Goal: Task Accomplishment & Management: Manage account settings

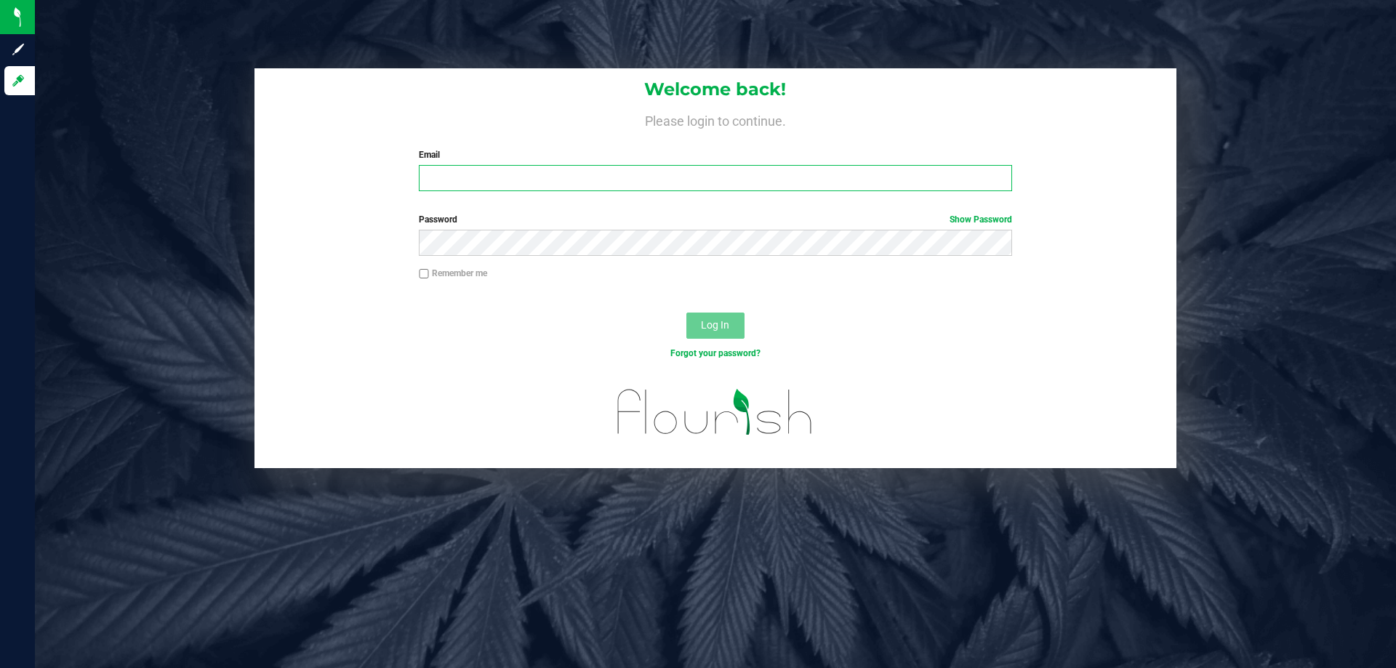
click at [607, 175] on input "Email" at bounding box center [715, 178] width 592 height 26
type input "[EMAIL_ADDRESS][DOMAIN_NAME]"
click at [686, 313] on button "Log In" at bounding box center [715, 326] width 58 height 26
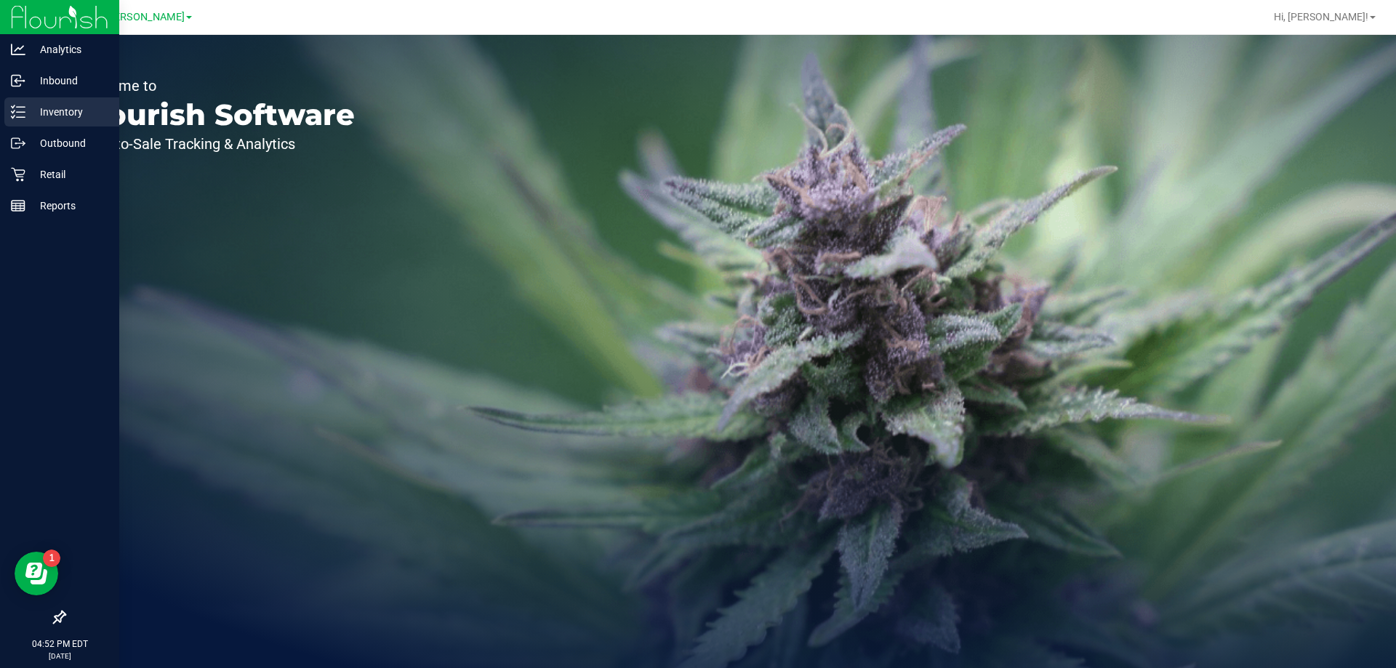
click at [52, 113] on p "Inventory" at bounding box center [68, 111] width 87 height 17
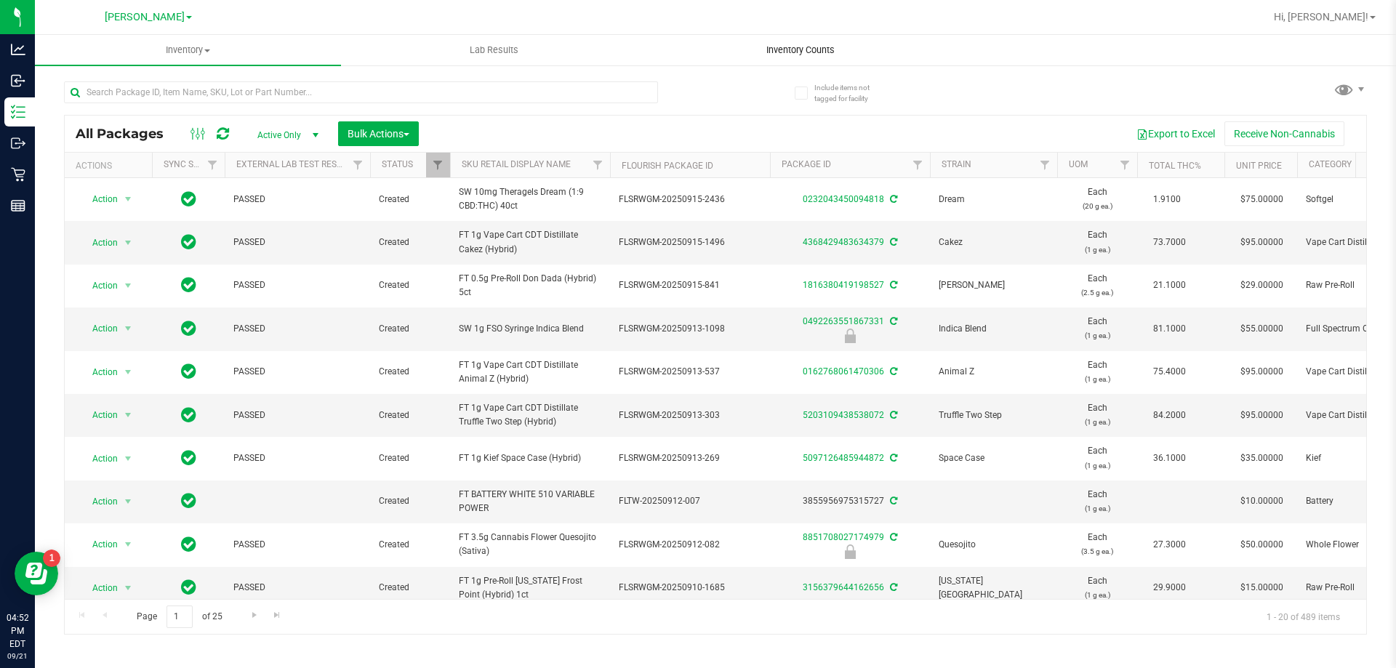
click at [784, 51] on span "Inventory Counts" at bounding box center [801, 50] width 108 height 13
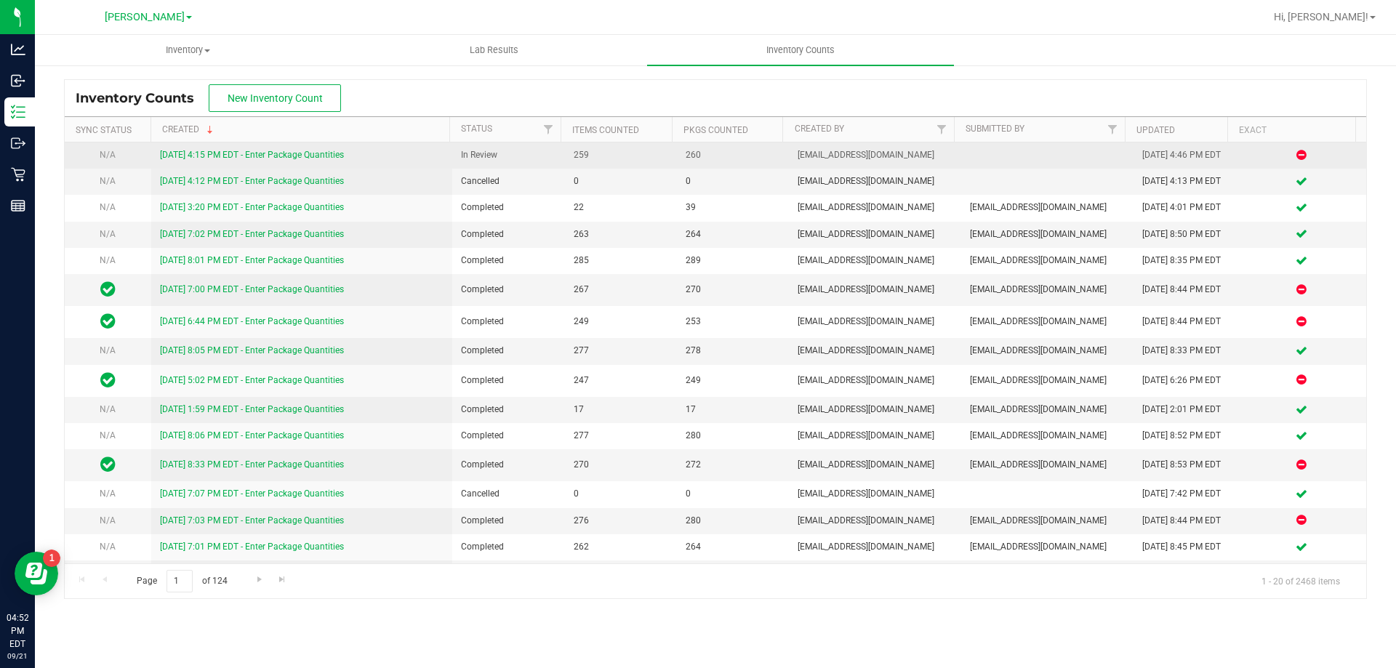
click at [190, 154] on link "[DATE] 4:15 PM EDT - Enter Package Quantities" at bounding box center [252, 155] width 184 height 10
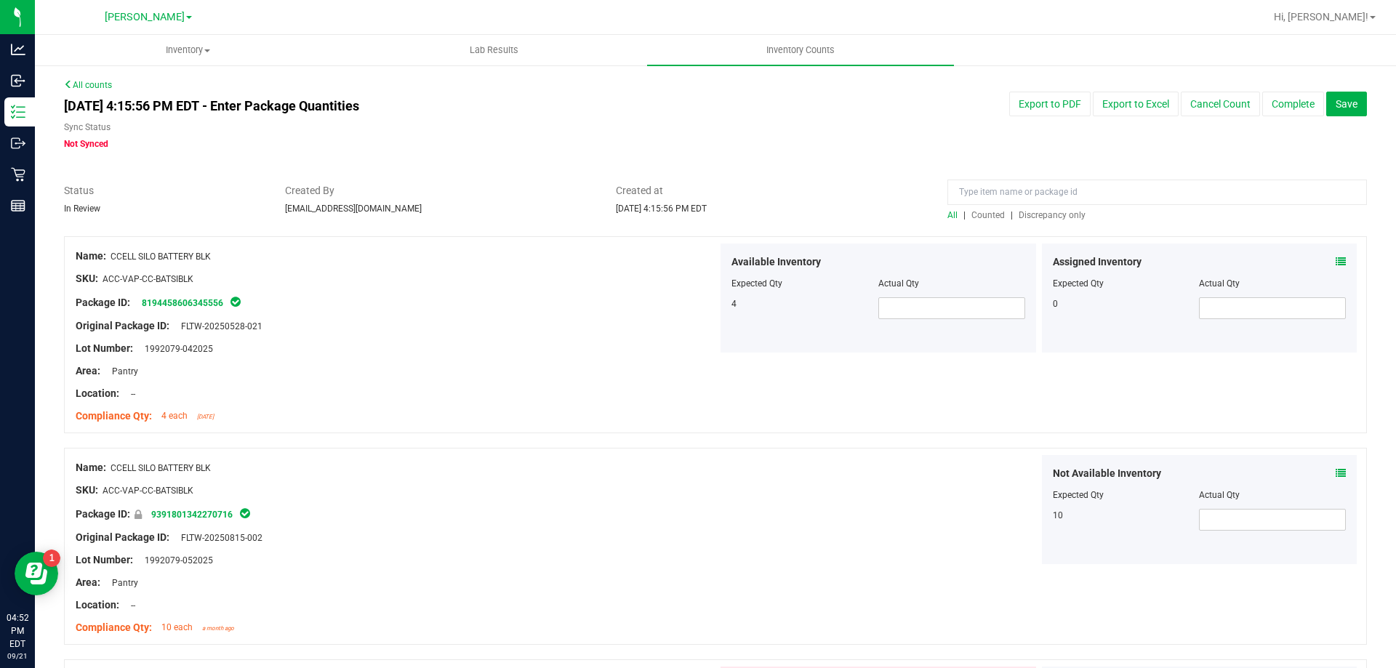
click at [1035, 212] on span "Discrepancy only" at bounding box center [1051, 215] width 67 height 10
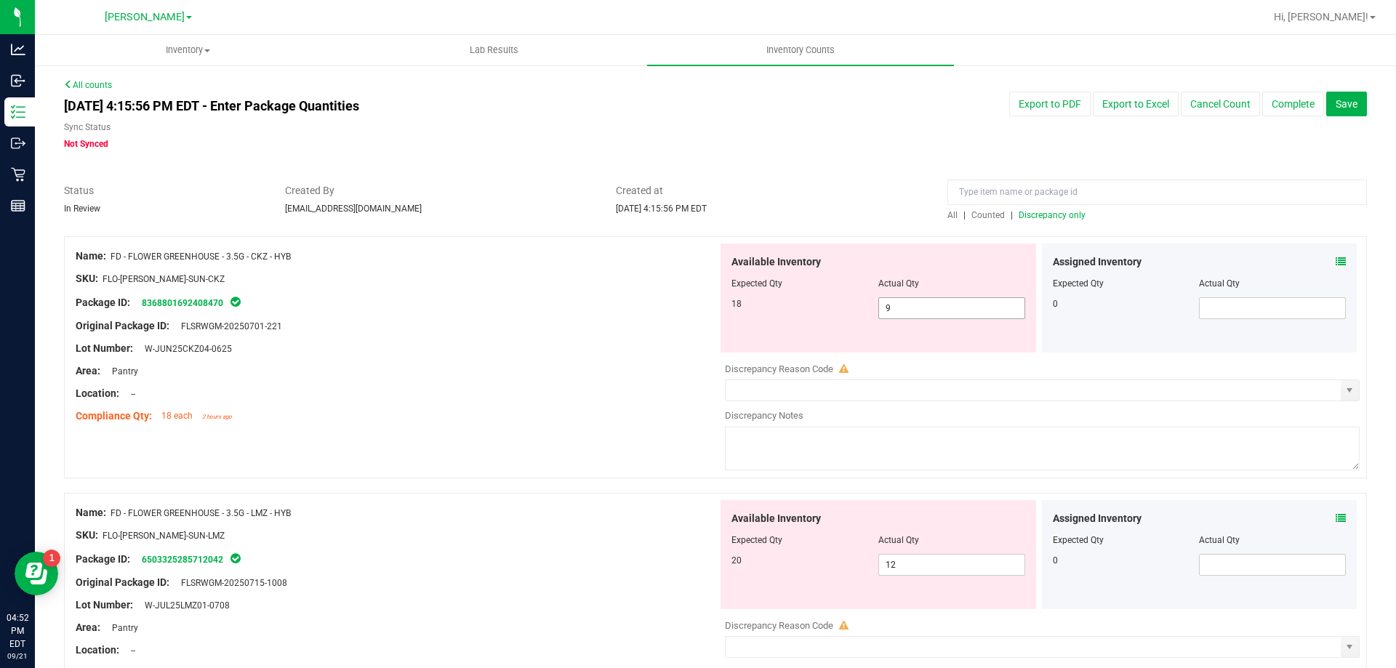
click at [970, 310] on span "9 9" at bounding box center [951, 308] width 147 height 22
type input "18"
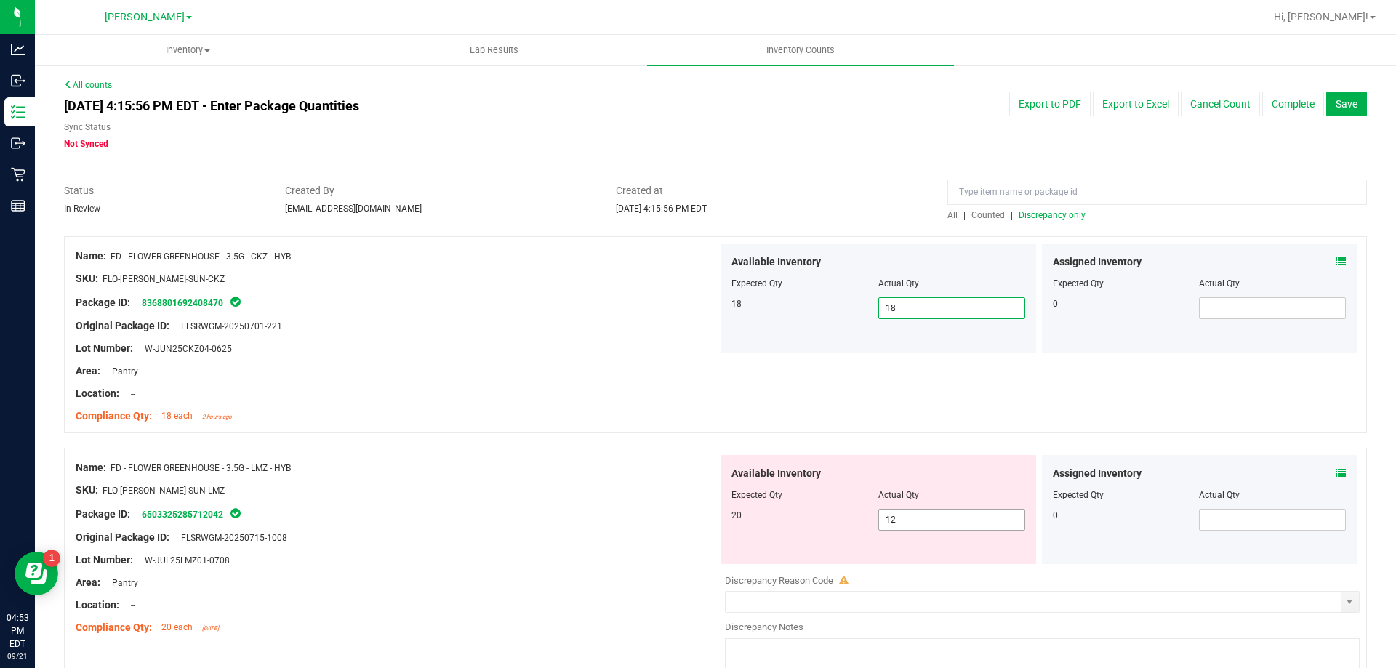
click at [938, 523] on input "12" at bounding box center [951, 520] width 145 height 20
type input "1"
type input "20"
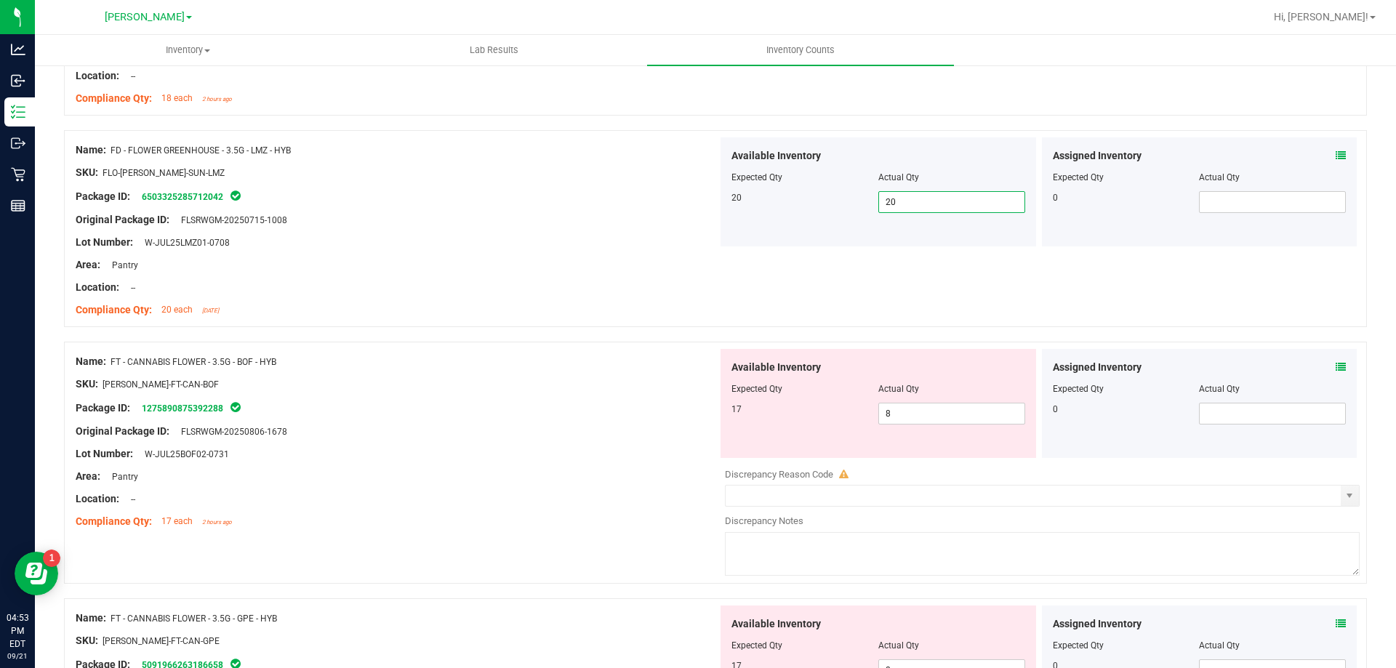
scroll to position [318, 0]
click at [922, 417] on input "8" at bounding box center [951, 413] width 145 height 20
type input "17"
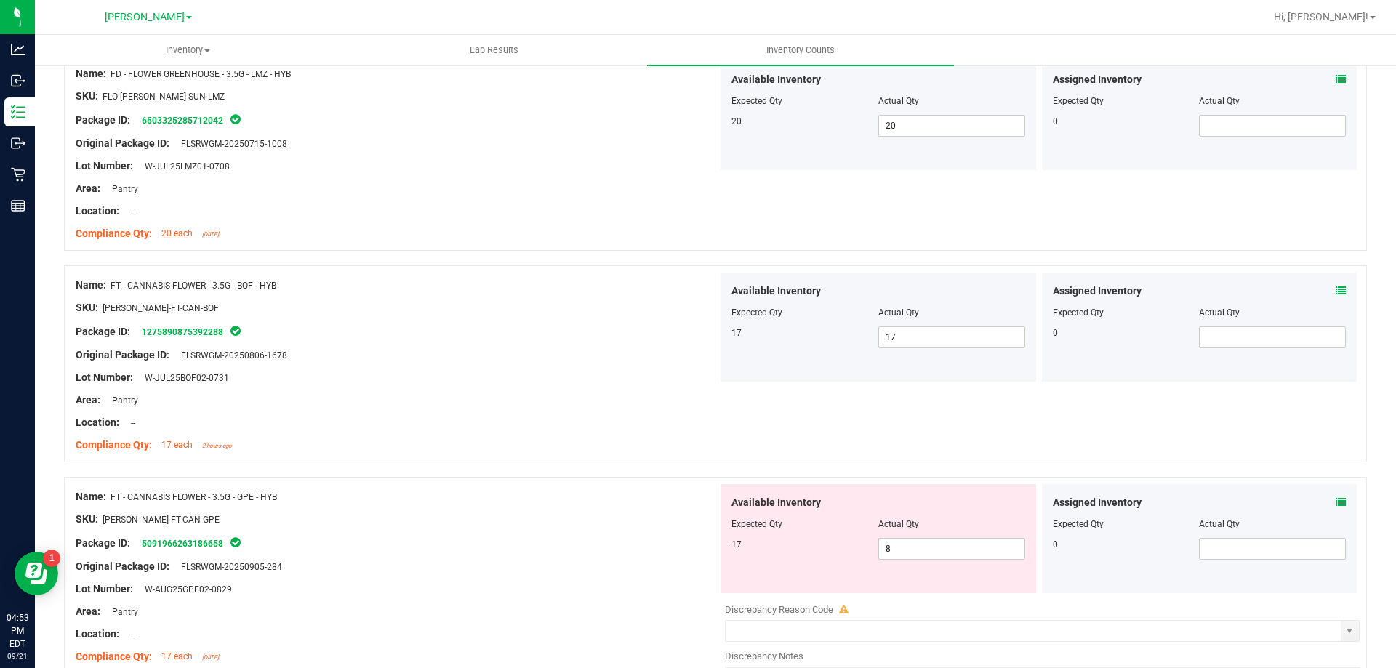
scroll to position [569, 0]
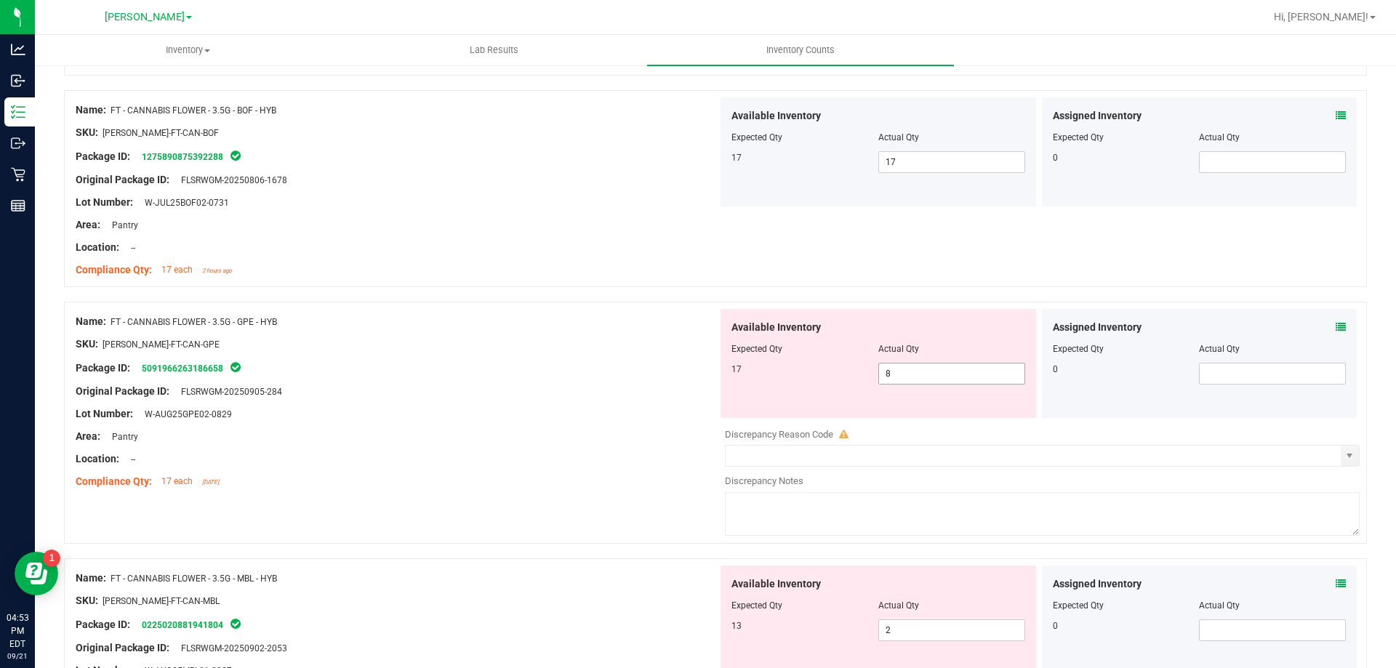
click at [941, 373] on input "8" at bounding box center [951, 373] width 145 height 20
type input "17"
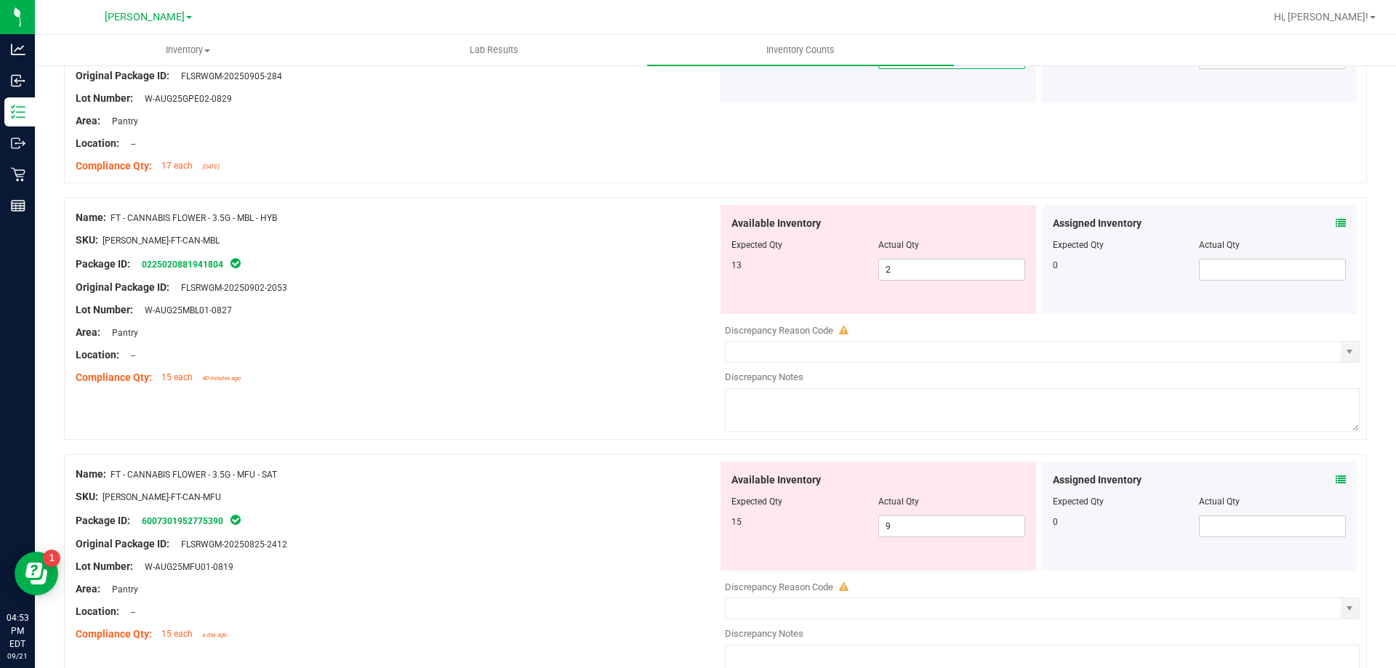
scroll to position [884, 0]
click at [958, 268] on input "2" at bounding box center [951, 270] width 145 height 20
type input "13"
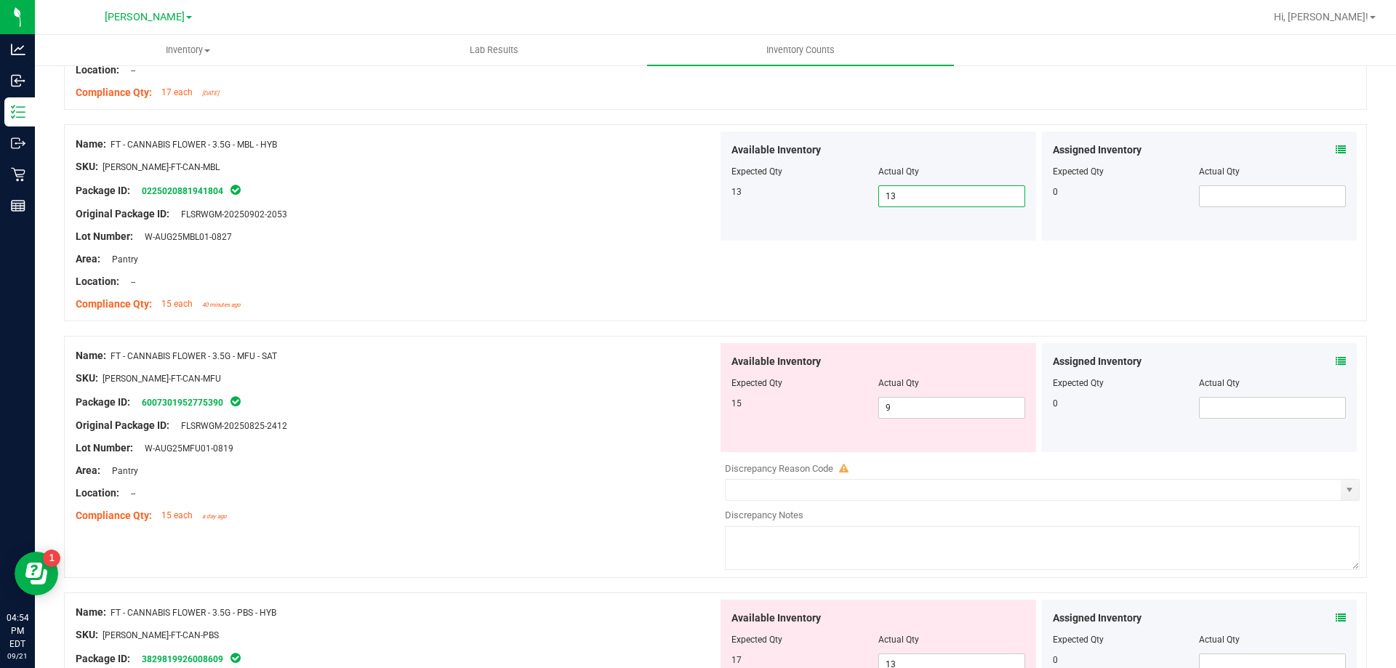
scroll to position [1024, 0]
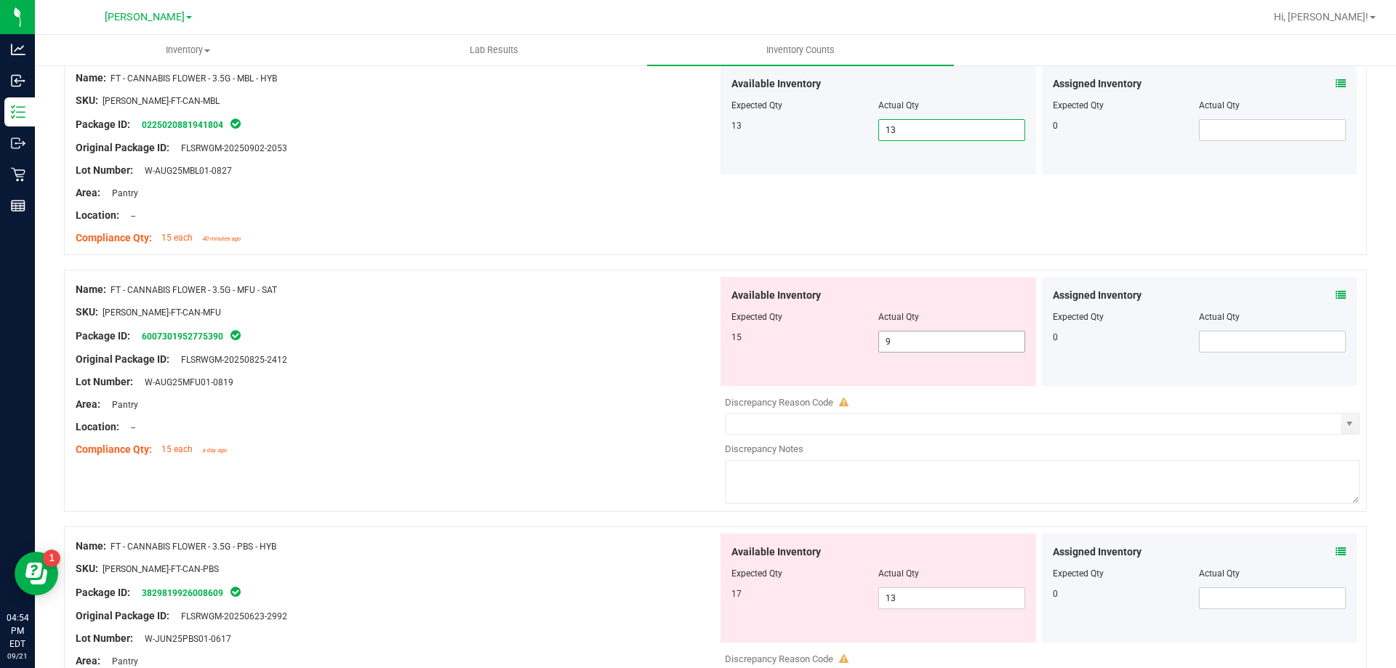
click at [991, 344] on input "9" at bounding box center [951, 341] width 145 height 20
type input "15"
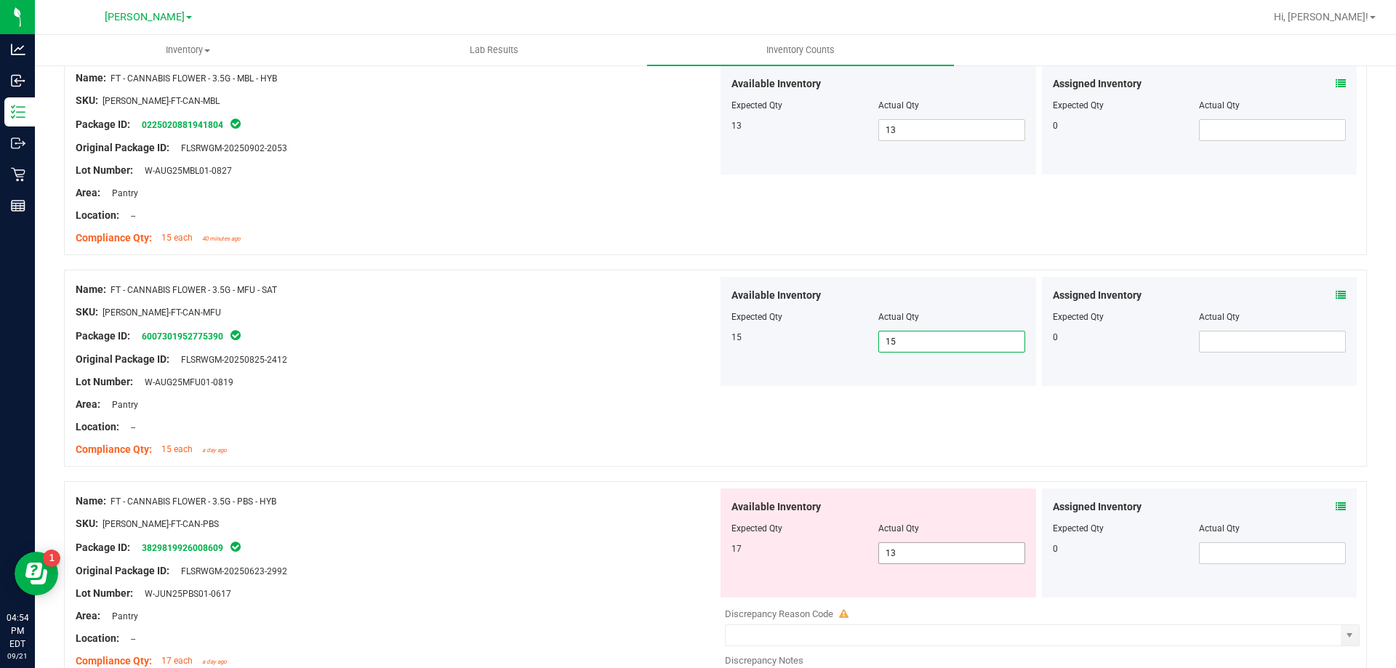
click at [968, 553] on input "13" at bounding box center [951, 553] width 145 height 20
type input "17"
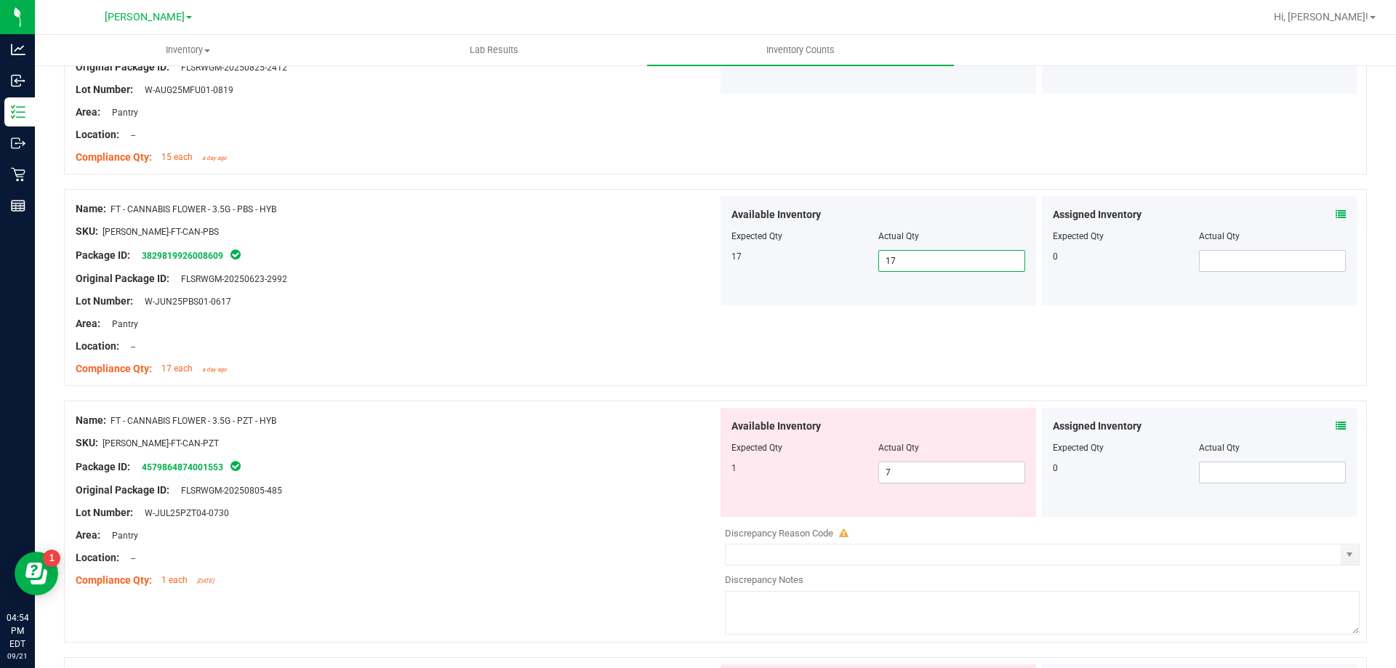
scroll to position [1319, 0]
click at [938, 467] on input "7" at bounding box center [951, 469] width 145 height 20
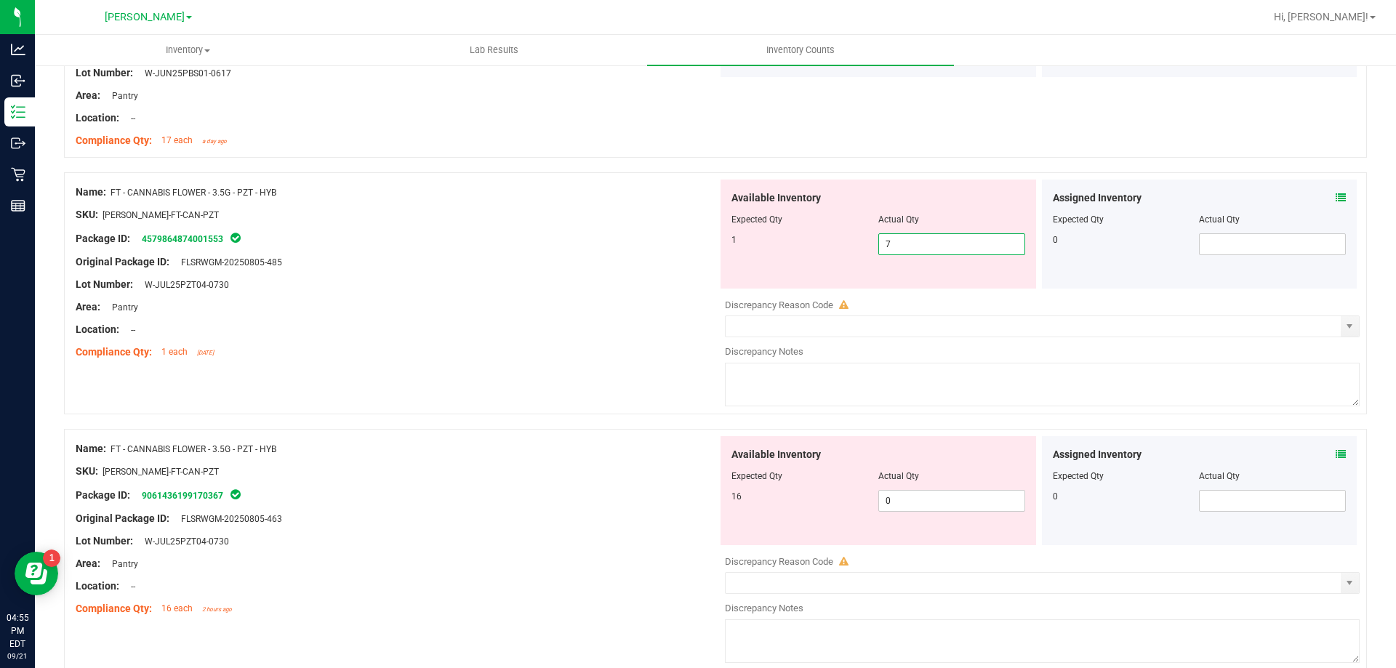
scroll to position [1545, 0]
click at [925, 499] on input "0" at bounding box center [951, 500] width 145 height 20
type input "1"
click at [944, 246] on input "7" at bounding box center [951, 243] width 145 height 20
type input "1"
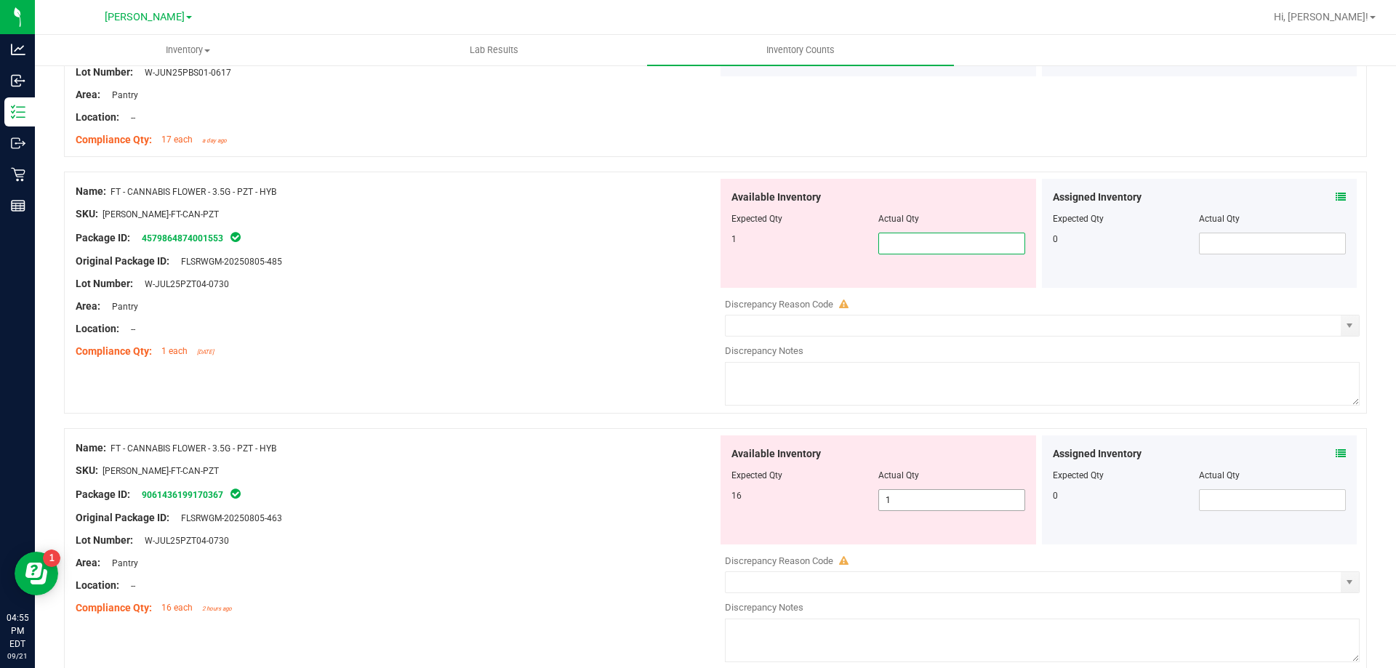
click at [929, 502] on div "Available Inventory Expected Qty Actual Qty 16 1 1" at bounding box center [1038, 550] width 642 height 230
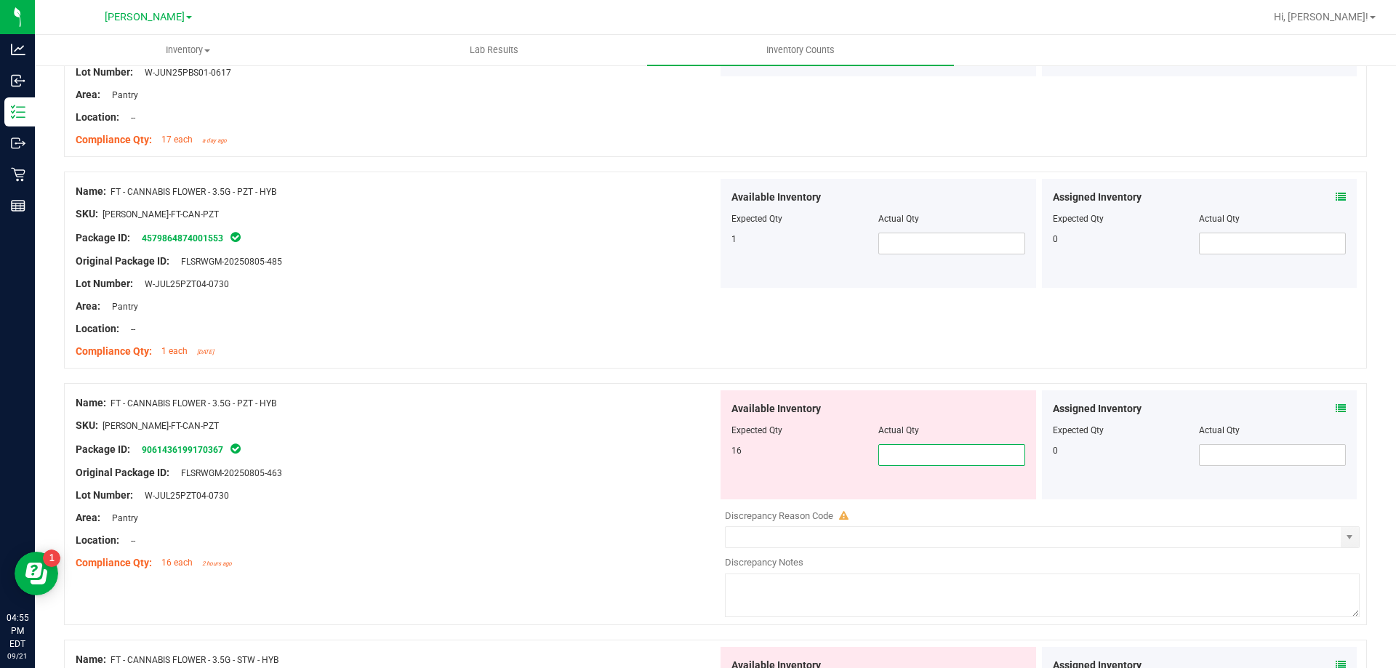
type input "7"
click at [926, 246] on input "text" at bounding box center [951, 243] width 145 height 20
type input "7"
type input "1"
click at [930, 458] on input "7" at bounding box center [951, 455] width 145 height 20
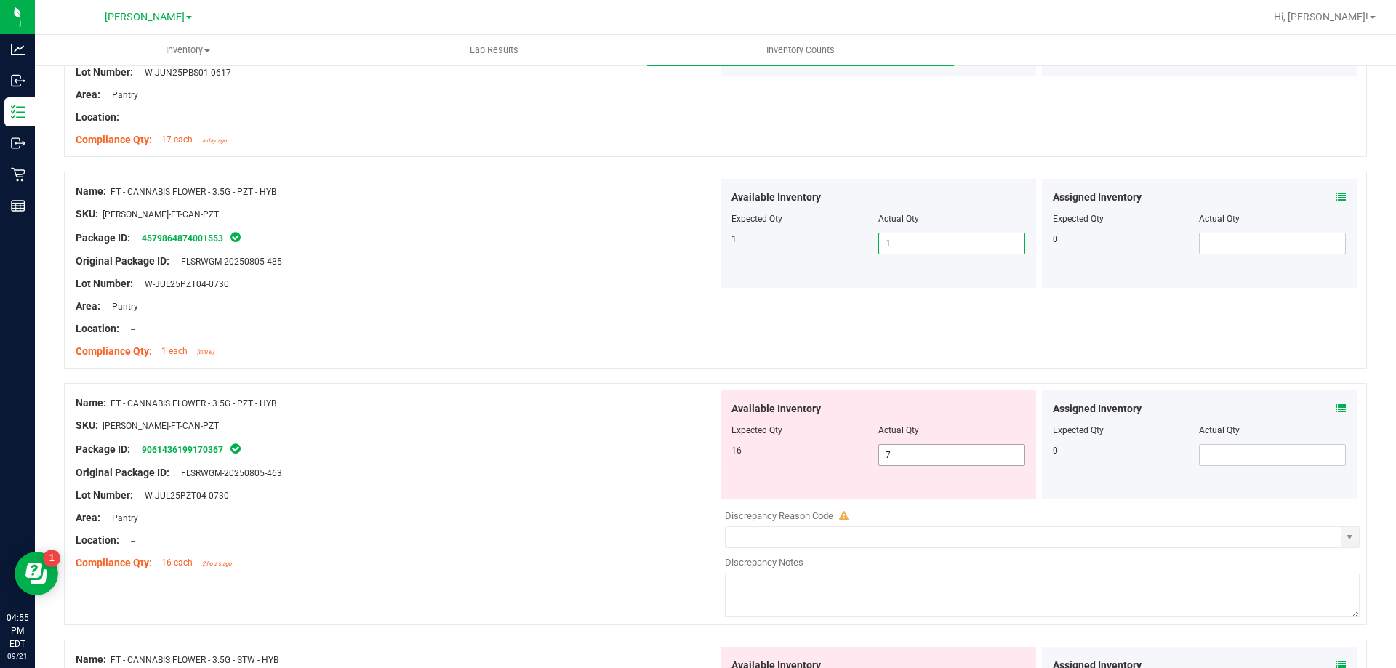
type input "1"
type input "16"
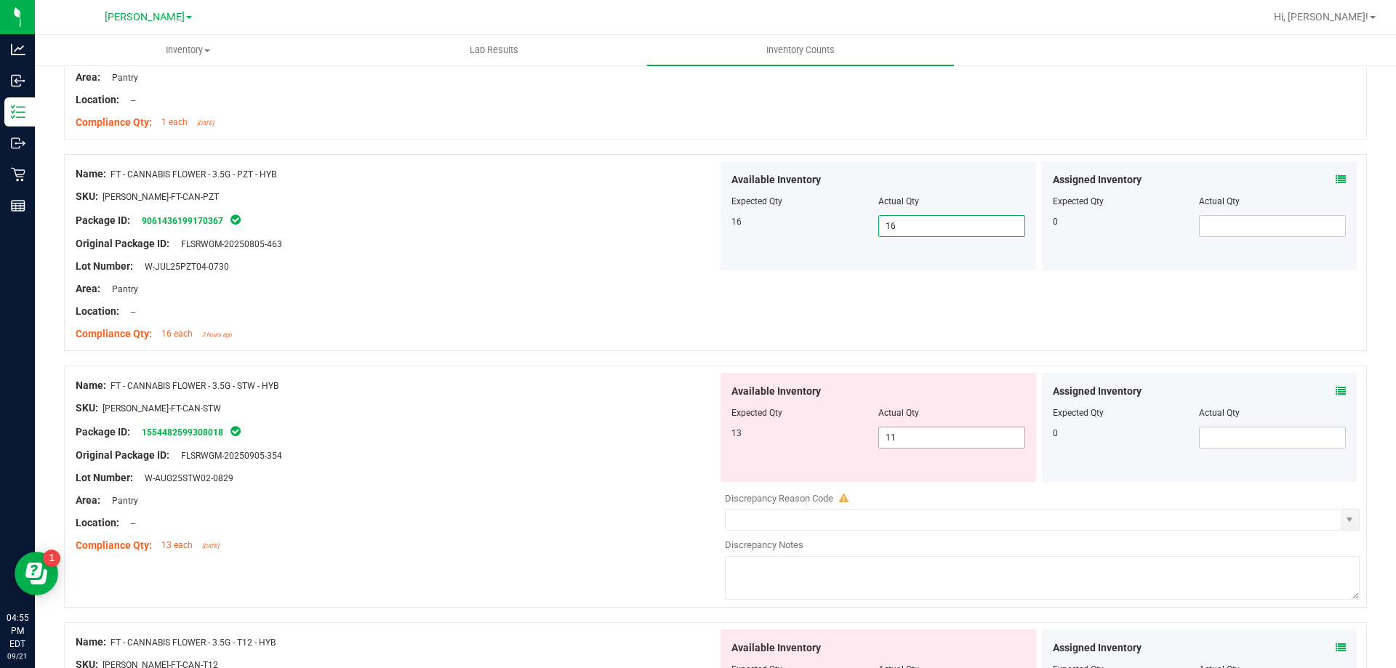
click at [950, 437] on input "11" at bounding box center [951, 437] width 145 height 20
type input "13"
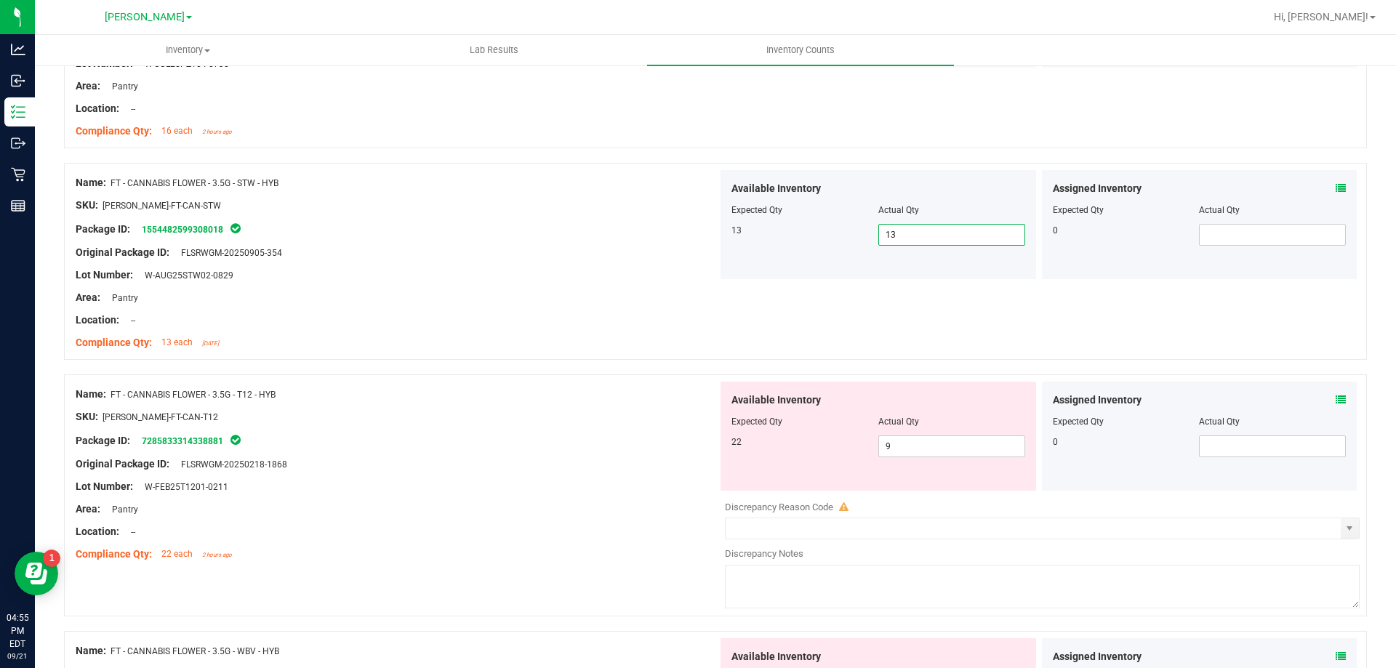
scroll to position [2000, 0]
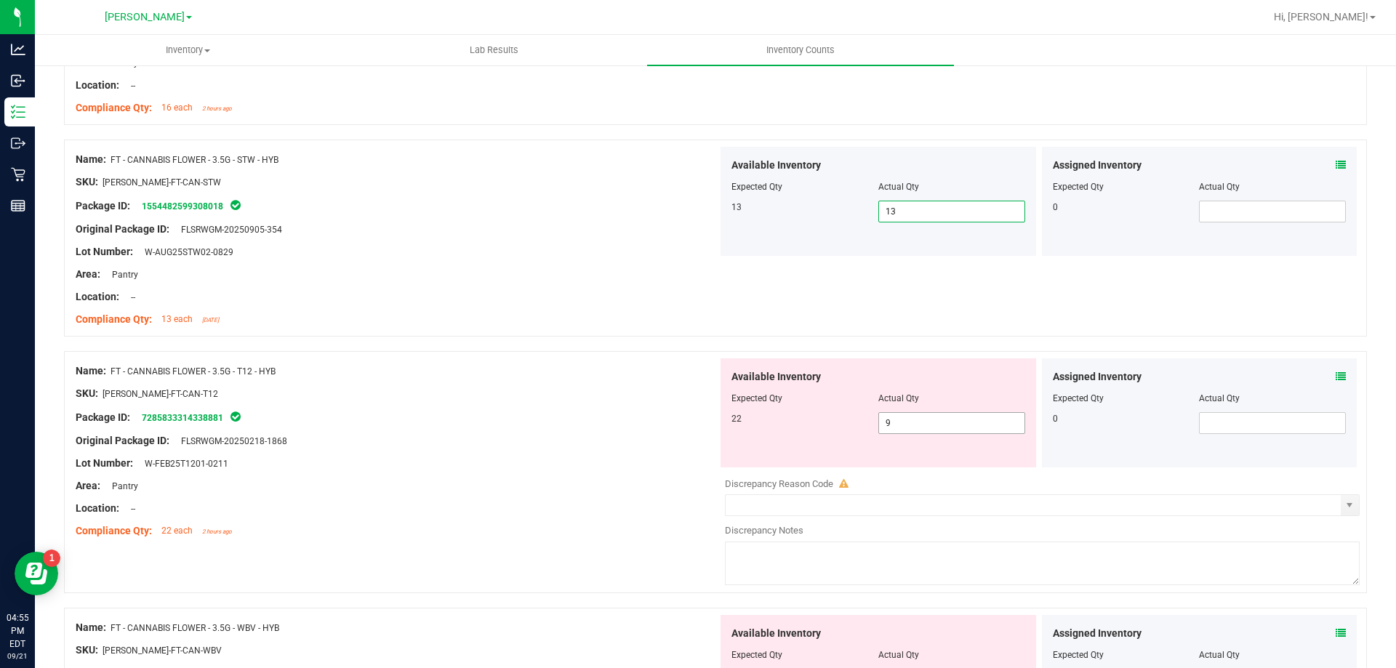
click at [930, 425] on input "9" at bounding box center [951, 423] width 145 height 20
type input "22"
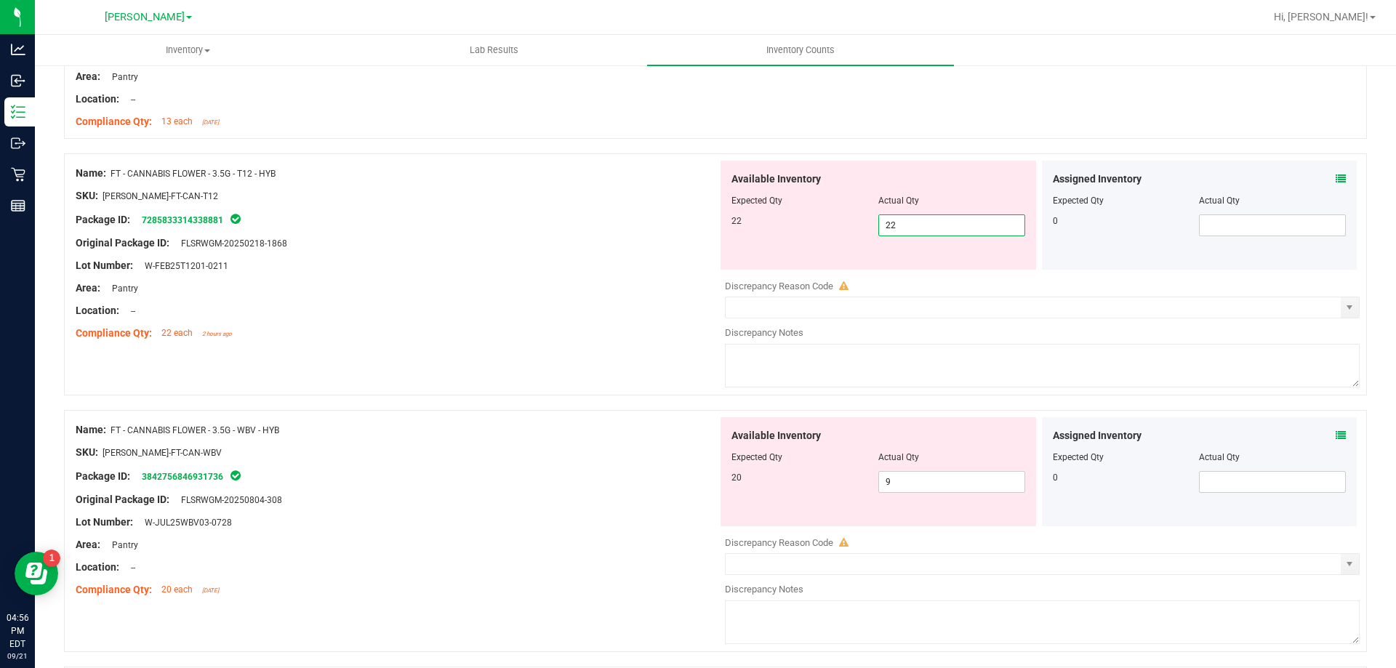
scroll to position [2250, 0]
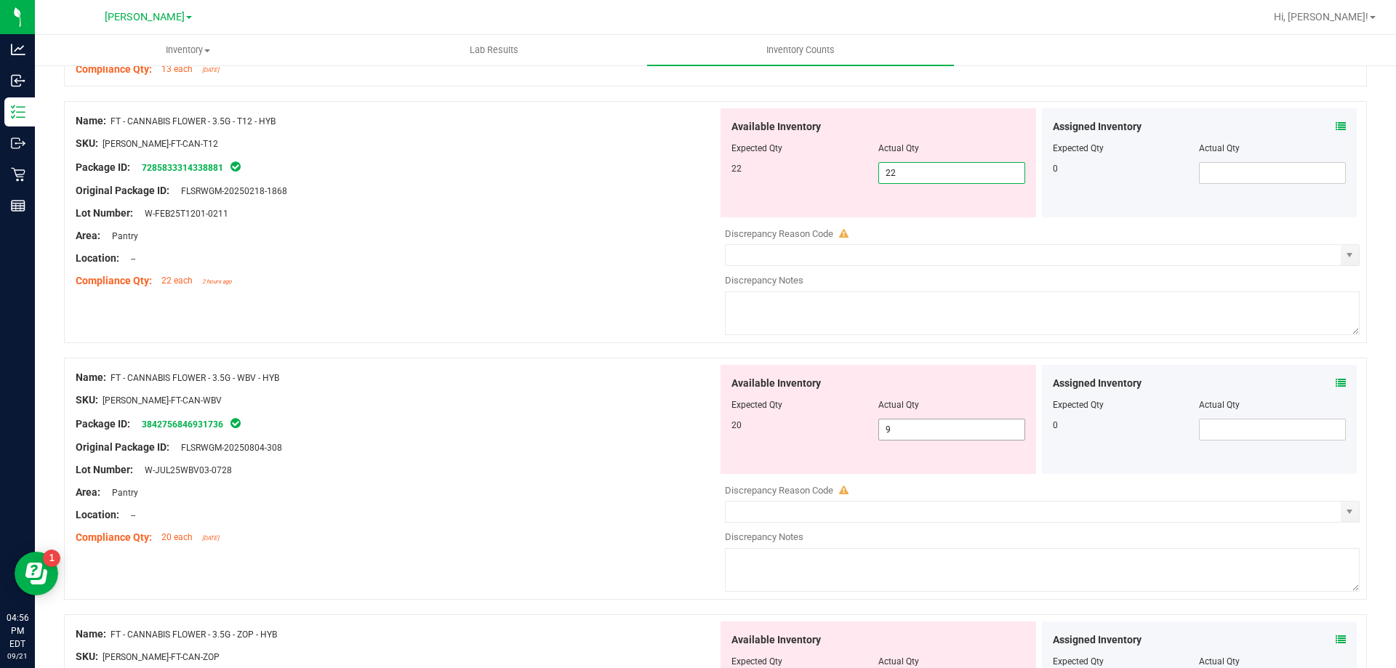
click at [944, 433] on div "Available Inventory Expected Qty Actual Qty 20 9 9" at bounding box center [1038, 480] width 642 height 230
type input "22"
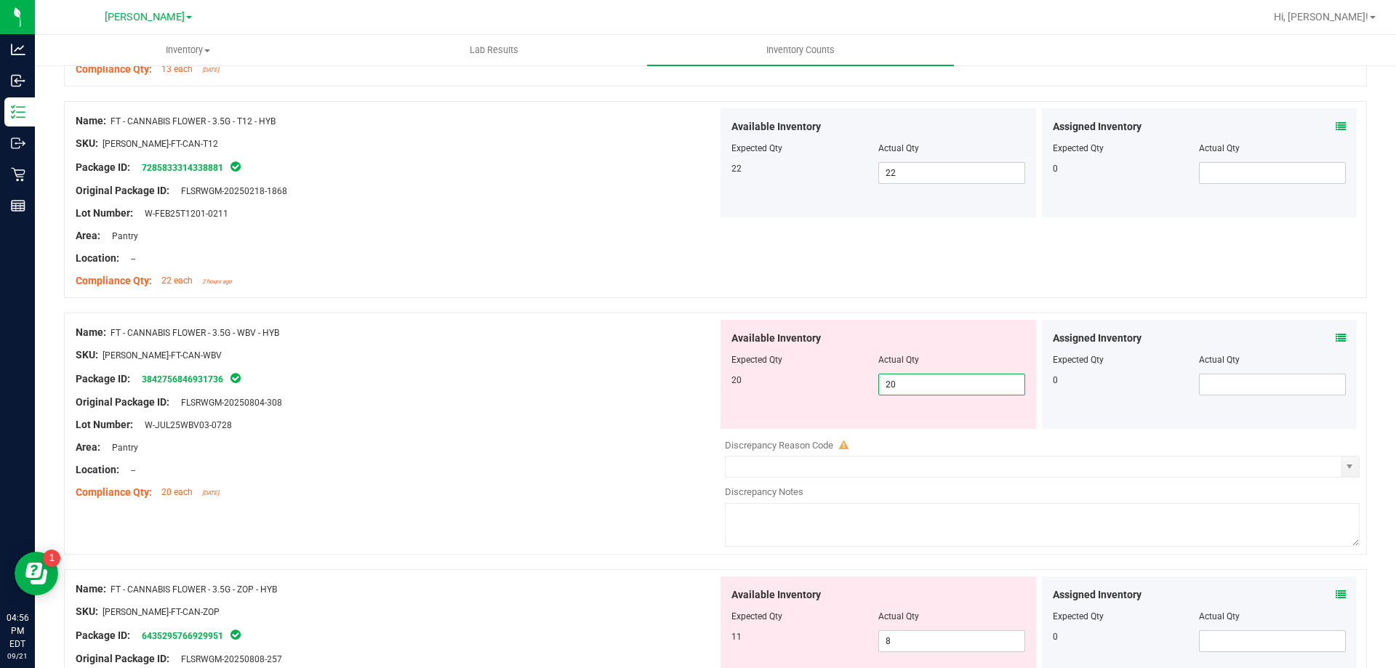
type input "20"
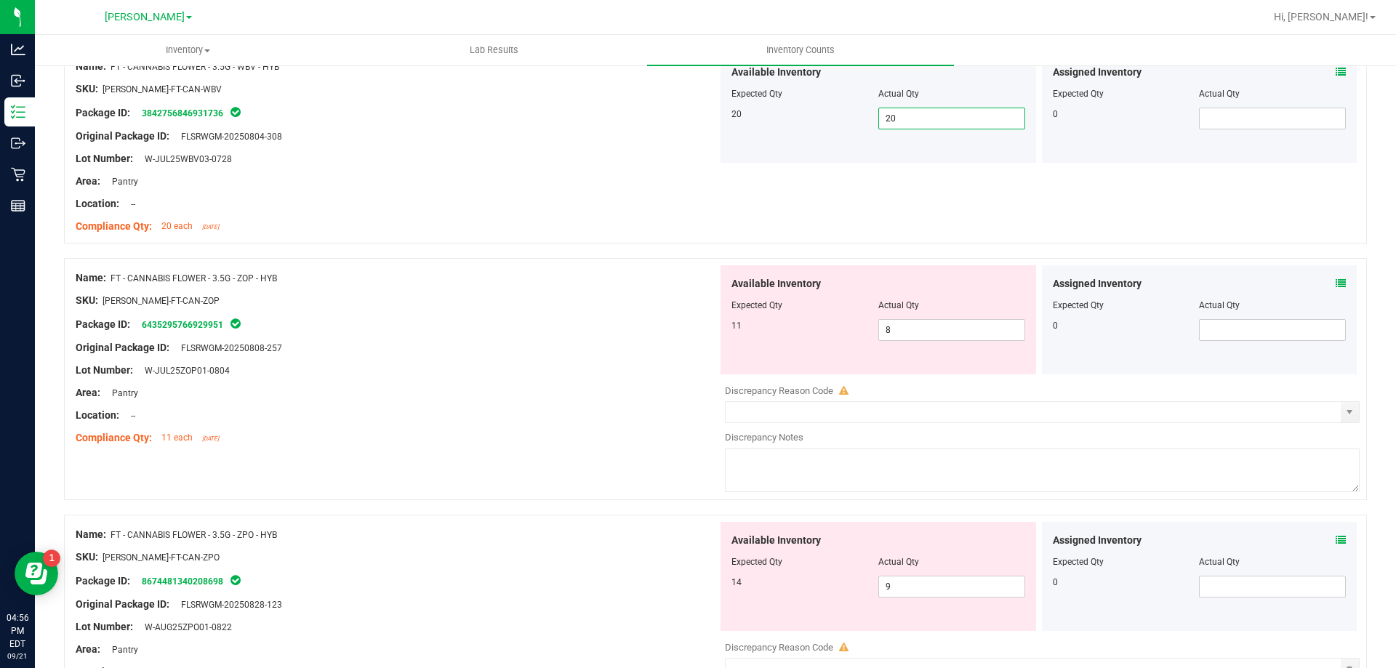
scroll to position [2555, 0]
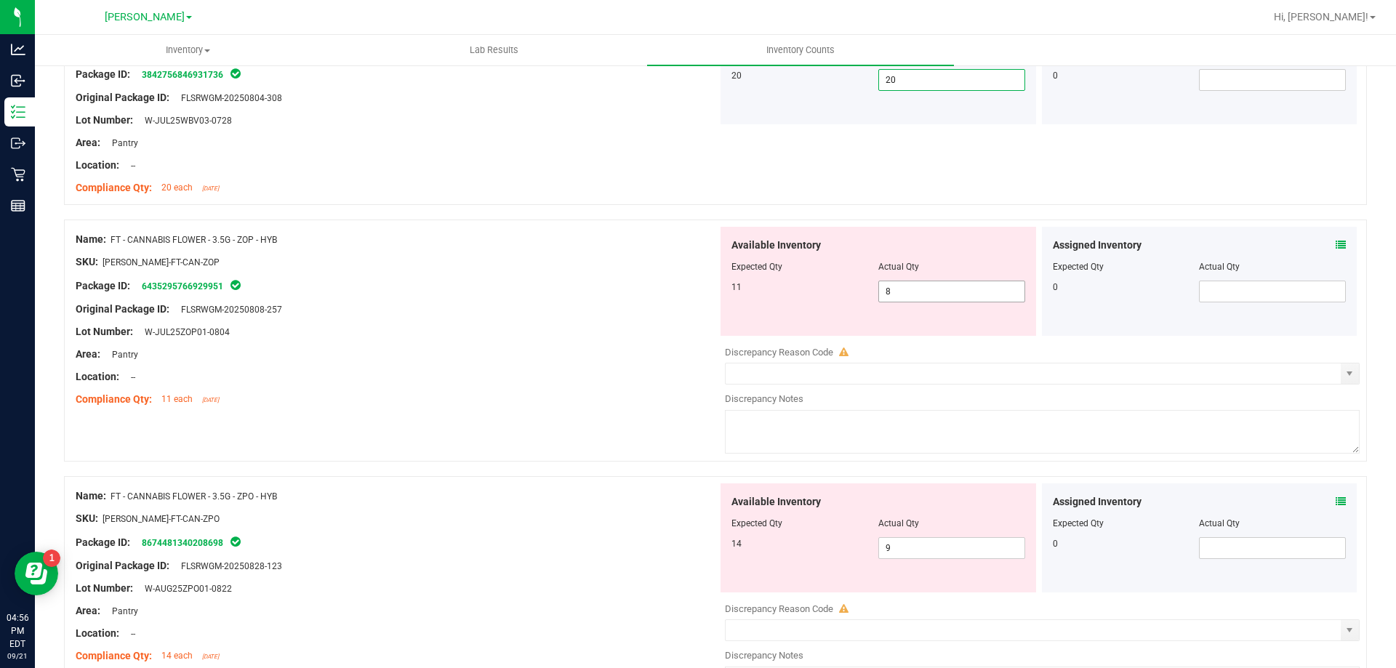
click at [965, 295] on input "8" at bounding box center [951, 291] width 145 height 20
type input "11"
click at [959, 548] on div "Available Inventory Expected Qty Actual Qty 14 9 9" at bounding box center [1038, 598] width 642 height 230
type input "11"
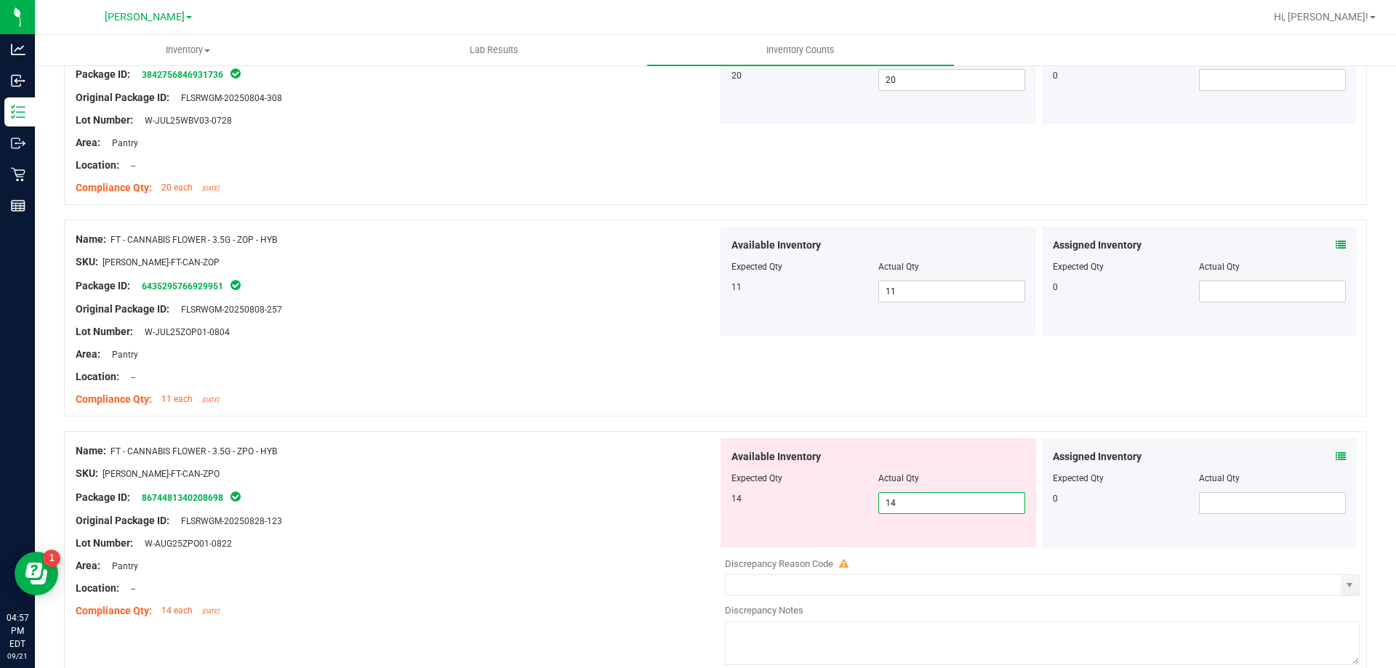
type input "14"
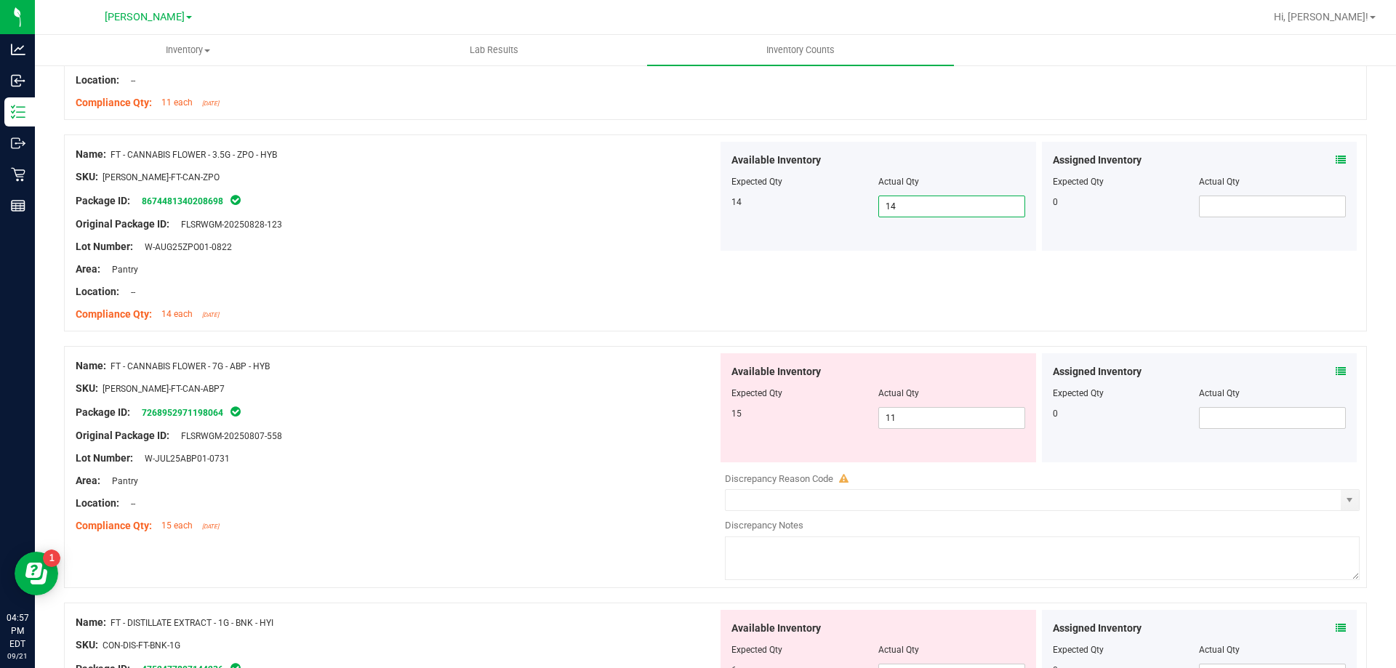
scroll to position [2878, 0]
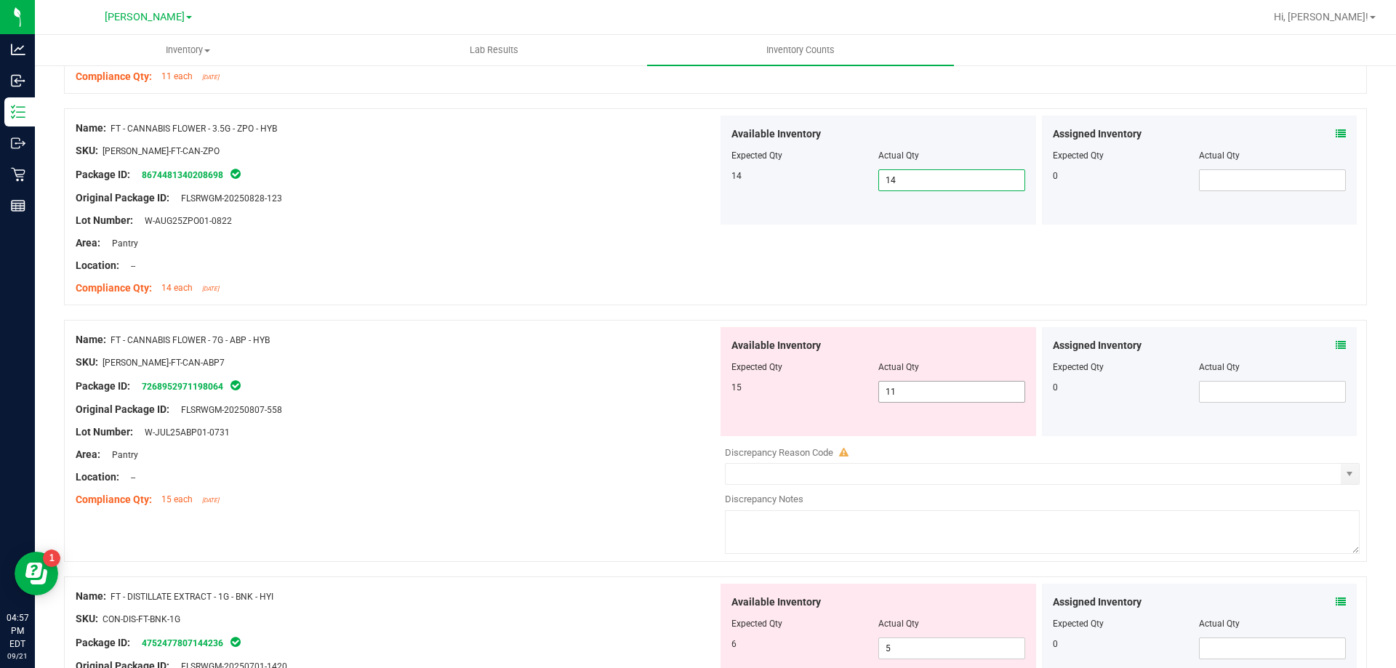
click at [941, 390] on input "11" at bounding box center [951, 392] width 145 height 20
type input "15"
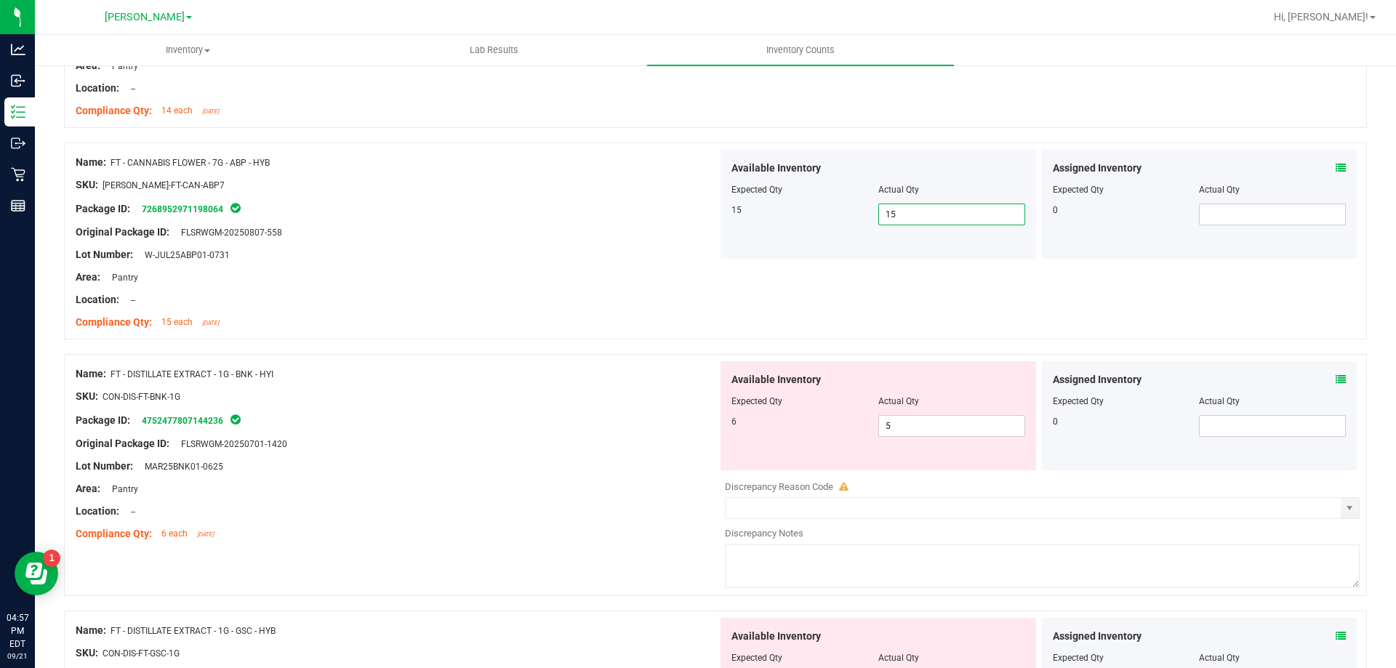
scroll to position [3073, 0]
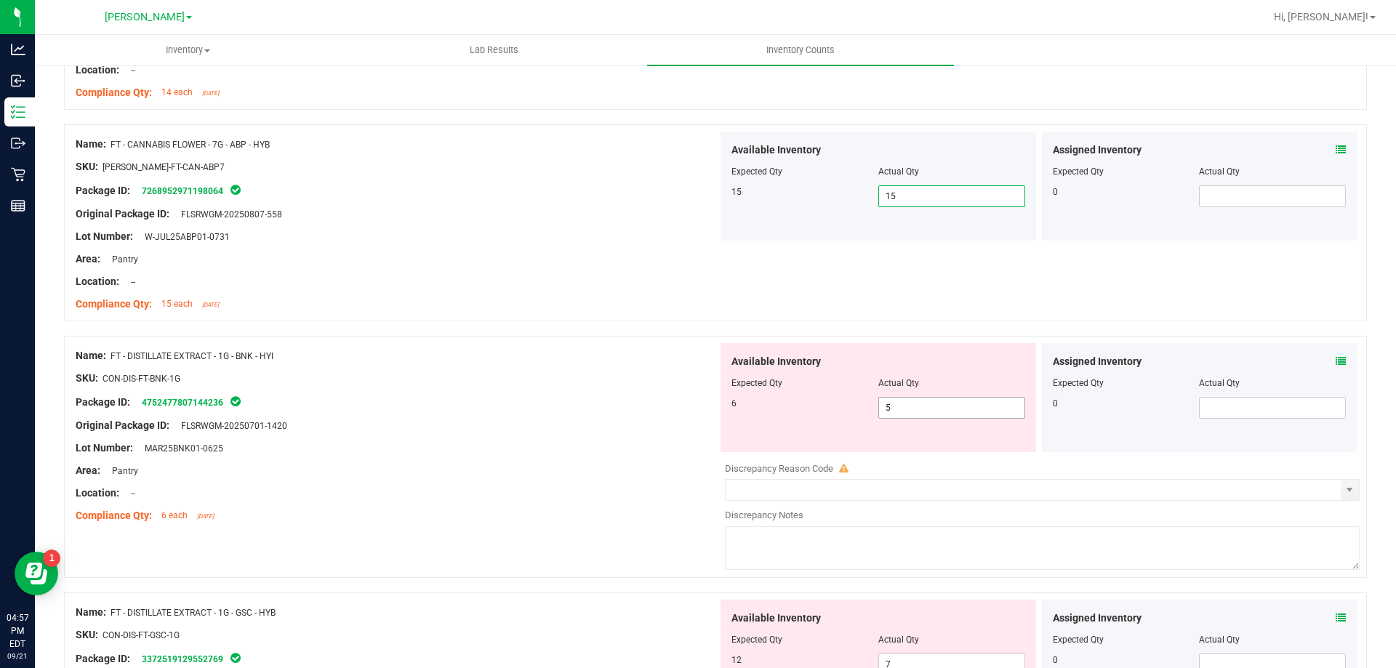
click at [944, 412] on input "5" at bounding box center [951, 408] width 145 height 20
click at [1335, 362] on icon at bounding box center [1340, 361] width 10 height 10
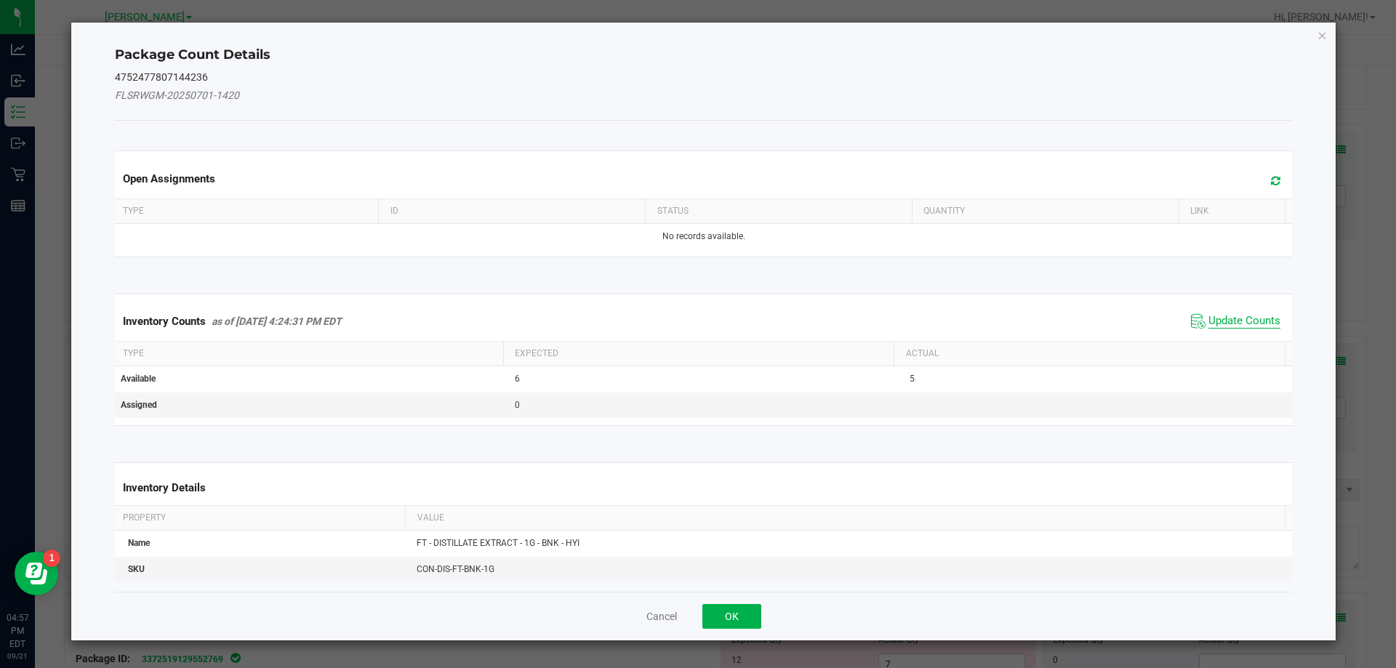
click at [1228, 325] on span "Update Counts" at bounding box center [1244, 321] width 72 height 15
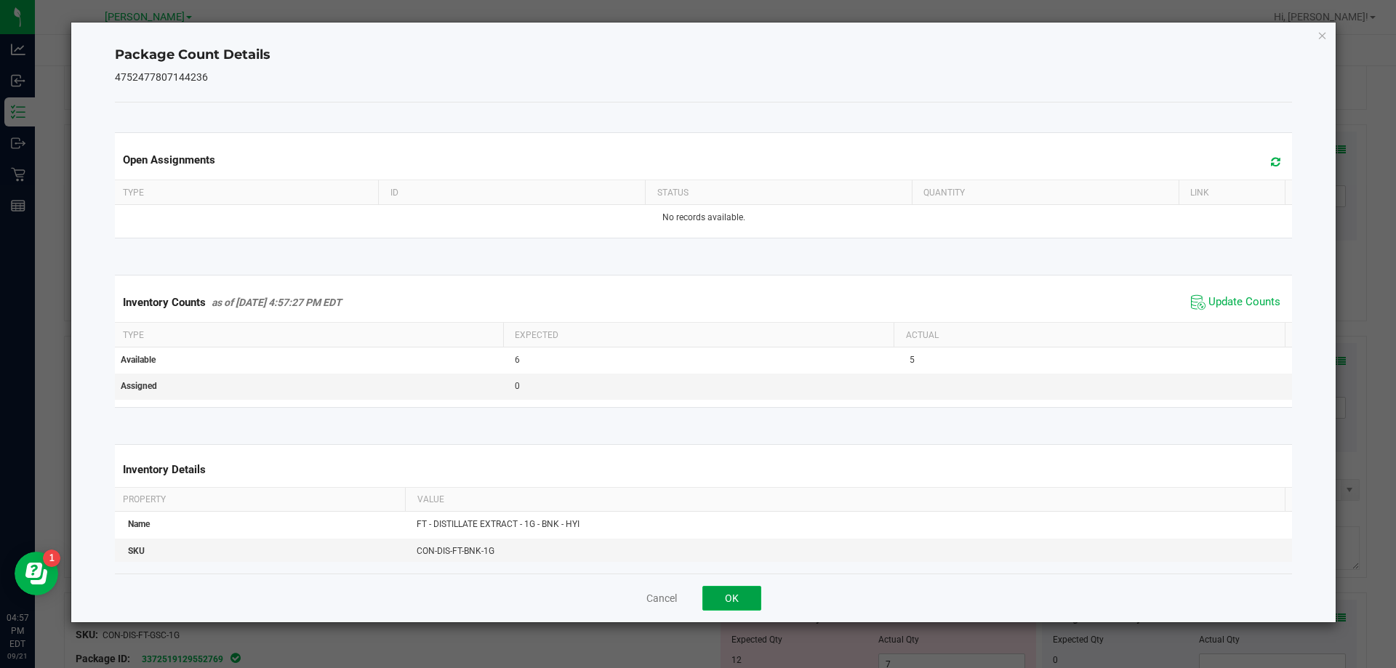
click at [732, 594] on button "OK" at bounding box center [731, 598] width 59 height 25
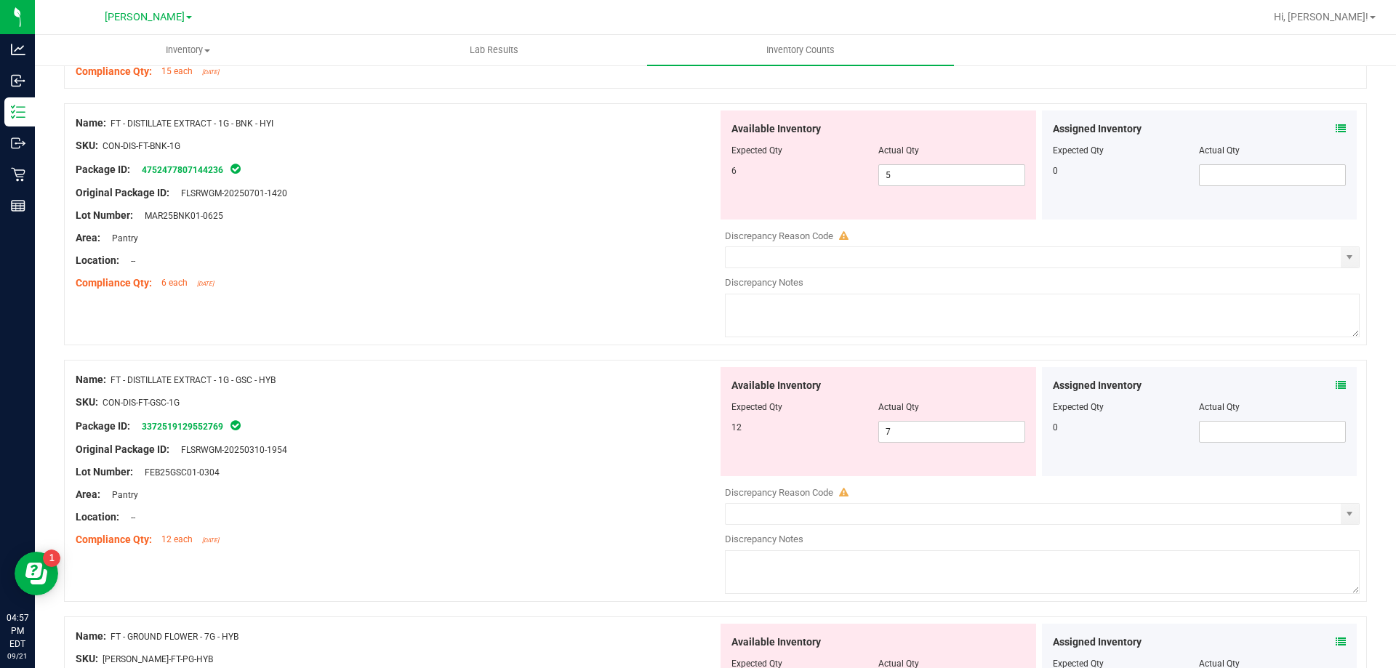
scroll to position [3305, 0]
click at [912, 433] on input "7" at bounding box center [951, 432] width 145 height 20
type input "12"
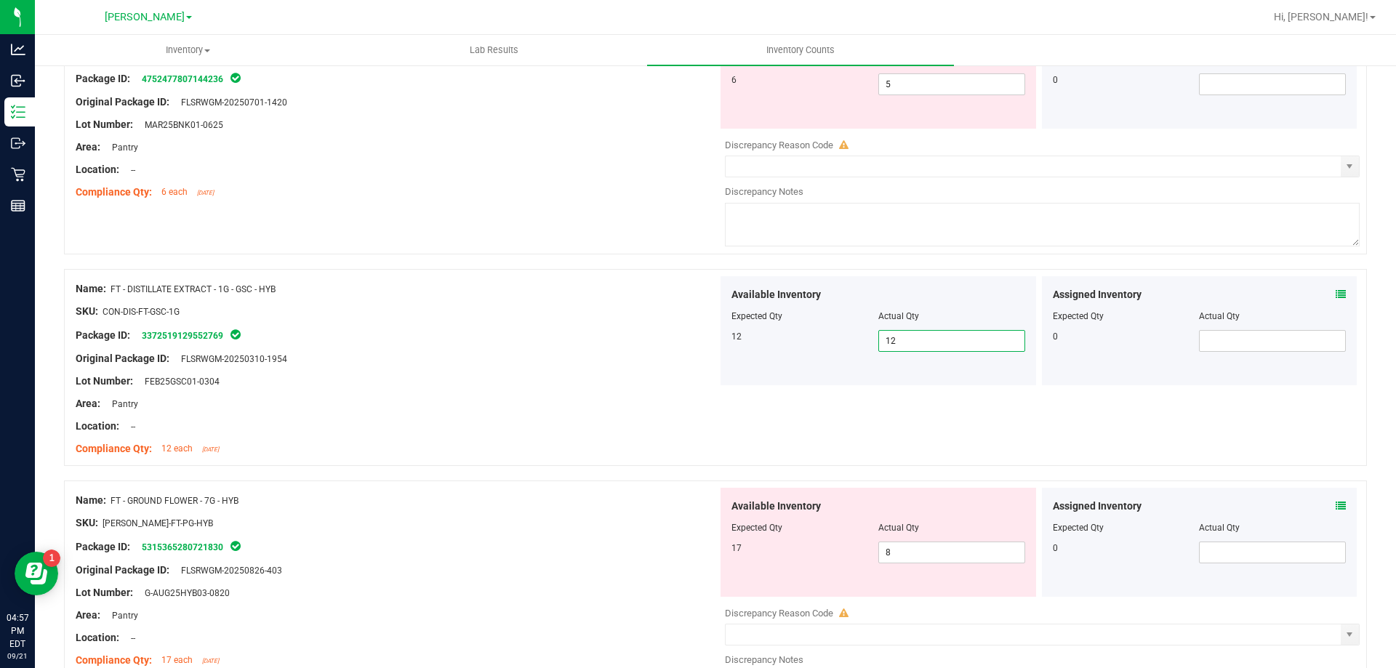
scroll to position [3436, 0]
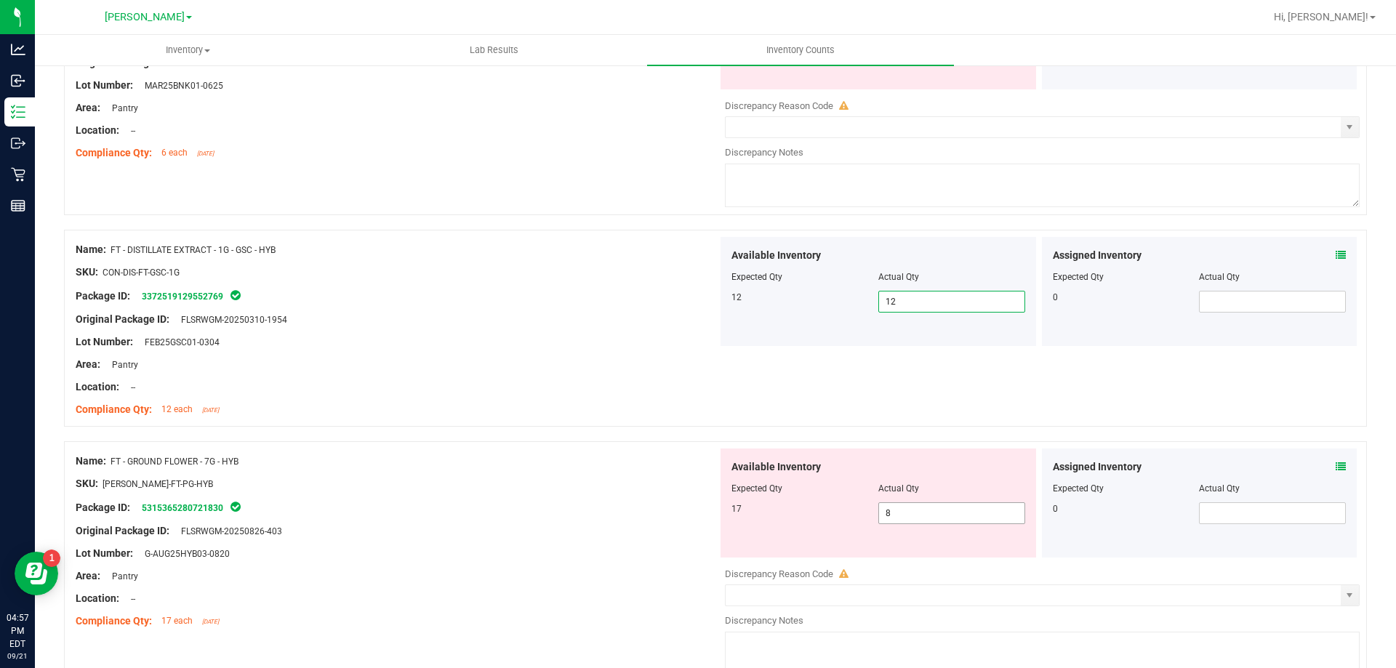
click at [925, 509] on input "8" at bounding box center [951, 513] width 145 height 20
type input "17"
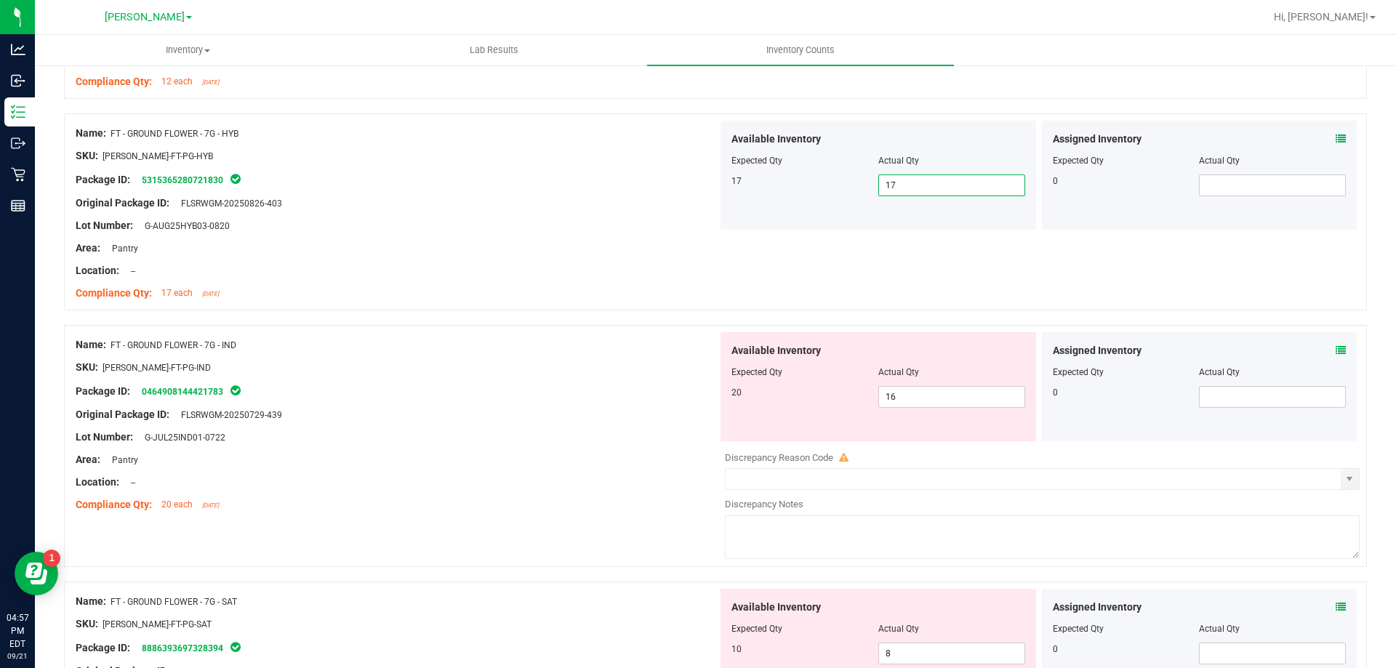
scroll to position [3774, 0]
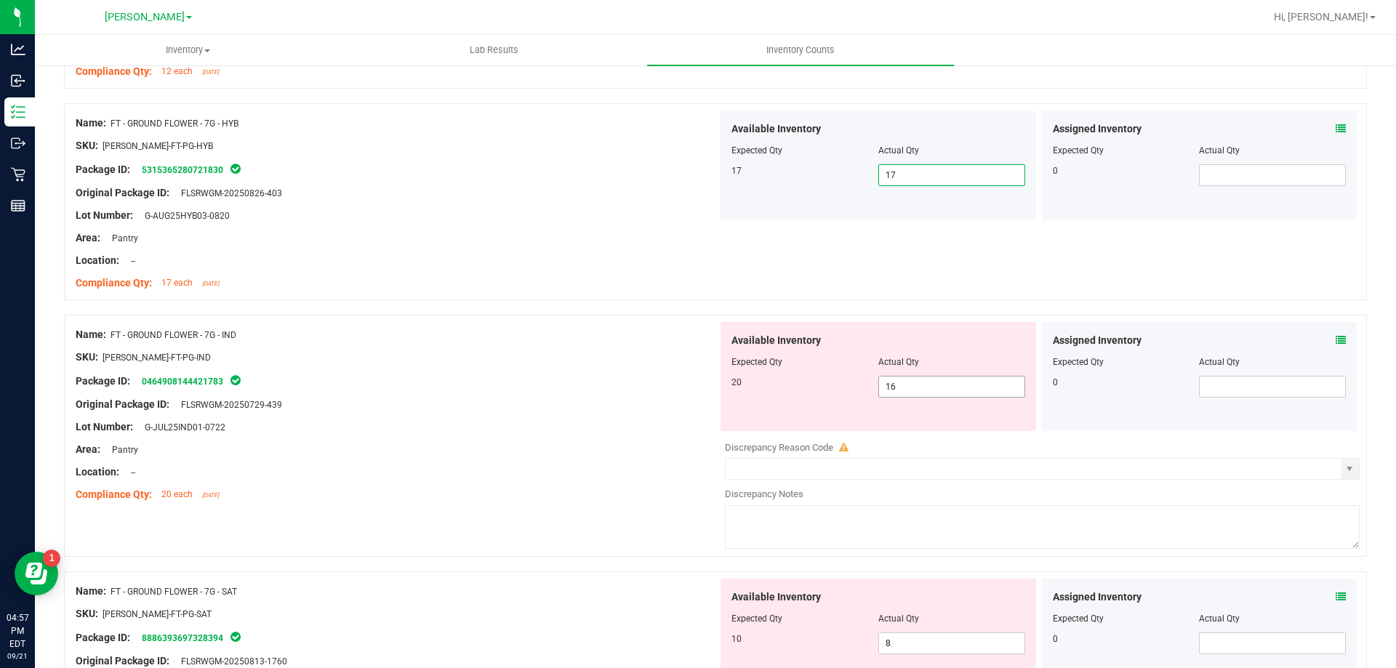
click at [947, 388] on input "16" at bounding box center [951, 387] width 145 height 20
type input "1"
type input "20"
click at [538, 521] on div "Name: FT - GROUND FLOWER - 7G - IND SKU: [PERSON_NAME]-FT-PG-IND Package ID: 04…" at bounding box center [715, 443] width 1303 height 257
type input "20"
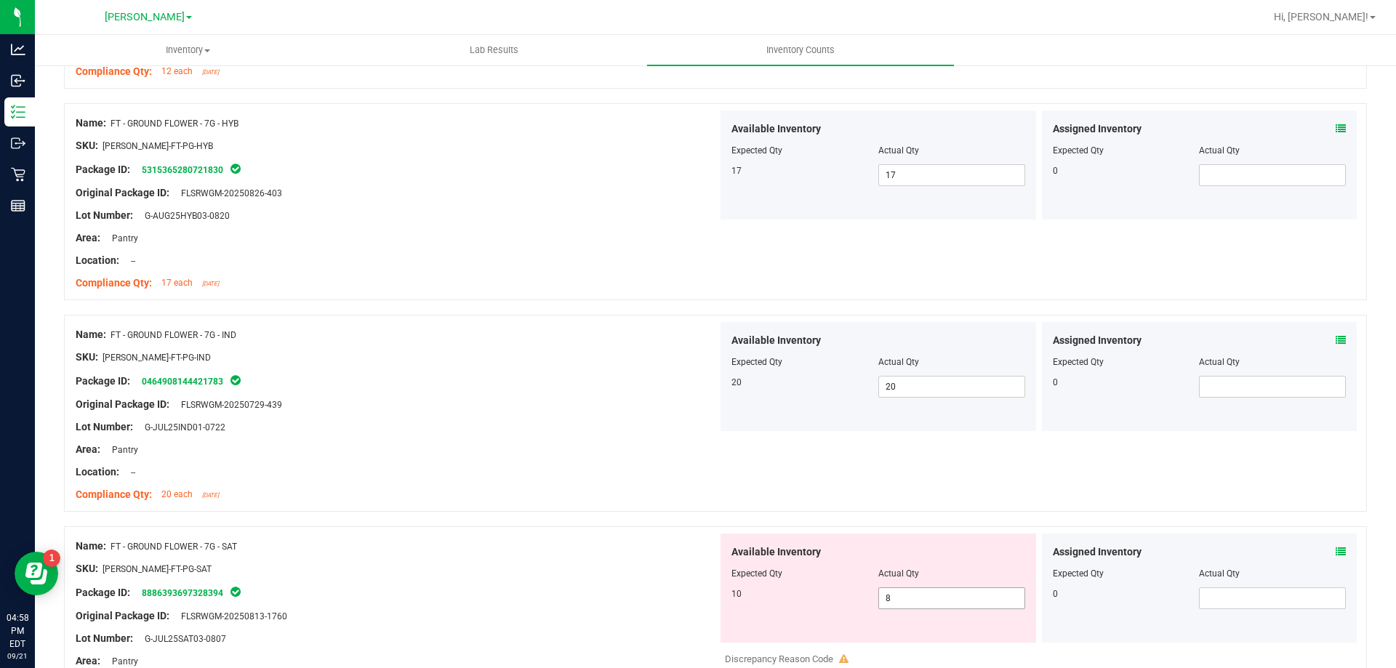
click at [949, 602] on input "8" at bounding box center [951, 598] width 145 height 20
type input "10"
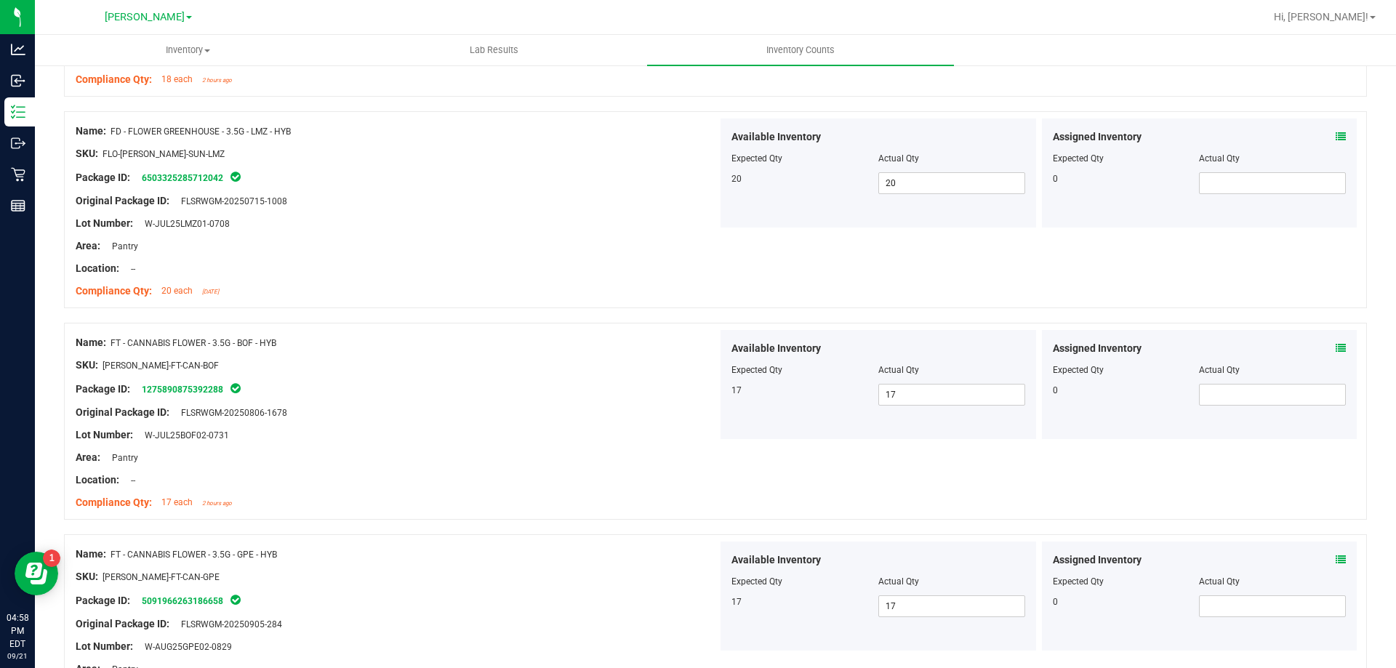
scroll to position [0, 0]
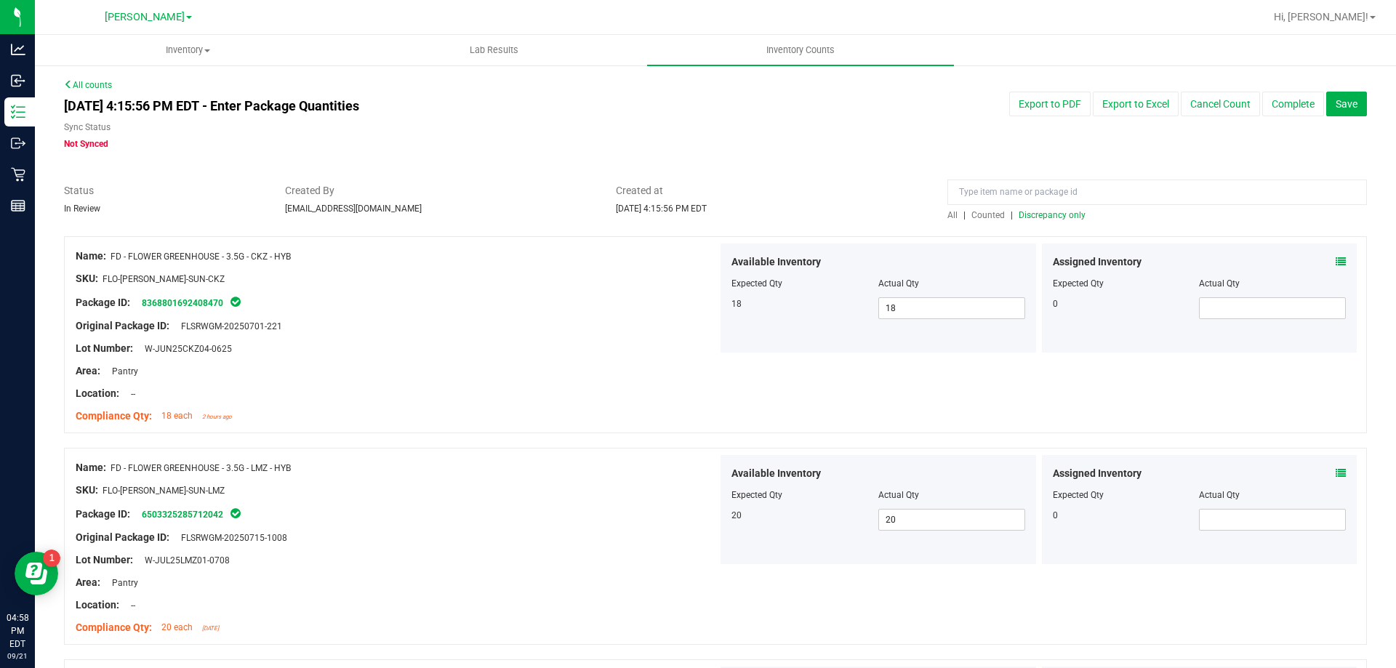
click at [1058, 218] on span "Discrepancy only" at bounding box center [1051, 215] width 67 height 10
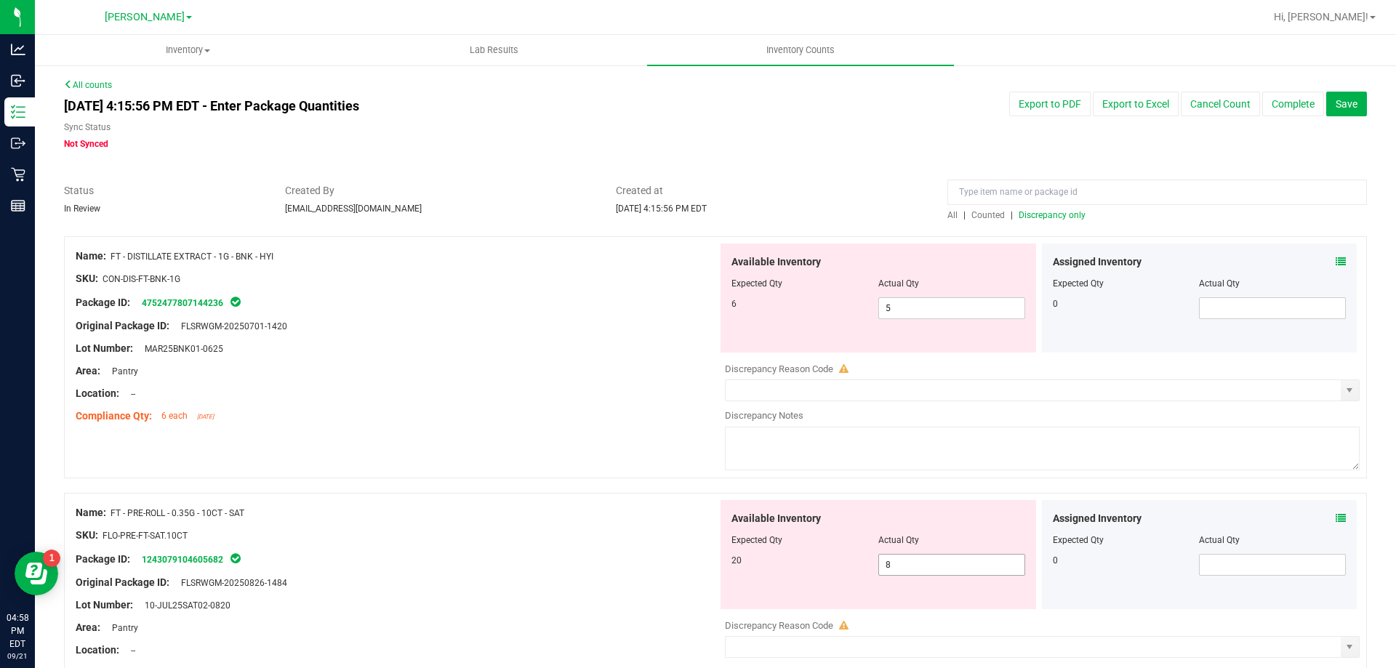
click at [948, 565] on input "8" at bounding box center [951, 565] width 145 height 20
type input "20"
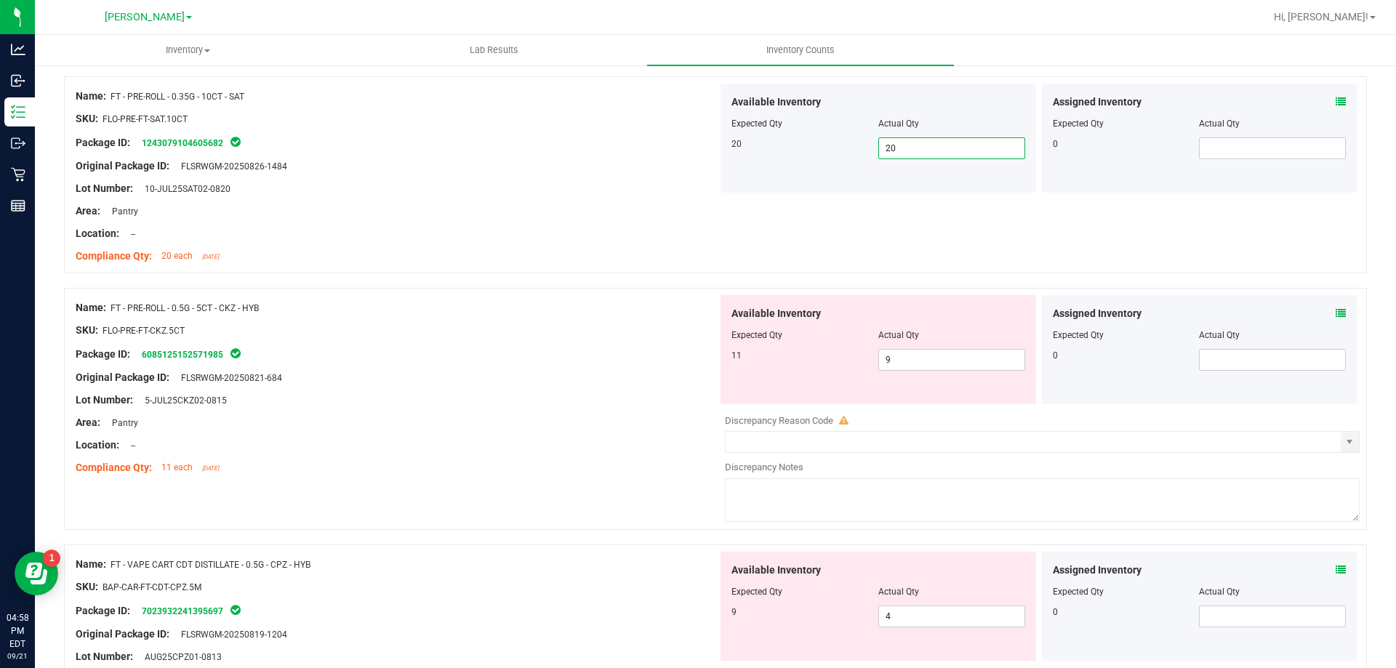
scroll to position [430, 0]
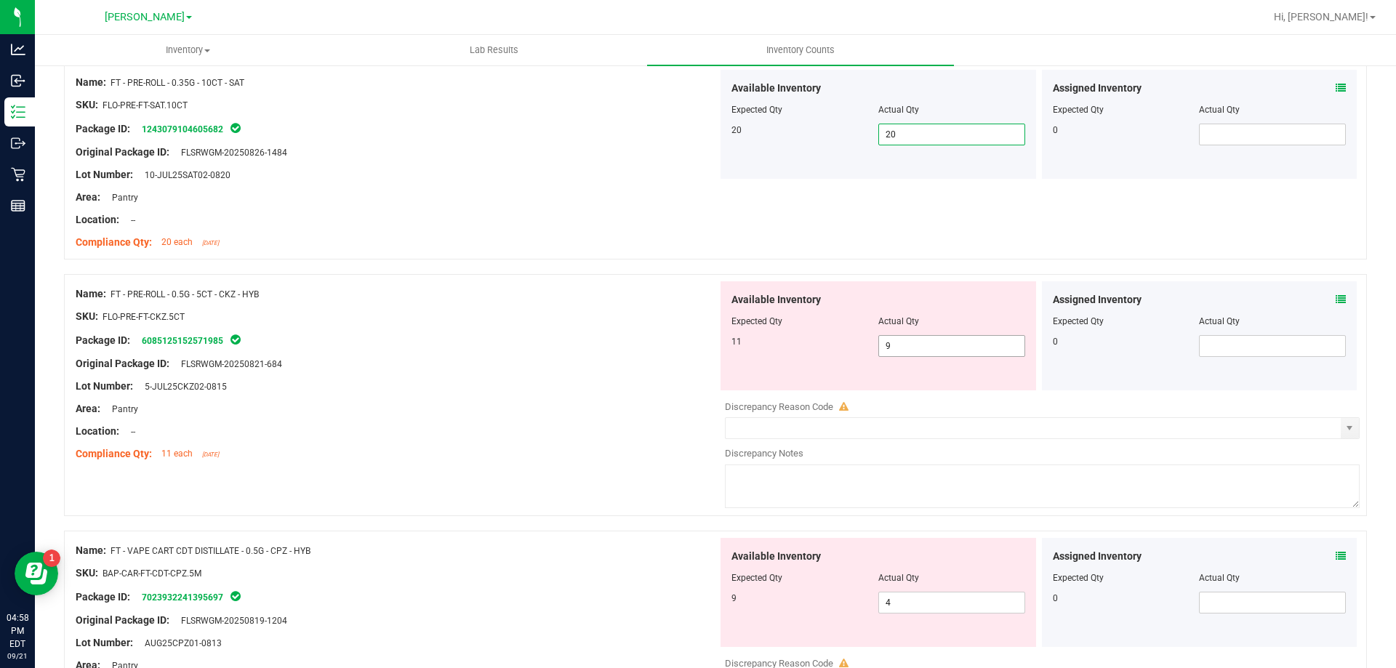
click at [928, 347] on input "9" at bounding box center [951, 346] width 145 height 20
type input "11"
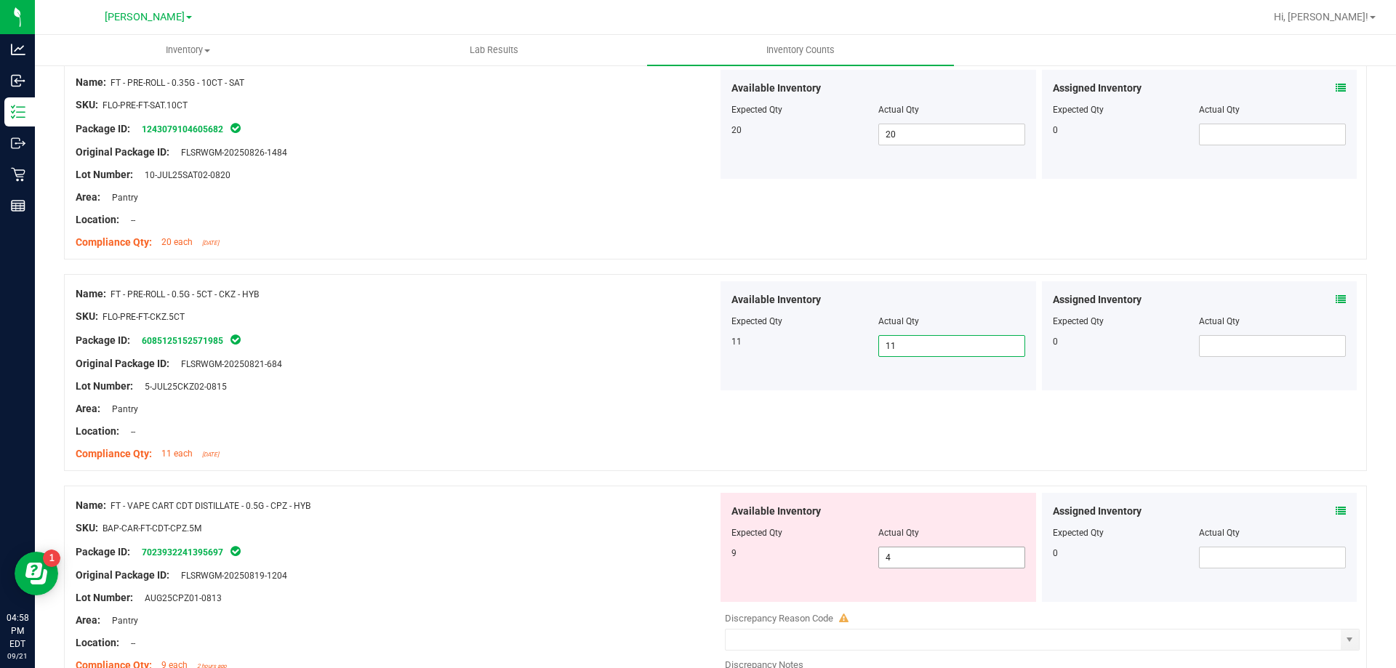
click at [956, 557] on input "4" at bounding box center [951, 557] width 145 height 20
type input "9"
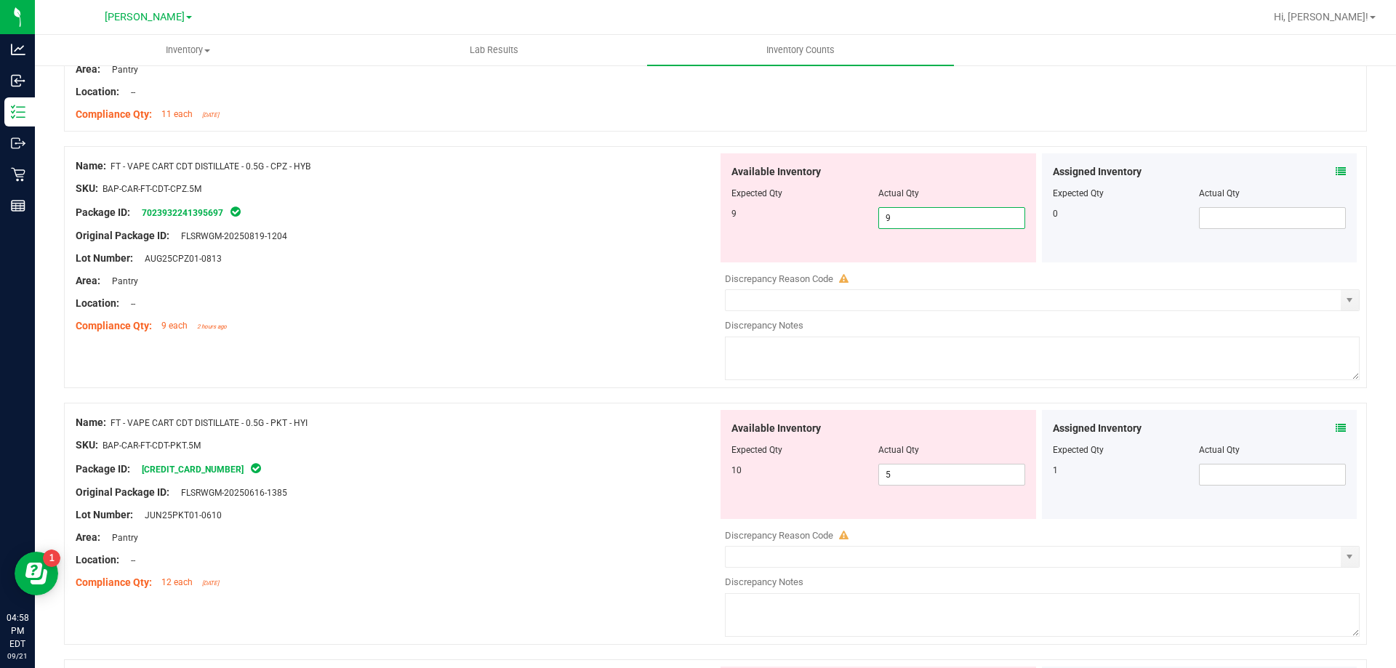
scroll to position [775, 0]
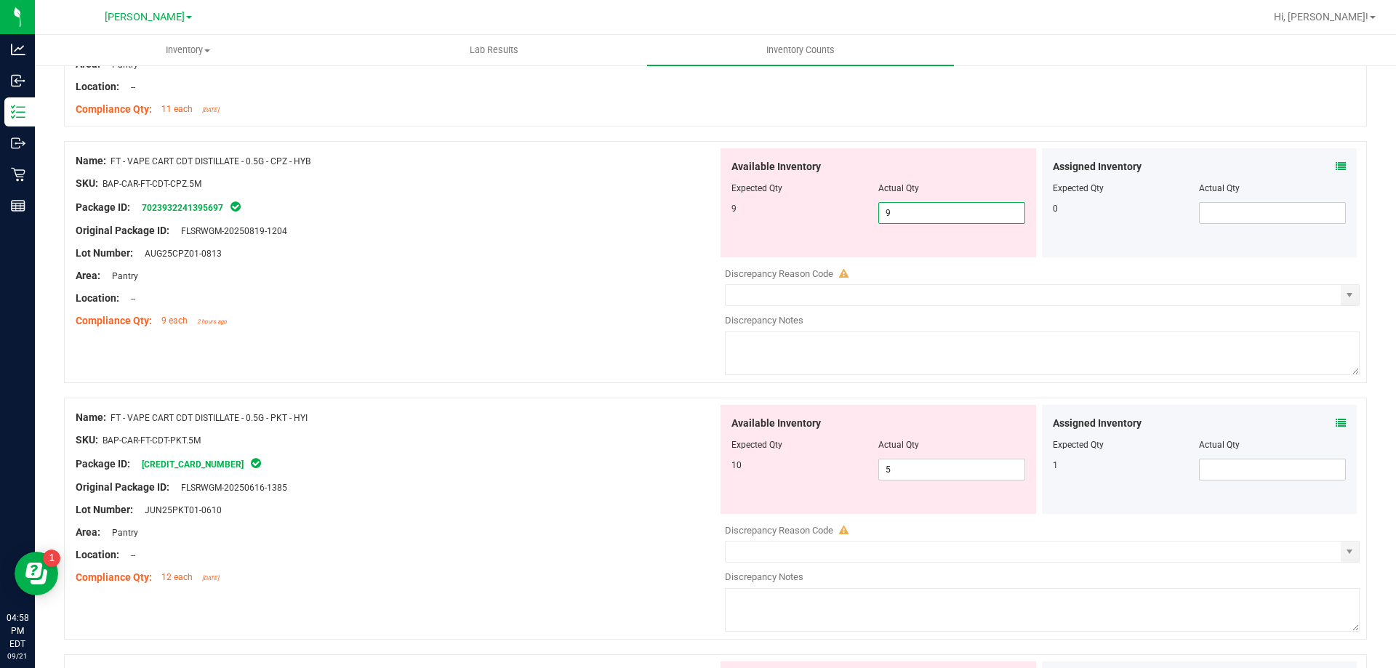
type input "9"
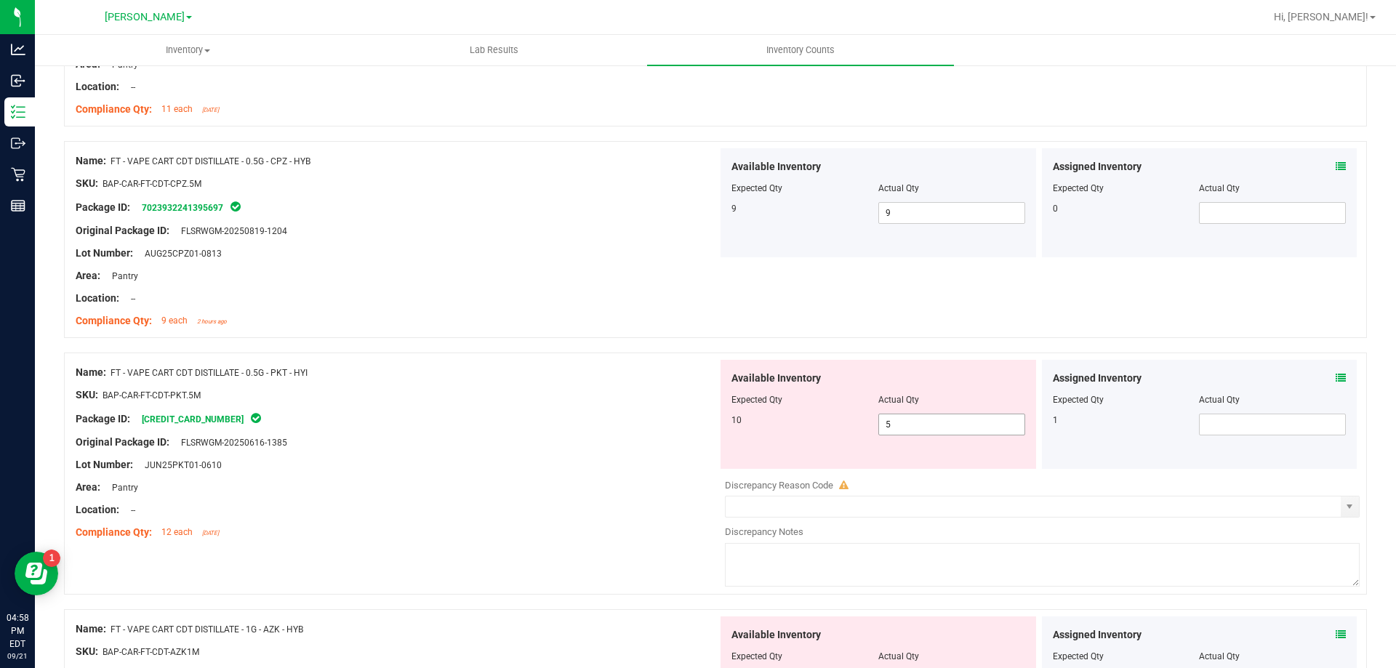
click at [939, 425] on input "5" at bounding box center [951, 424] width 145 height 20
type input "10"
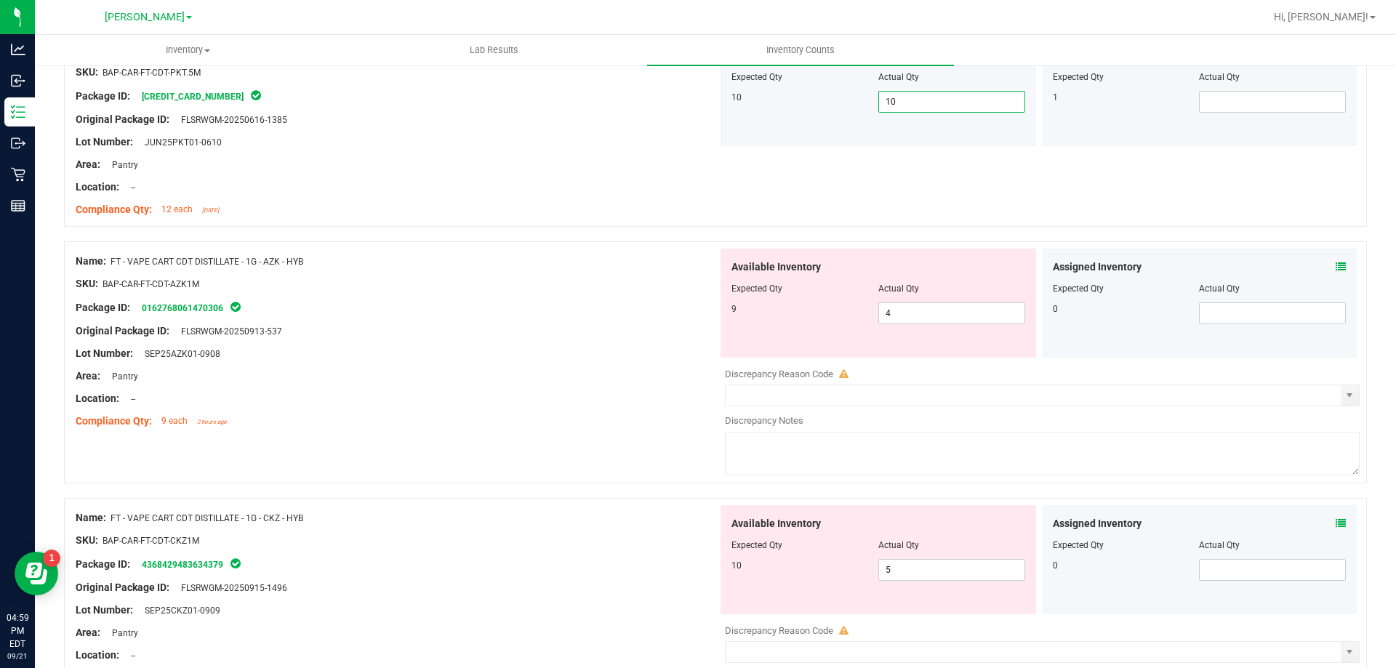
scroll to position [1105, 0]
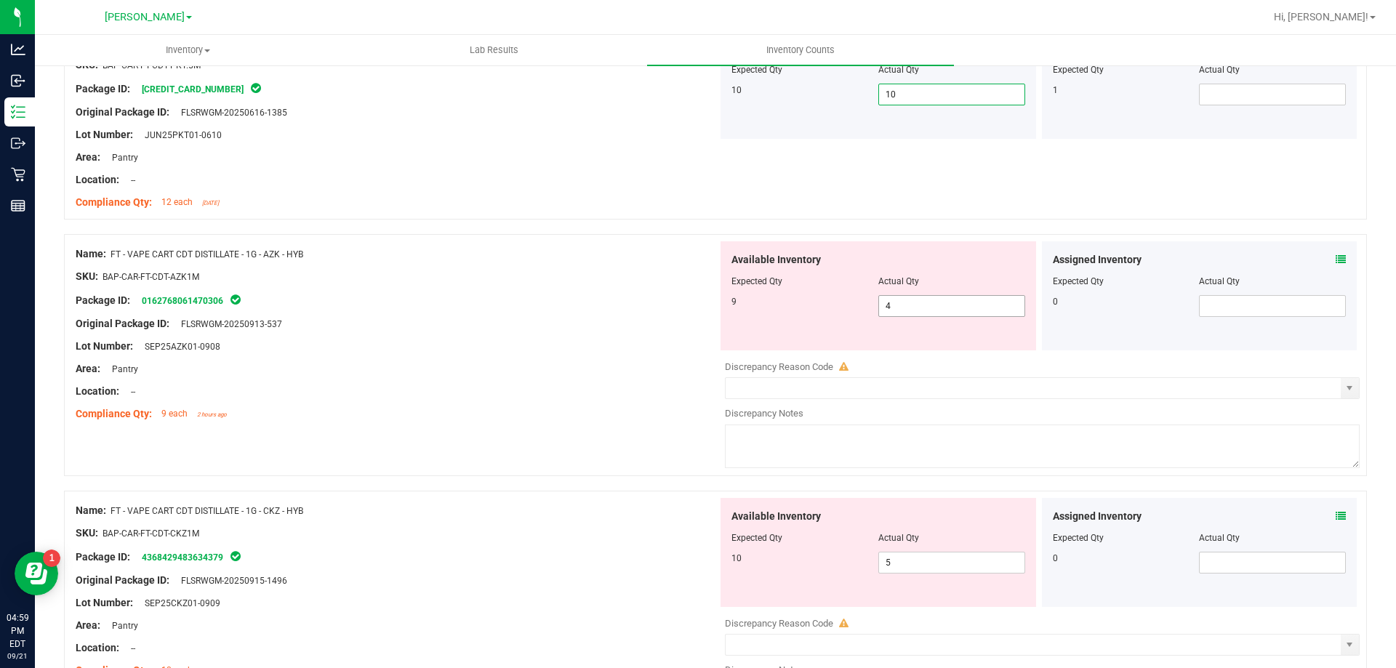
click at [978, 304] on input "4" at bounding box center [951, 306] width 145 height 20
type input "9"
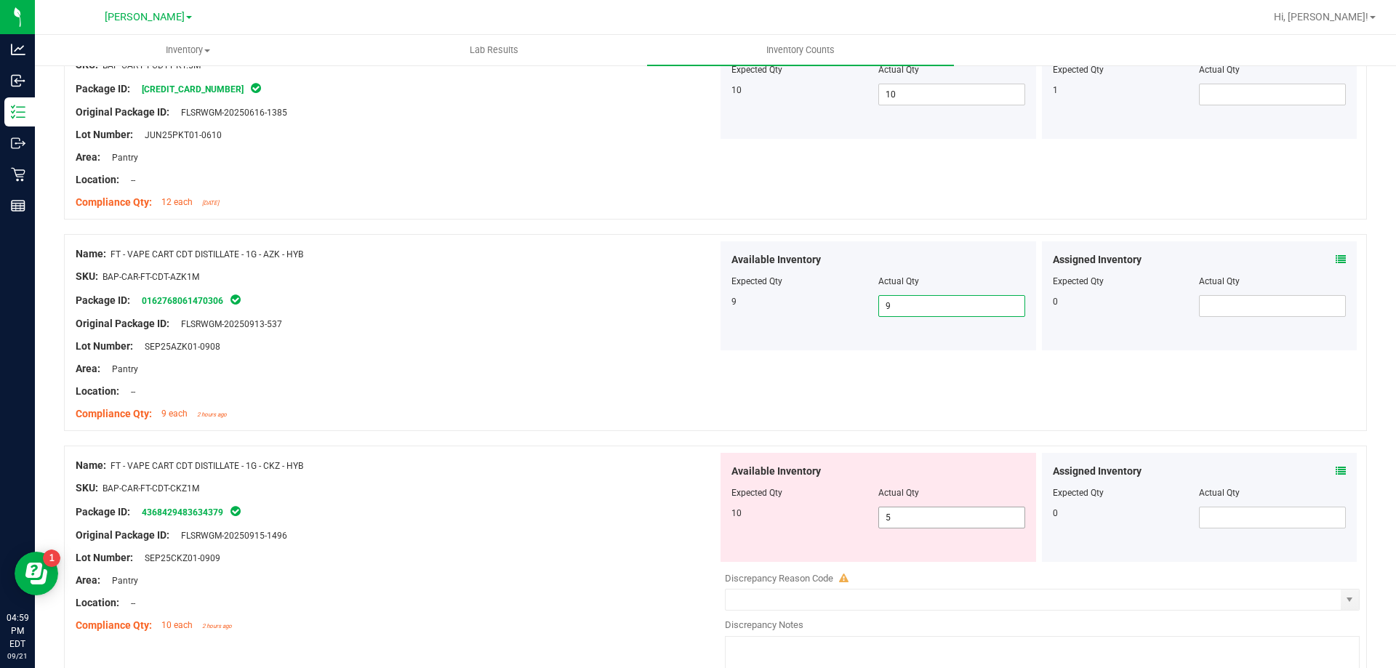
click at [917, 519] on input "5" at bounding box center [951, 517] width 145 height 20
type input "10"
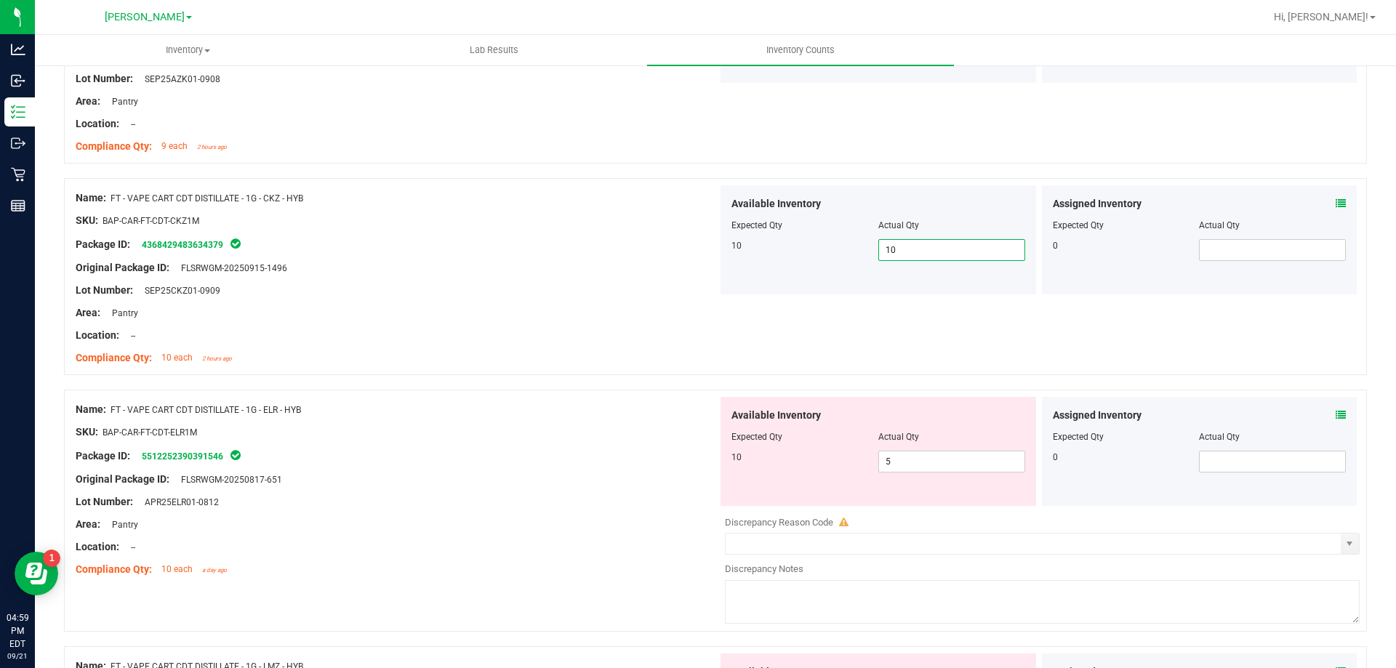
scroll to position [1404, 0]
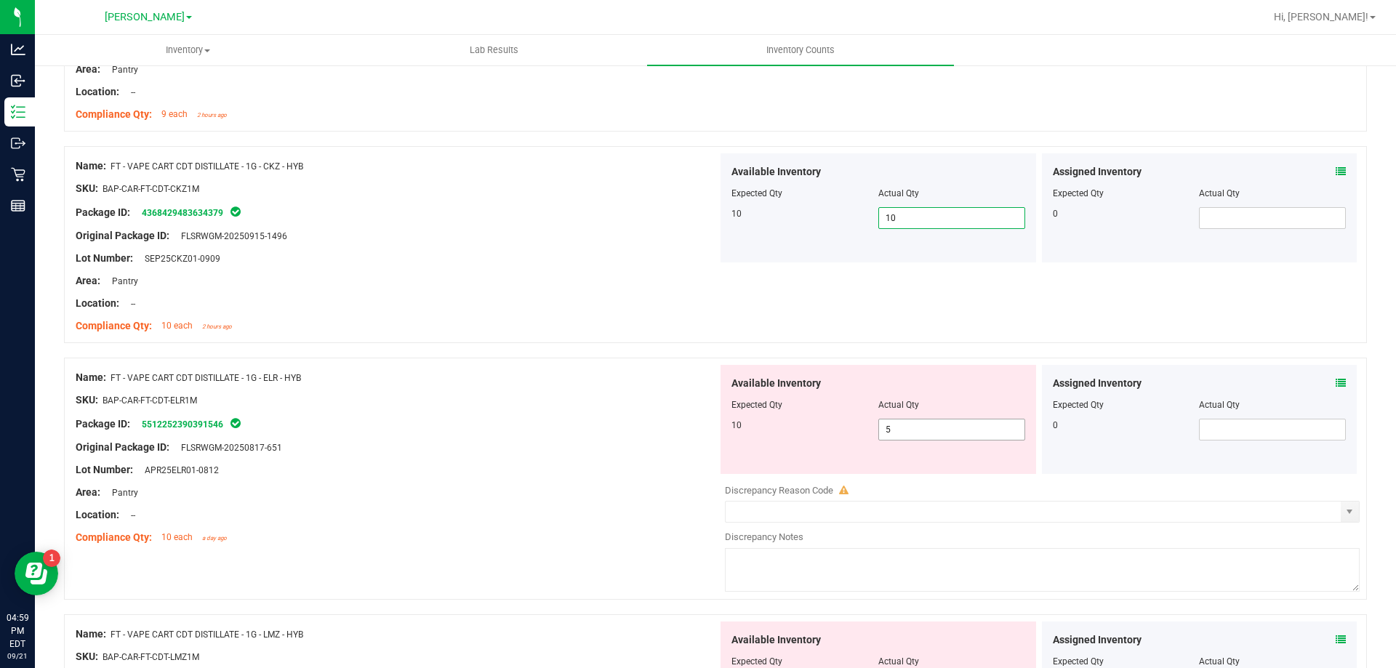
click at [937, 430] on input "5" at bounding box center [951, 429] width 145 height 20
type input "10"
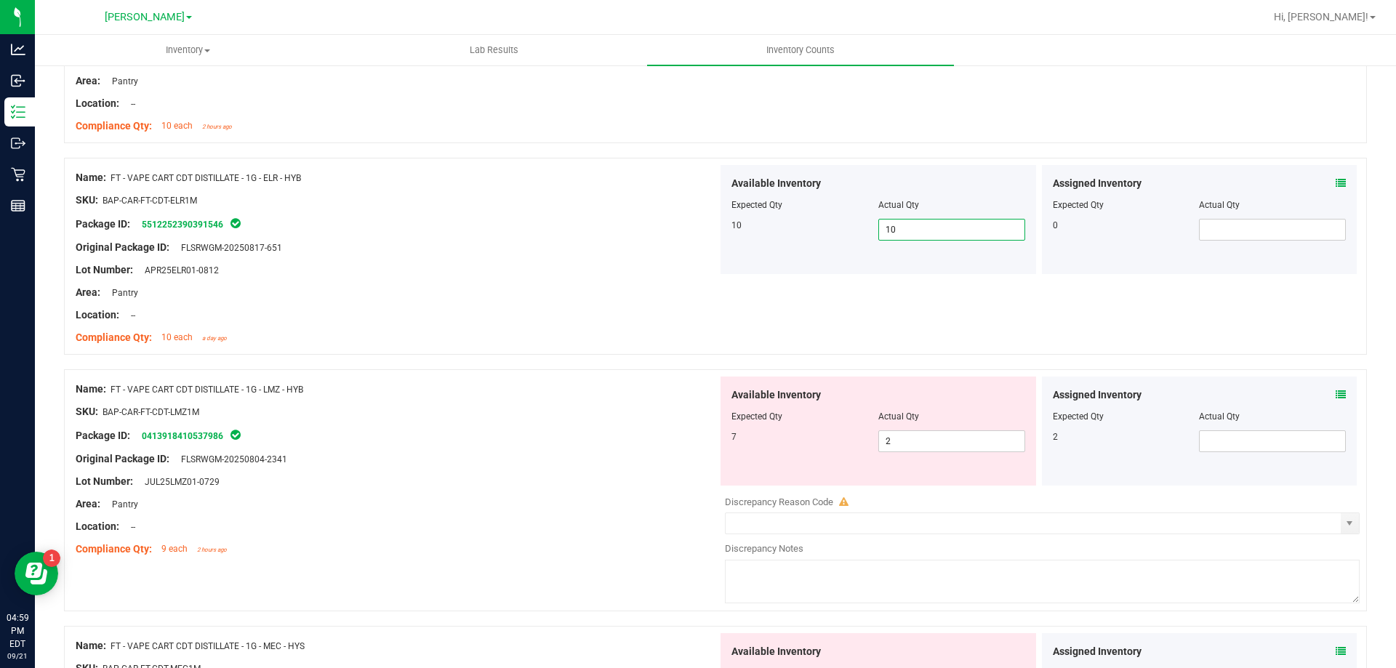
scroll to position [1606, 0]
click at [955, 440] on input "2" at bounding box center [951, 440] width 145 height 20
type input "7"
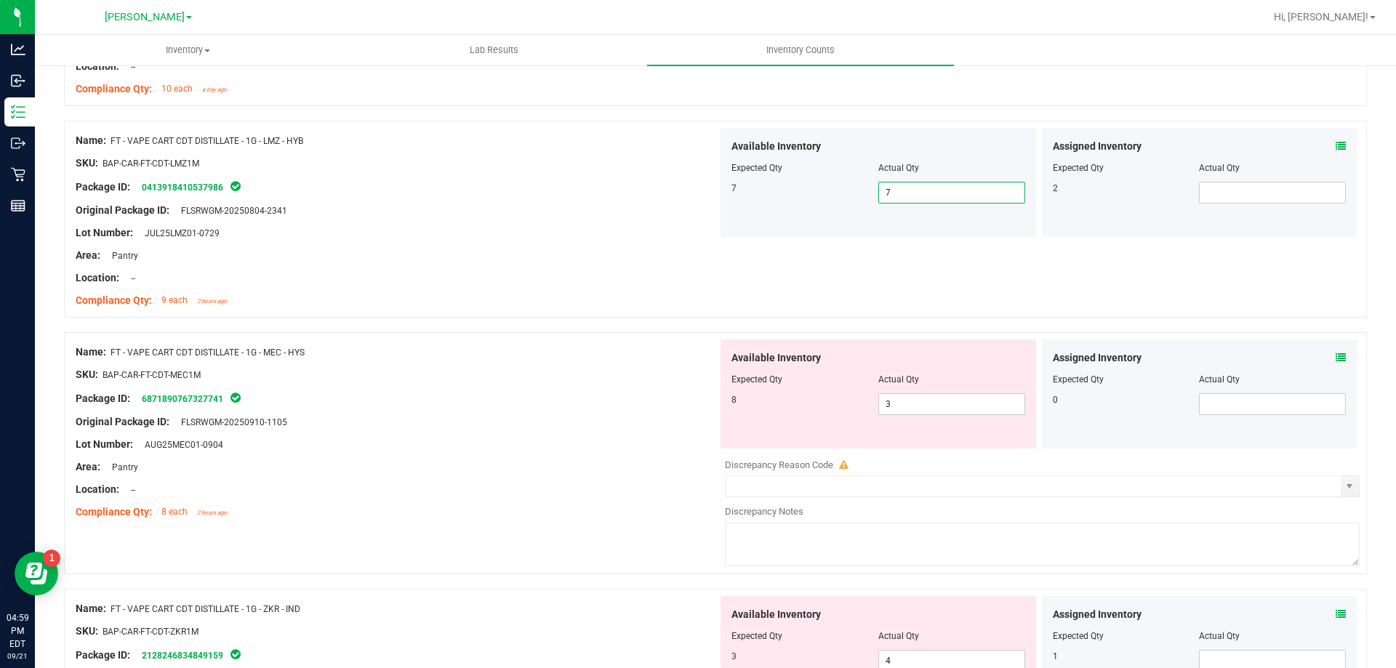
scroll to position [1885, 0]
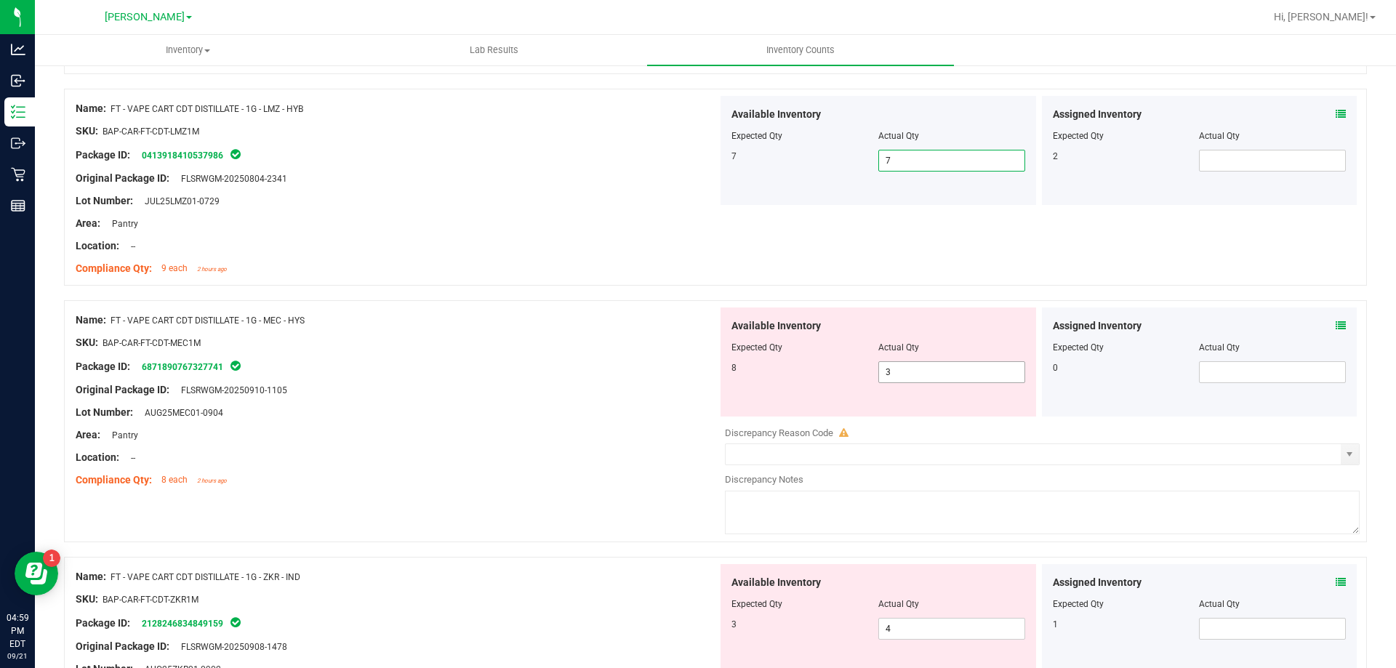
click at [919, 372] on input "3" at bounding box center [951, 372] width 145 height 20
type input "8"
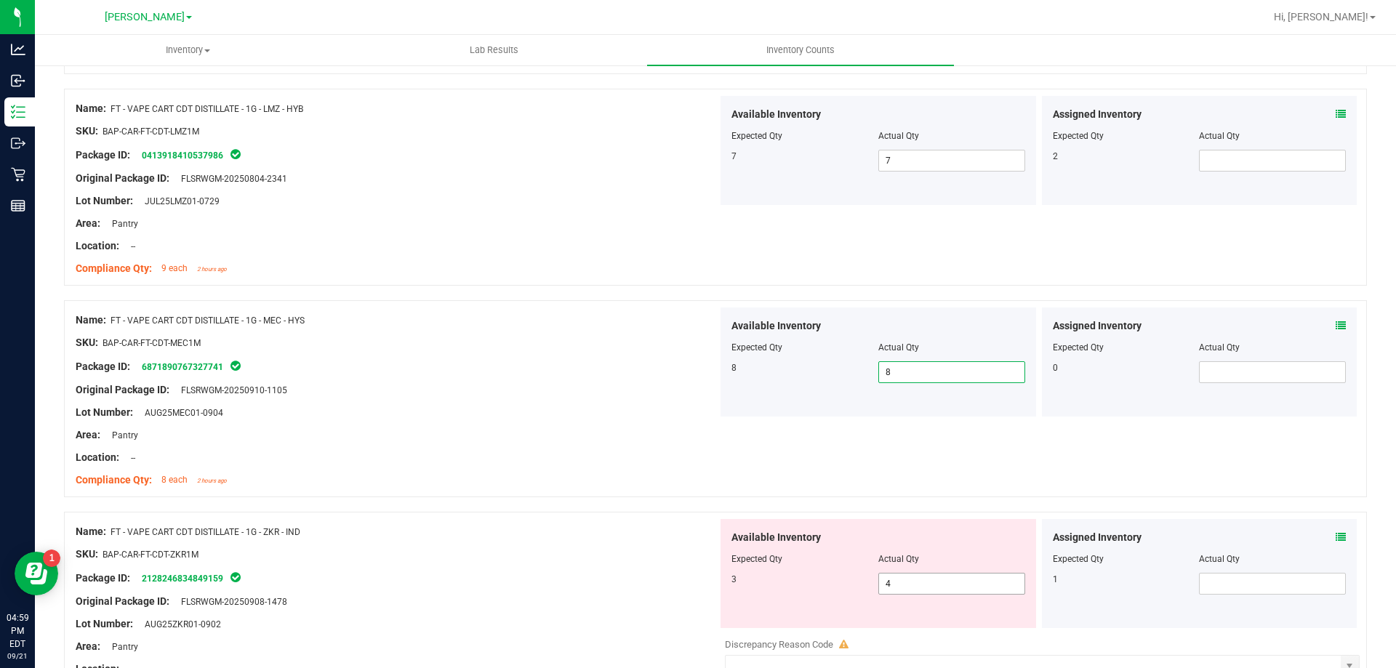
click at [938, 582] on input "4" at bounding box center [951, 584] width 145 height 20
click at [1335, 536] on icon at bounding box center [1340, 537] width 10 height 10
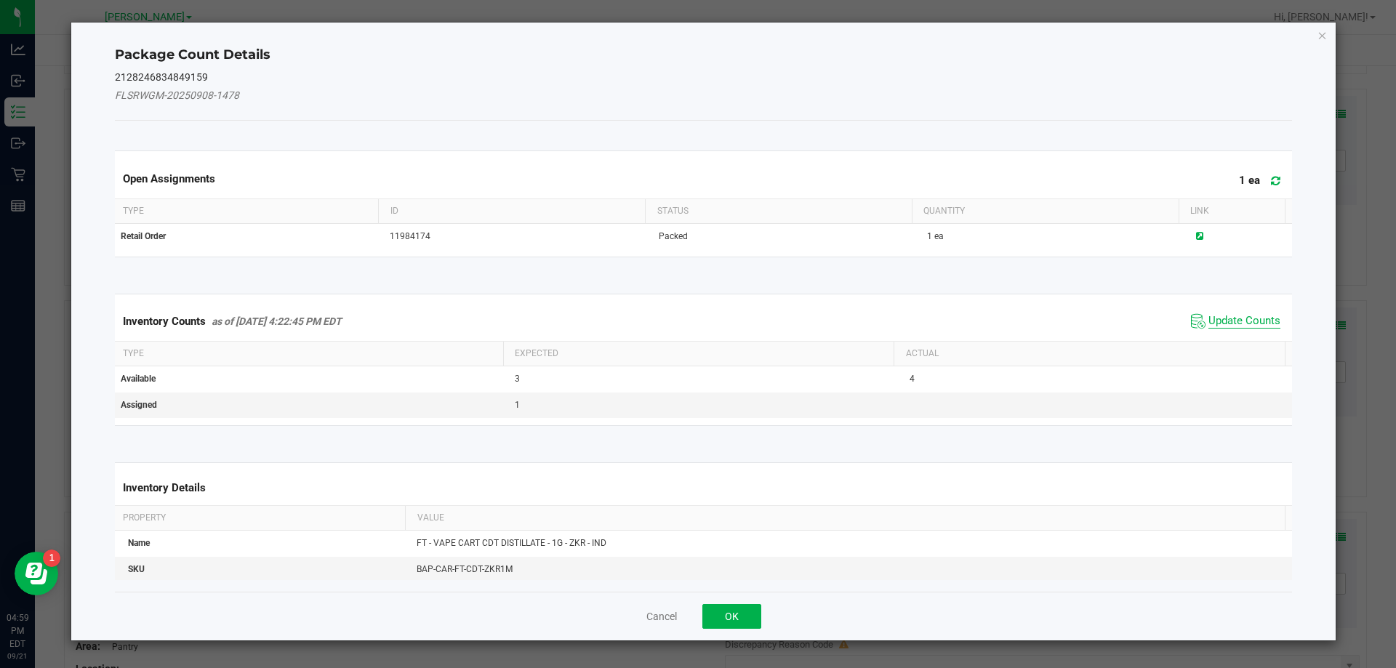
click at [1236, 314] on span "Update Counts" at bounding box center [1244, 321] width 72 height 15
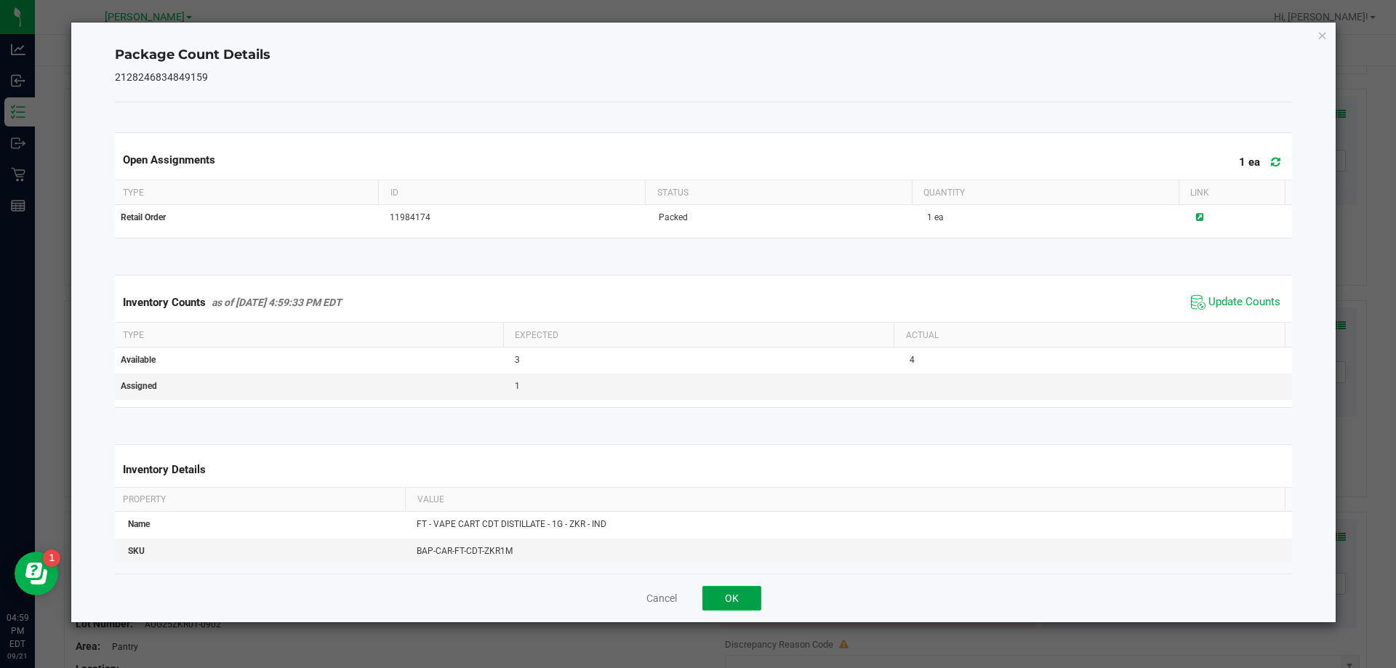
click at [740, 600] on button "OK" at bounding box center [731, 598] width 59 height 25
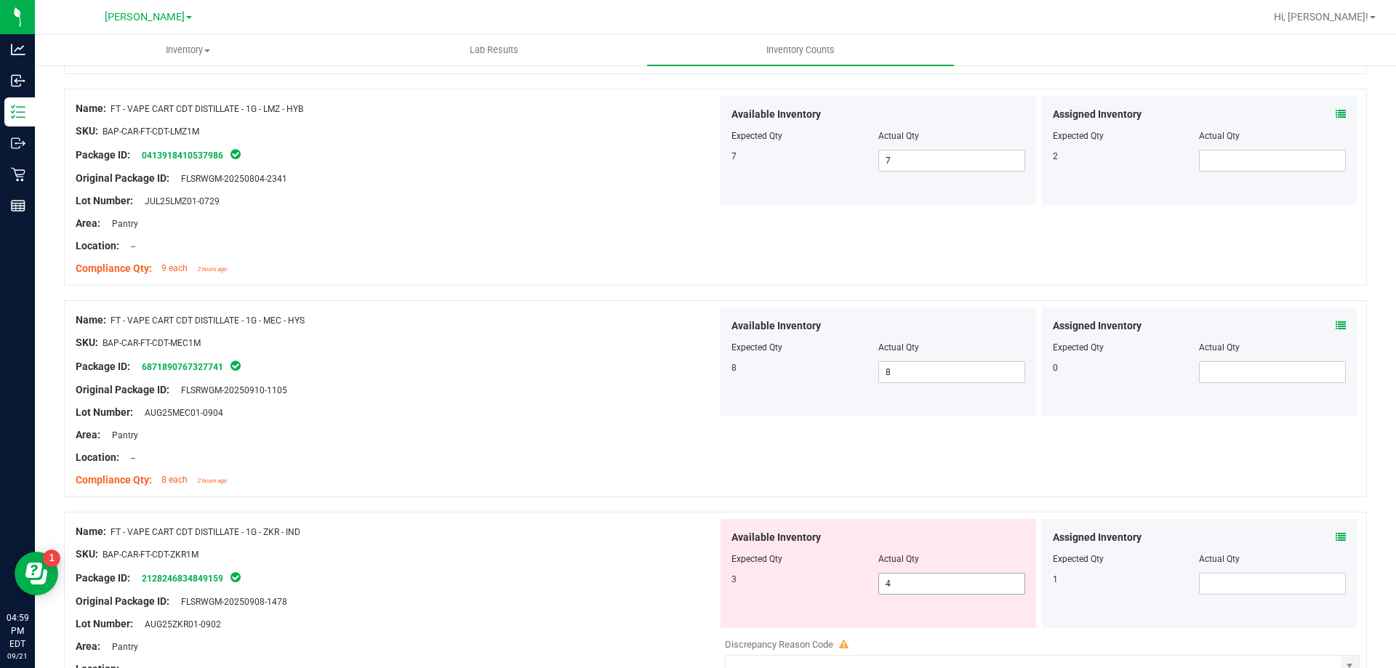
click at [925, 582] on input "4" at bounding box center [951, 584] width 145 height 20
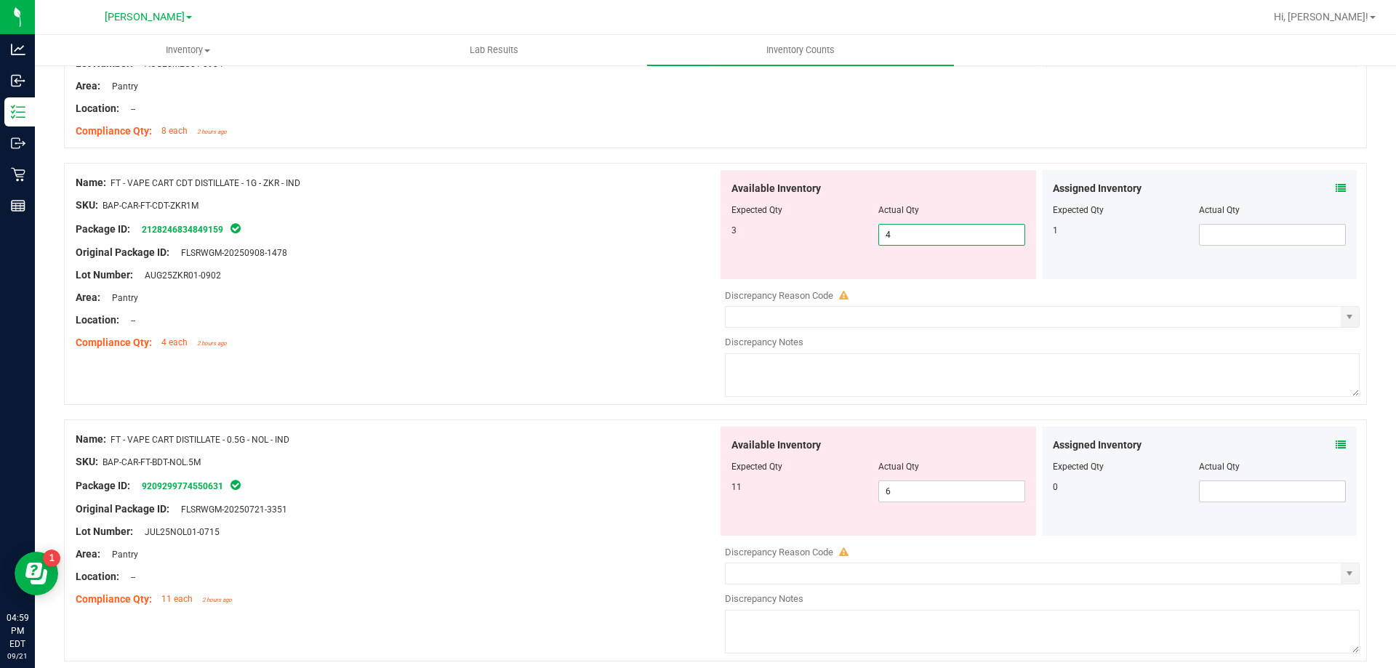
scroll to position [2250, 0]
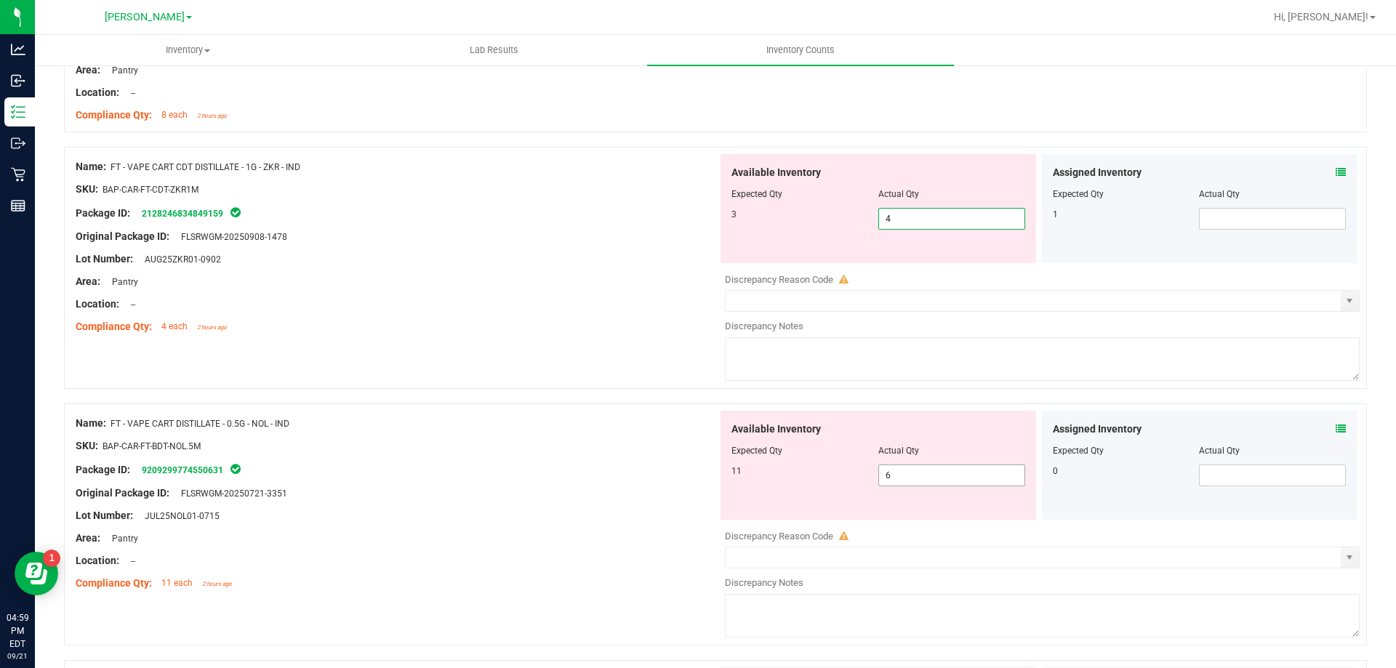
click at [951, 475] on input "6" at bounding box center [951, 475] width 145 height 20
type input "11"
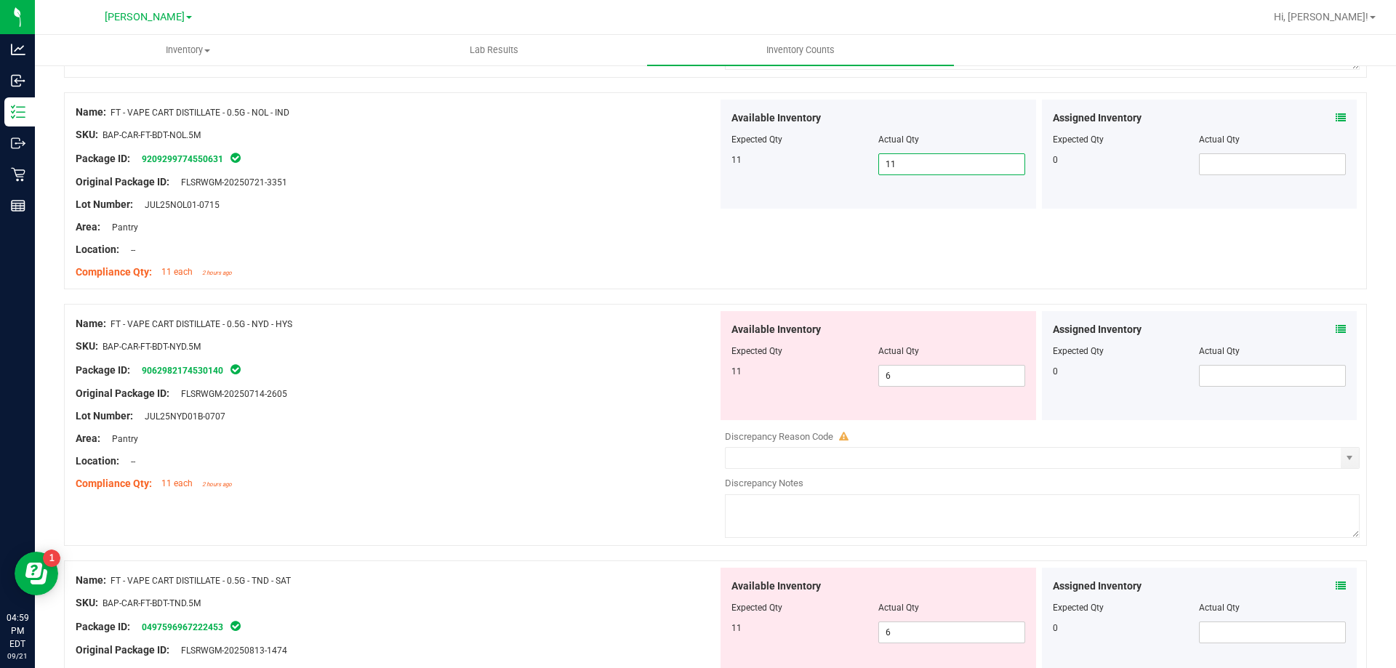
scroll to position [2563, 0]
click at [949, 378] on input "6" at bounding box center [951, 373] width 145 height 20
type input "11"
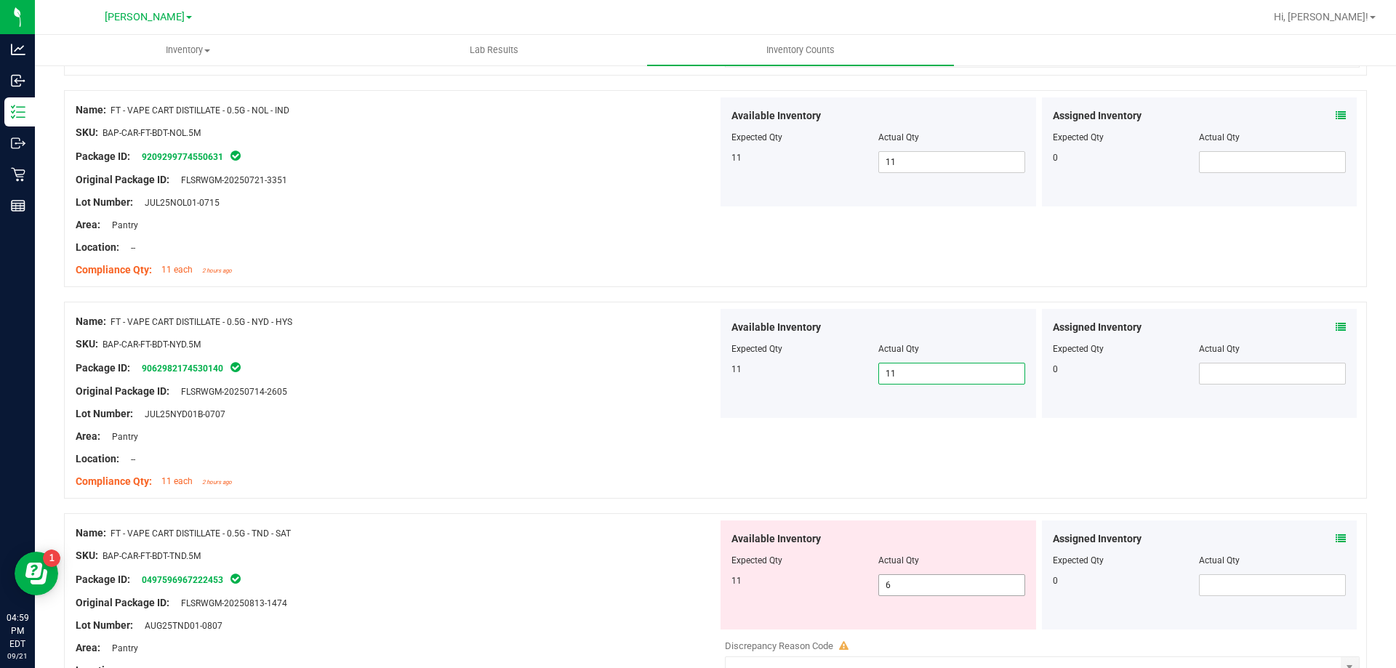
click at [937, 582] on input "6" at bounding box center [951, 585] width 145 height 20
type input "11"
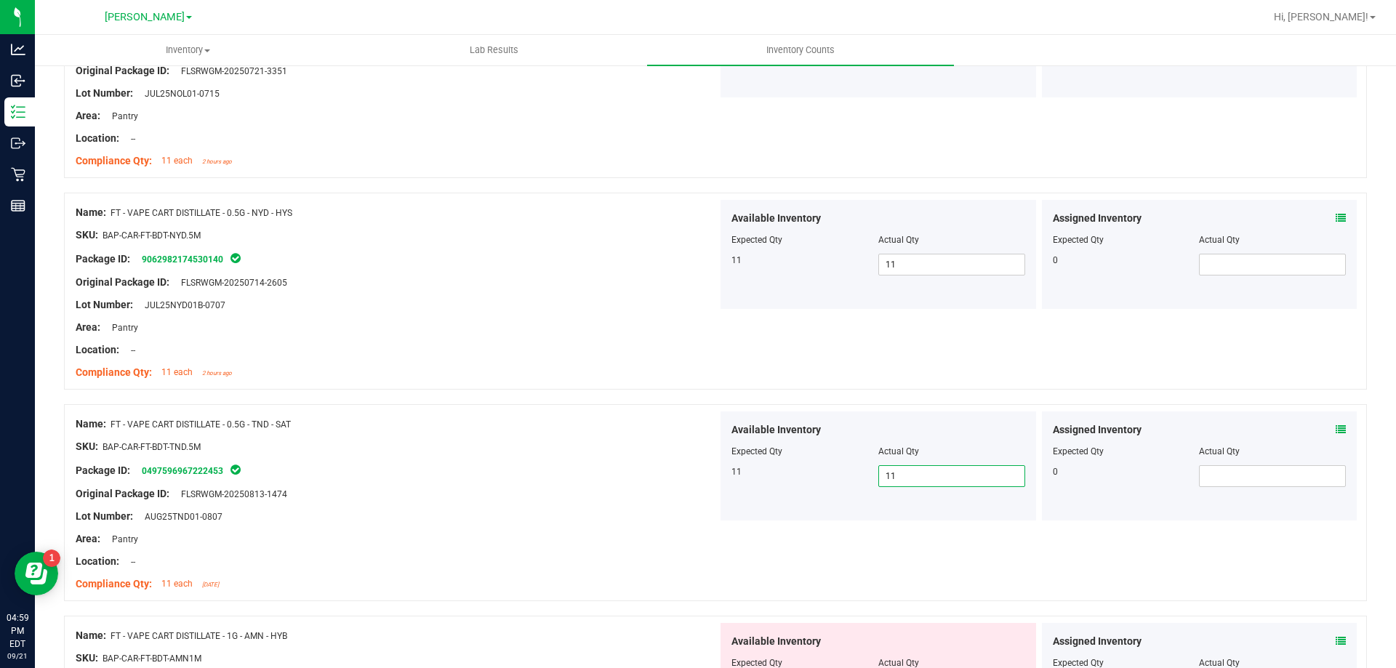
scroll to position [2766, 0]
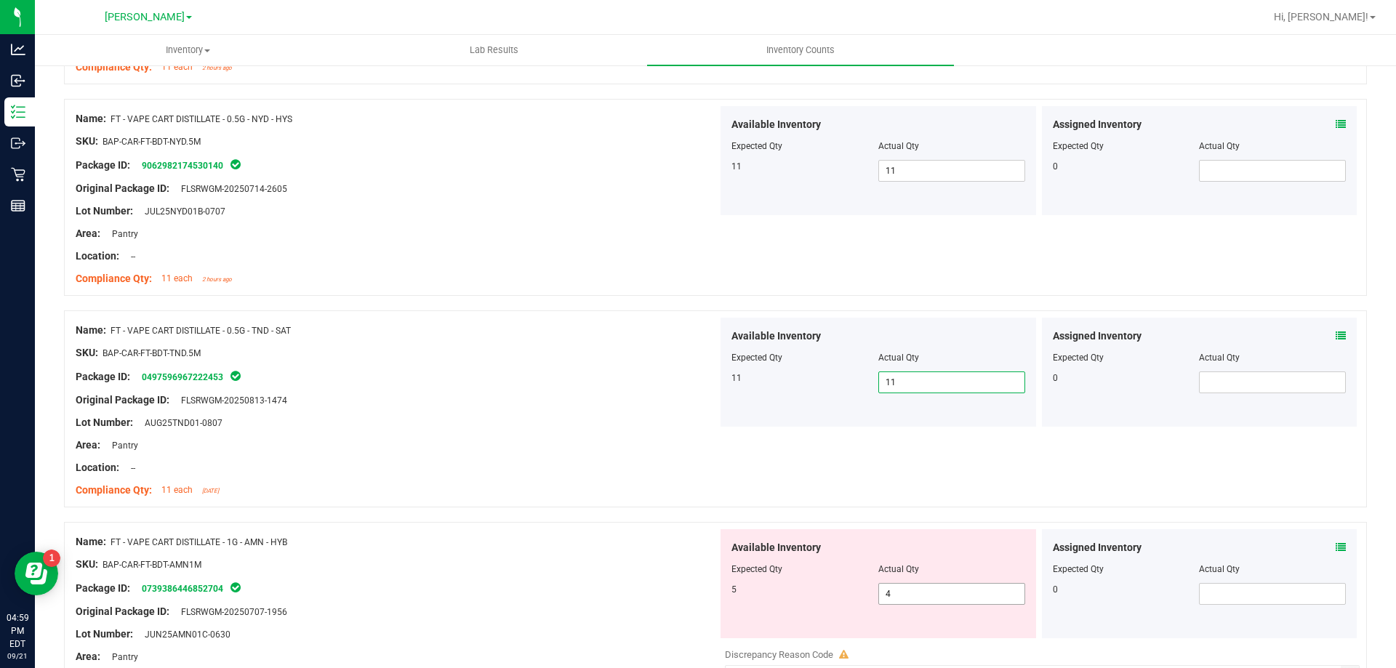
click at [911, 592] on input "4" at bounding box center [951, 594] width 145 height 20
click at [585, 436] on div at bounding box center [397, 433] width 642 height 7
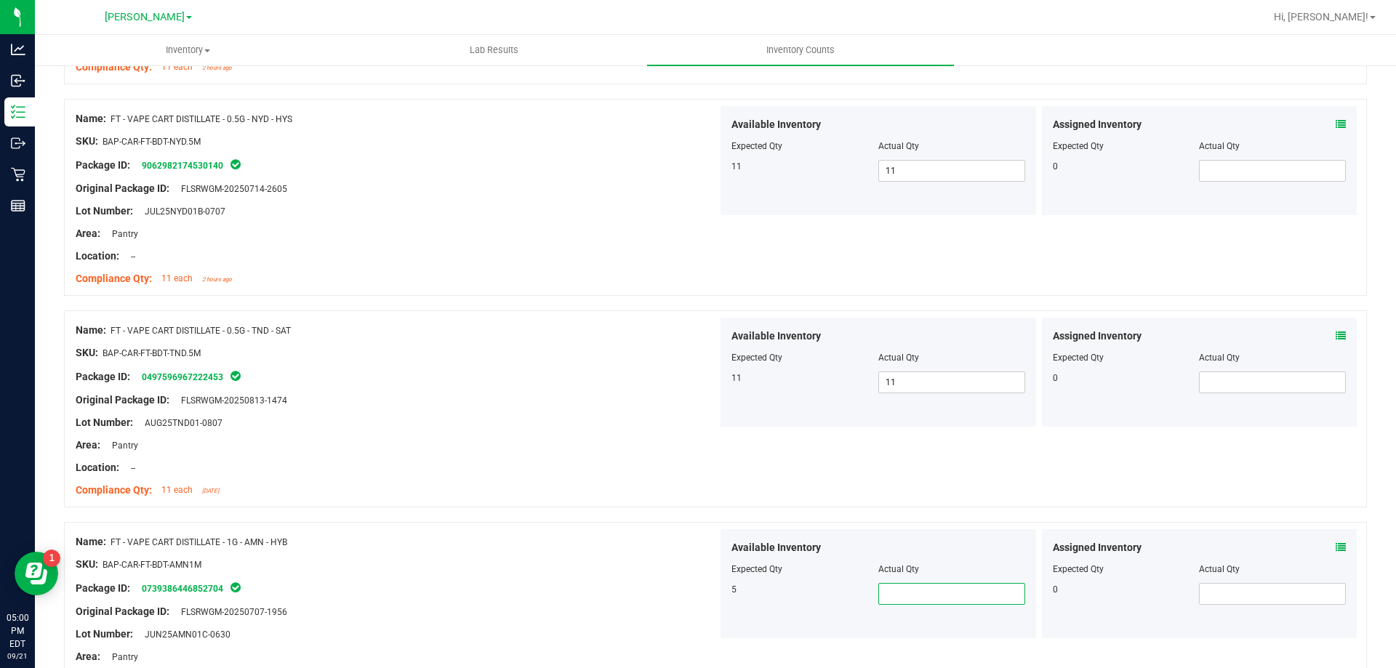
click at [903, 598] on span at bounding box center [951, 594] width 147 height 22
type input "1"
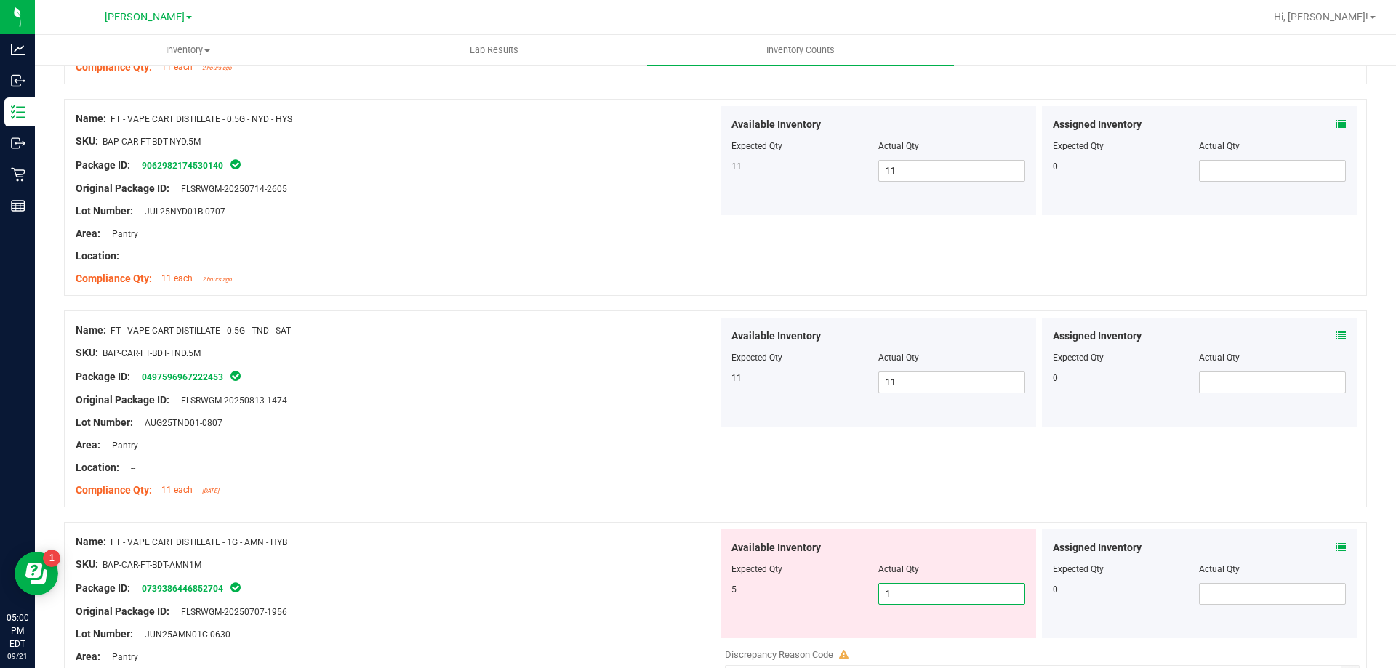
click at [550, 434] on div at bounding box center [397, 433] width 642 height 7
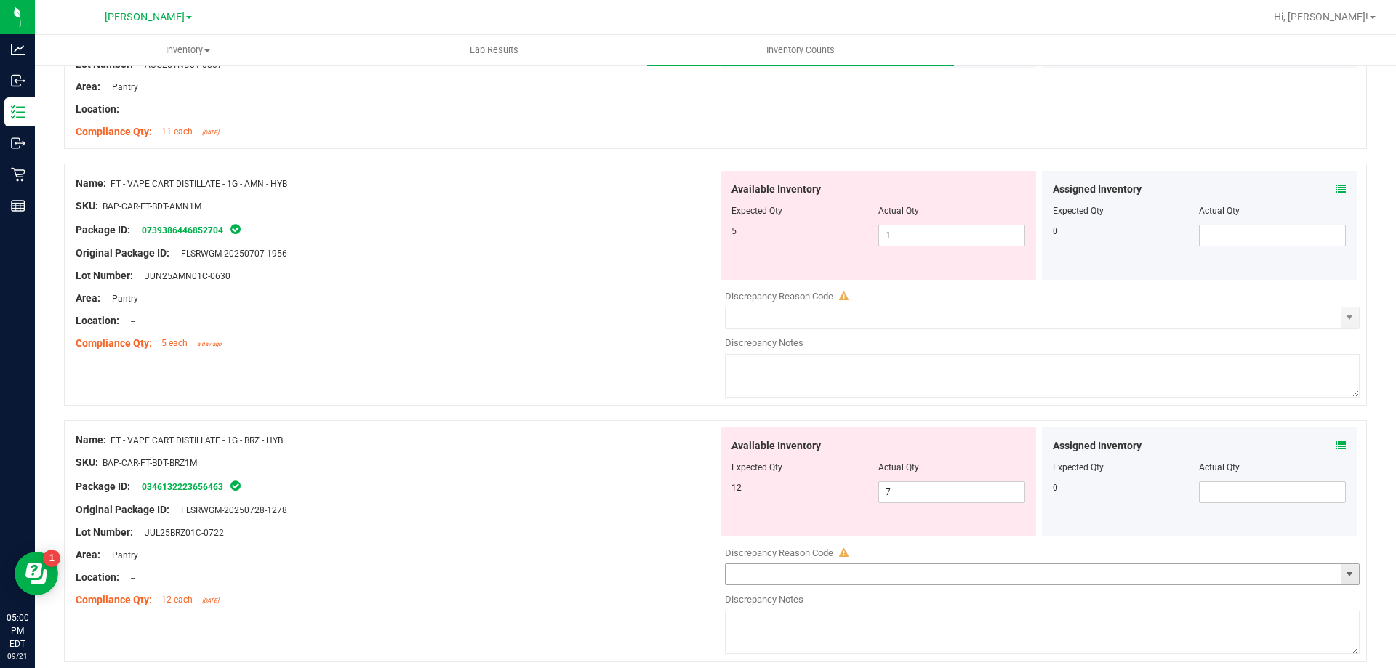
scroll to position [3129, 0]
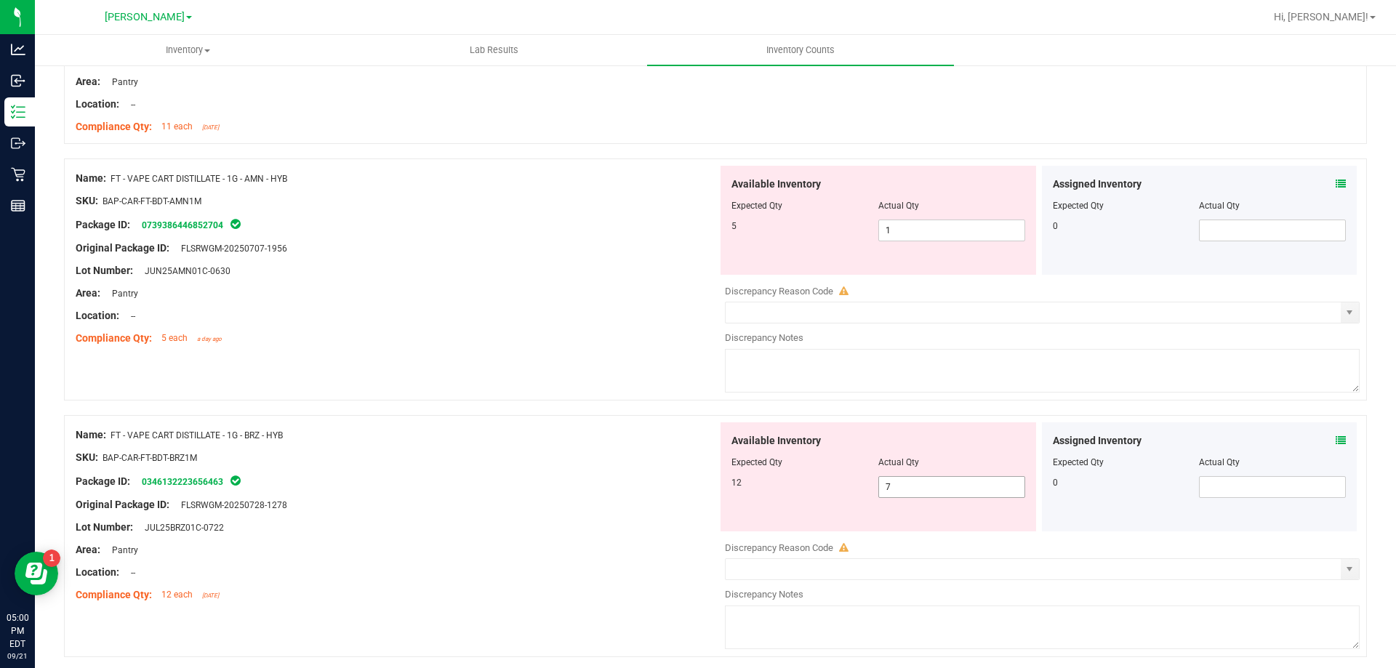
click at [986, 488] on span "7 7" at bounding box center [951, 487] width 147 height 22
type input "12"
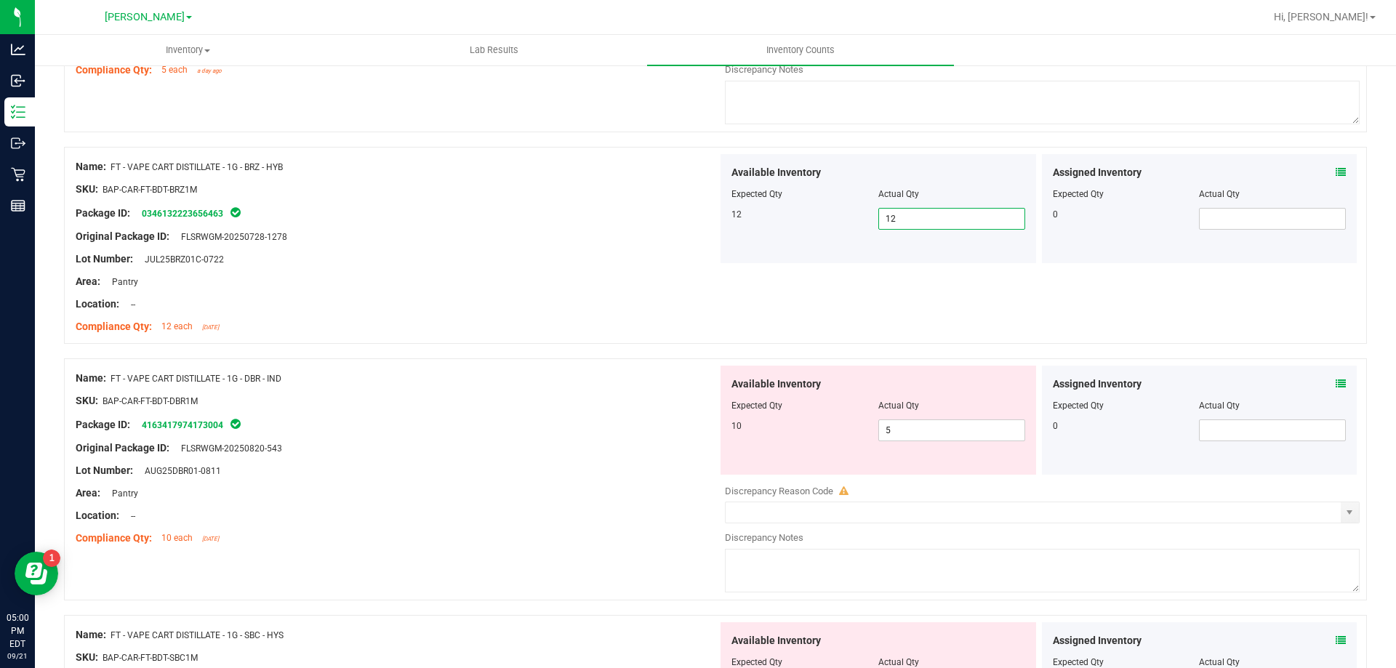
scroll to position [3426, 0]
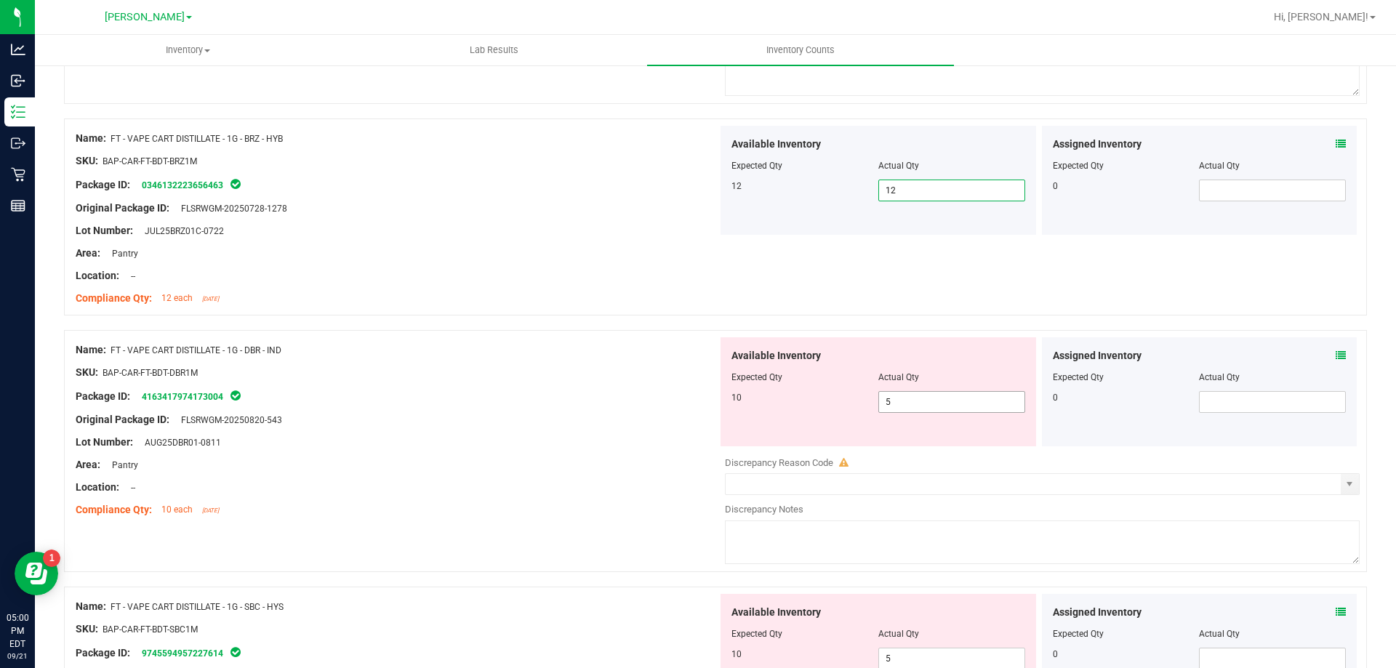
click at [928, 405] on input "5" at bounding box center [951, 402] width 145 height 20
type input "10"
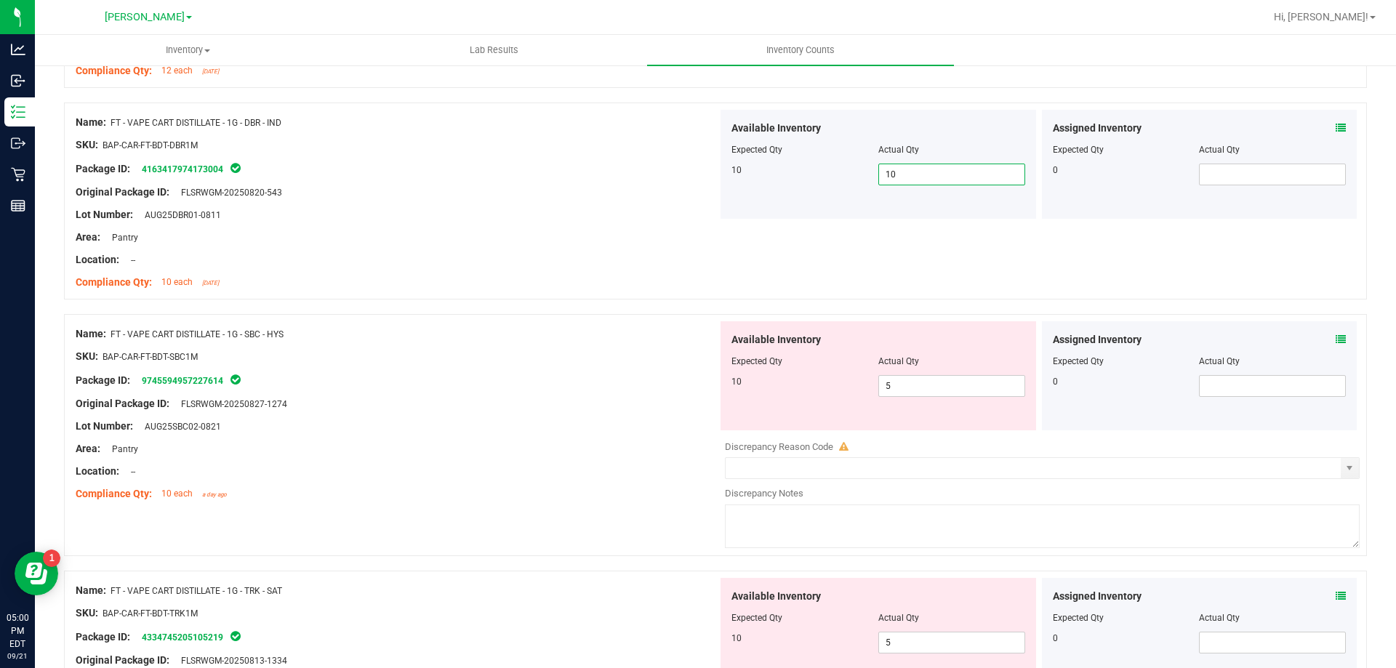
scroll to position [3662, 0]
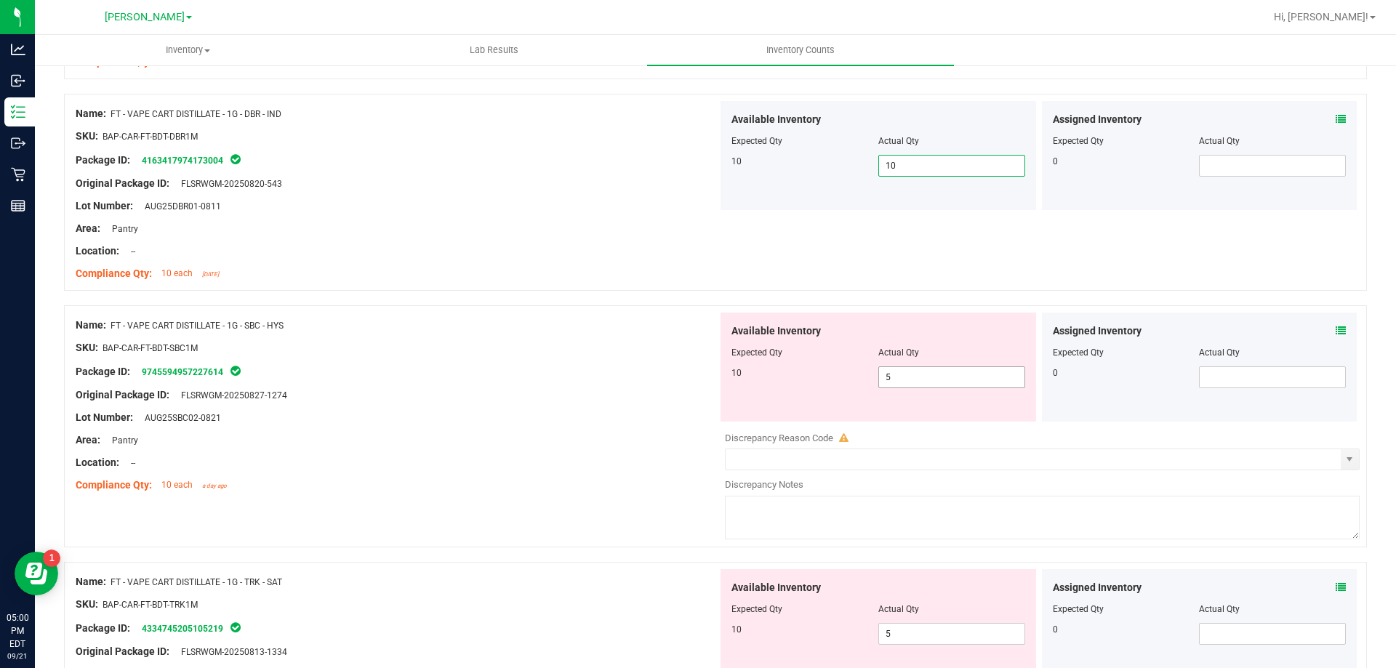
click at [967, 377] on input "5" at bounding box center [951, 377] width 145 height 20
type input "10"
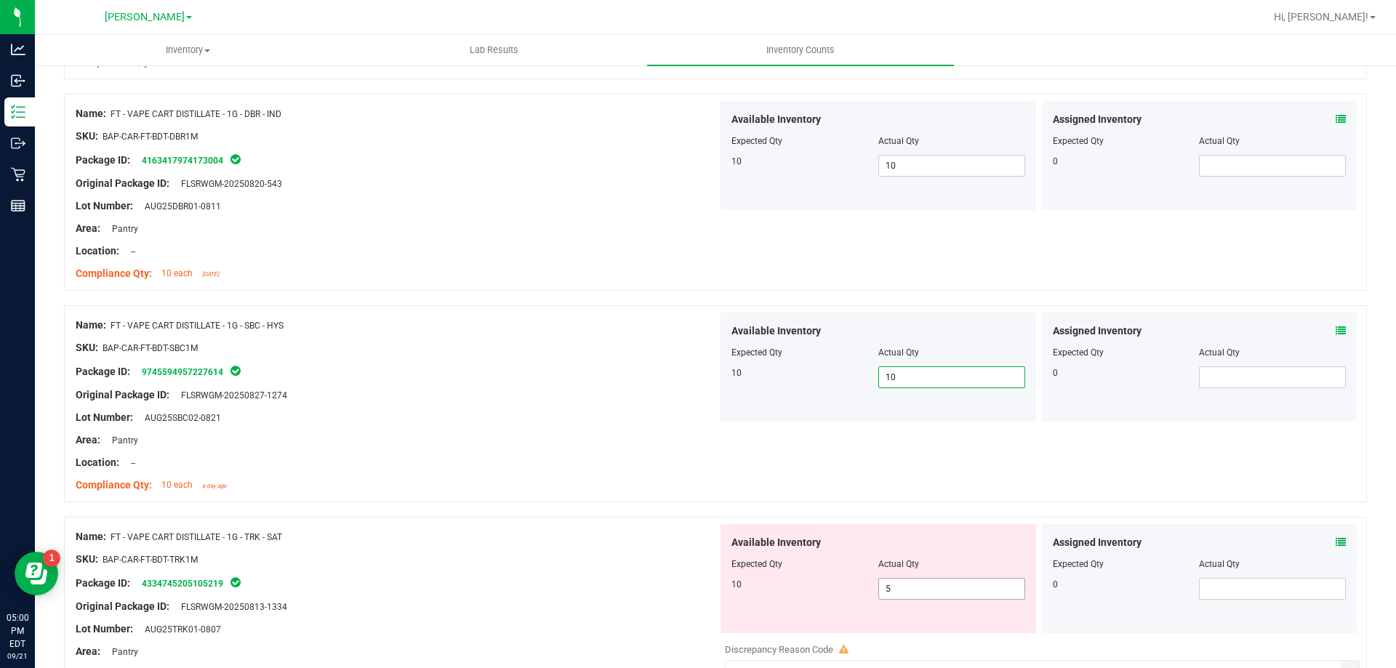
click at [949, 592] on input "5" at bounding box center [951, 589] width 145 height 20
type input "10"
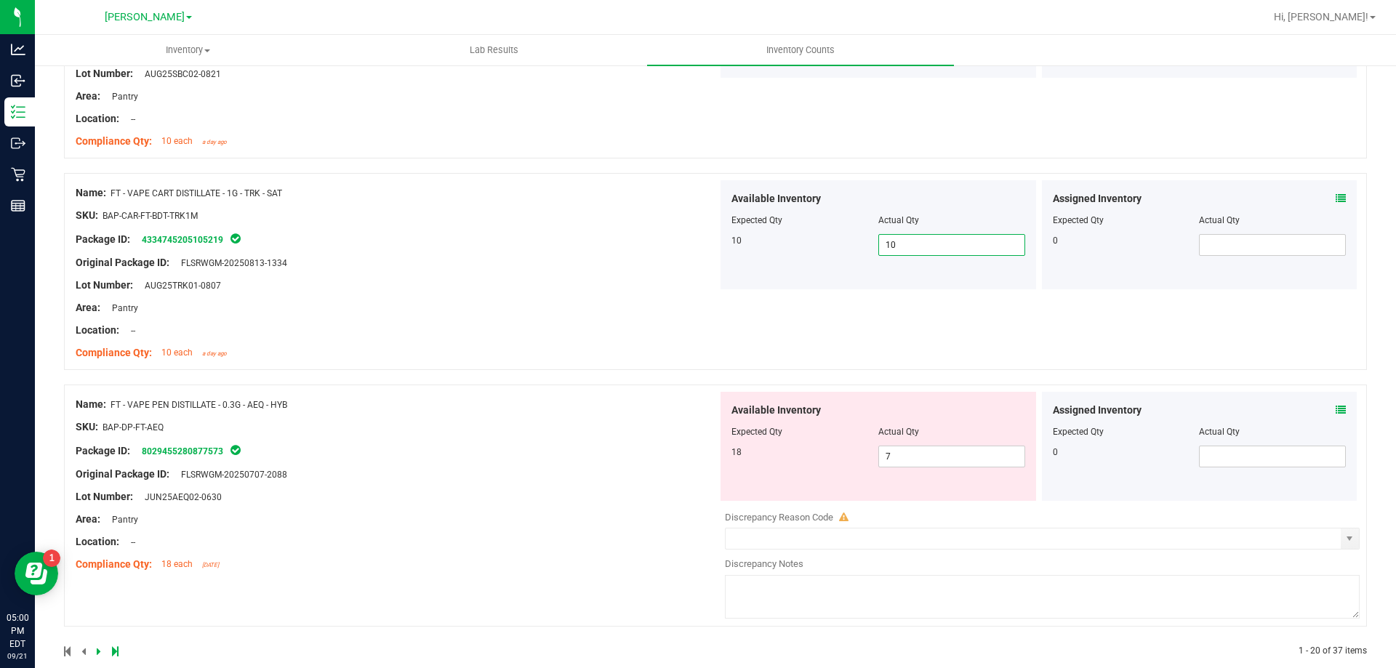
scroll to position [4028, 0]
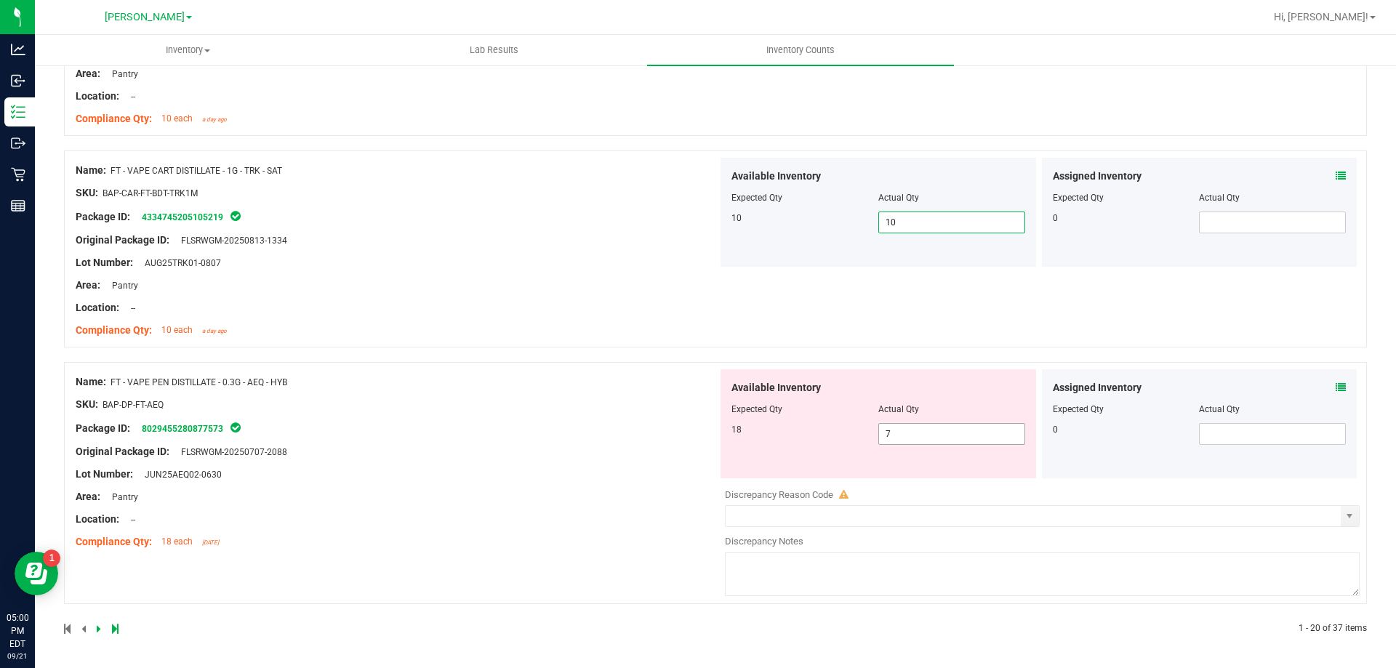
click at [941, 438] on input "7" at bounding box center [951, 434] width 145 height 20
type input "17"
click at [445, 345] on div "Name: FT - VAPE CART DISTILLATE - 1G - TRK - SAT SKU: BAP-CAR-FT-BDT-TRK1M Pack…" at bounding box center [715, 248] width 1303 height 197
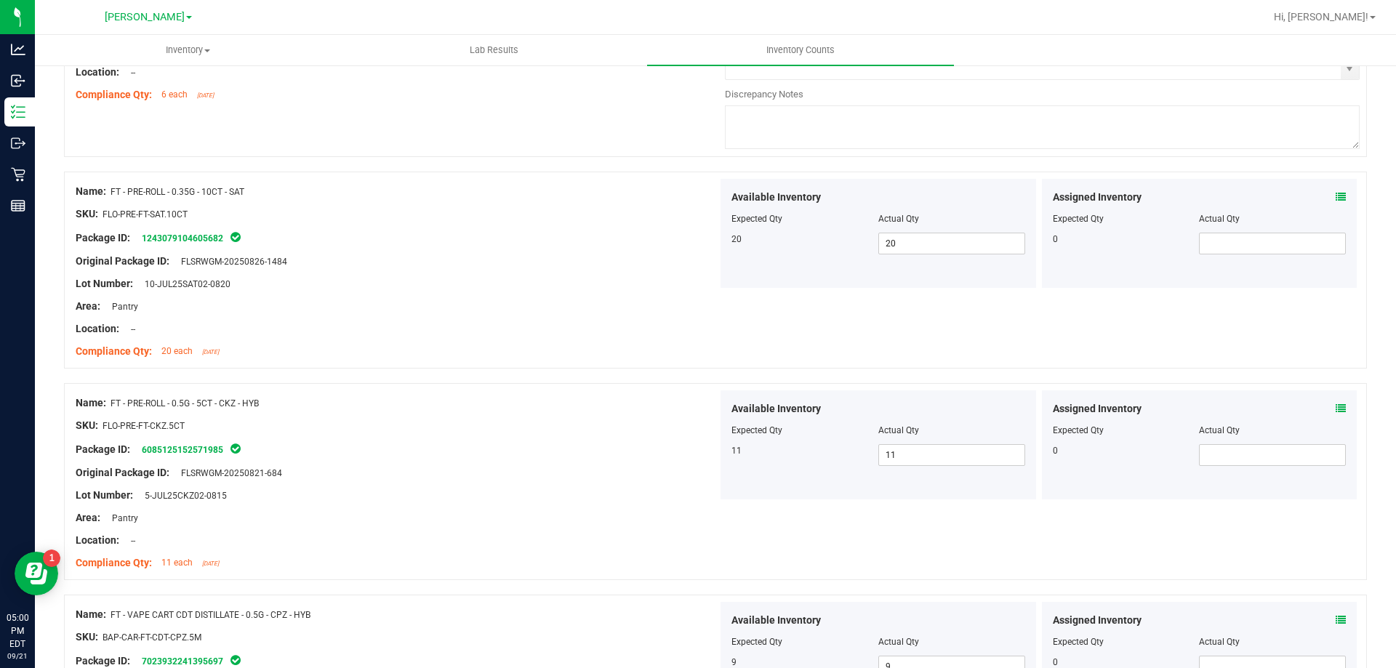
scroll to position [0, 0]
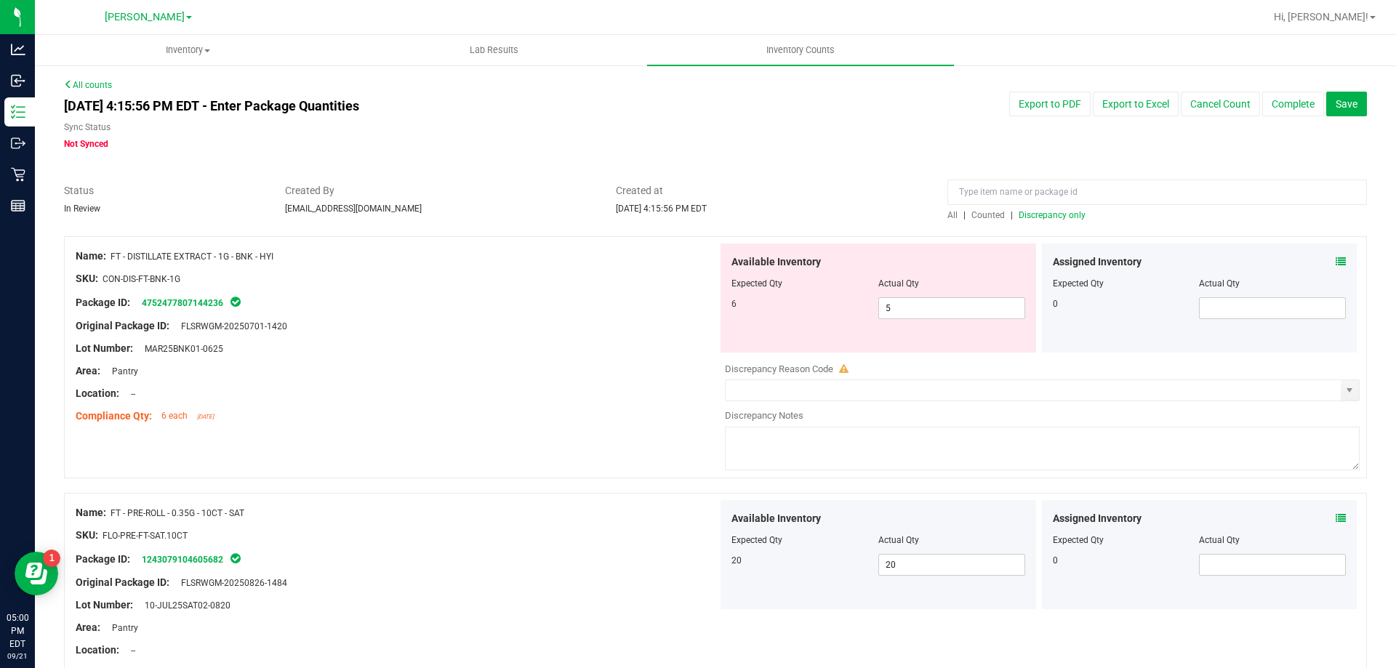
click at [1053, 212] on span "Discrepancy only" at bounding box center [1051, 215] width 67 height 10
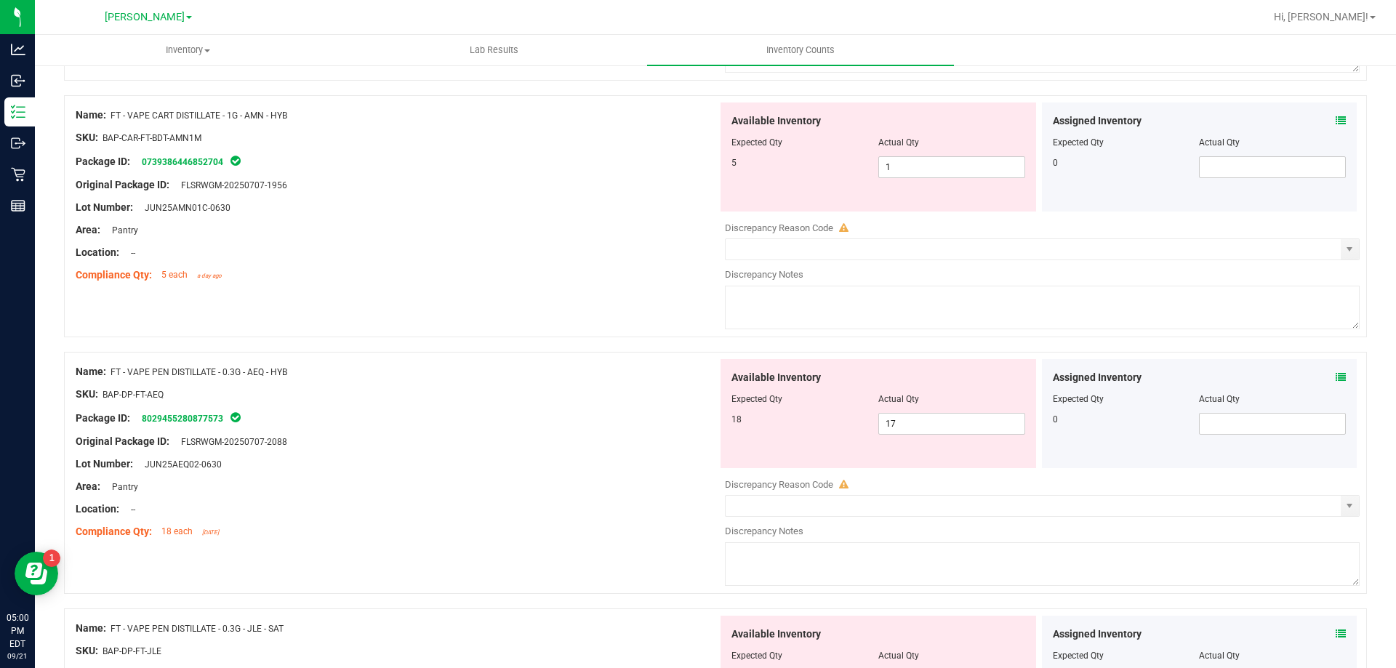
scroll to position [800, 0]
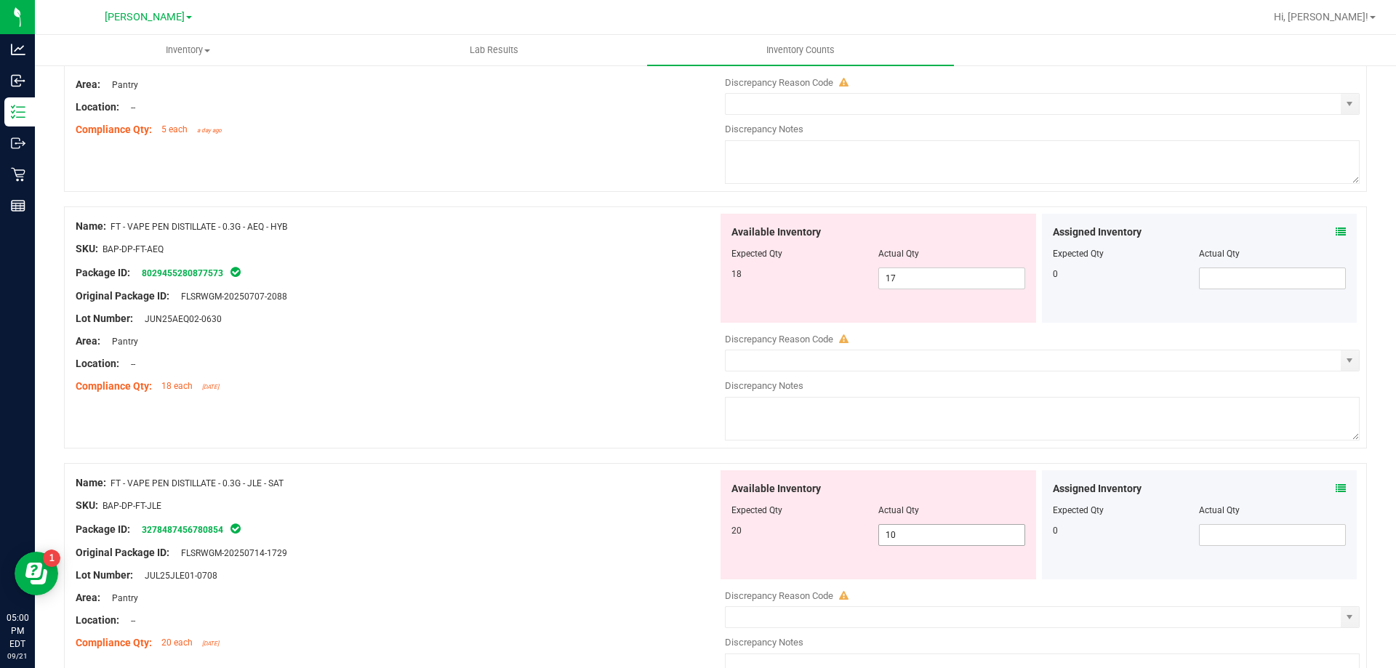
click at [939, 538] on span "10 10" at bounding box center [951, 535] width 147 height 22
click at [949, 275] on span "17 17" at bounding box center [951, 278] width 147 height 22
type input "18"
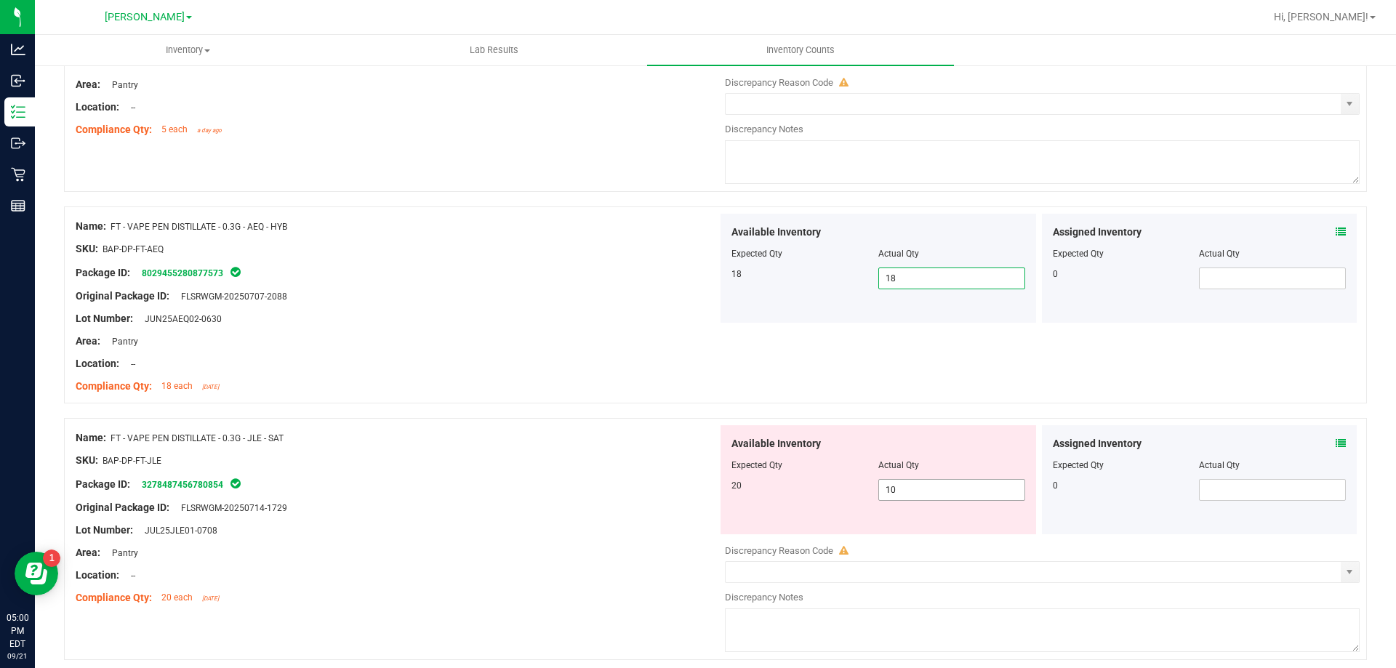
click at [906, 490] on span "10 10" at bounding box center [951, 490] width 147 height 22
type input "1"
type input "20"
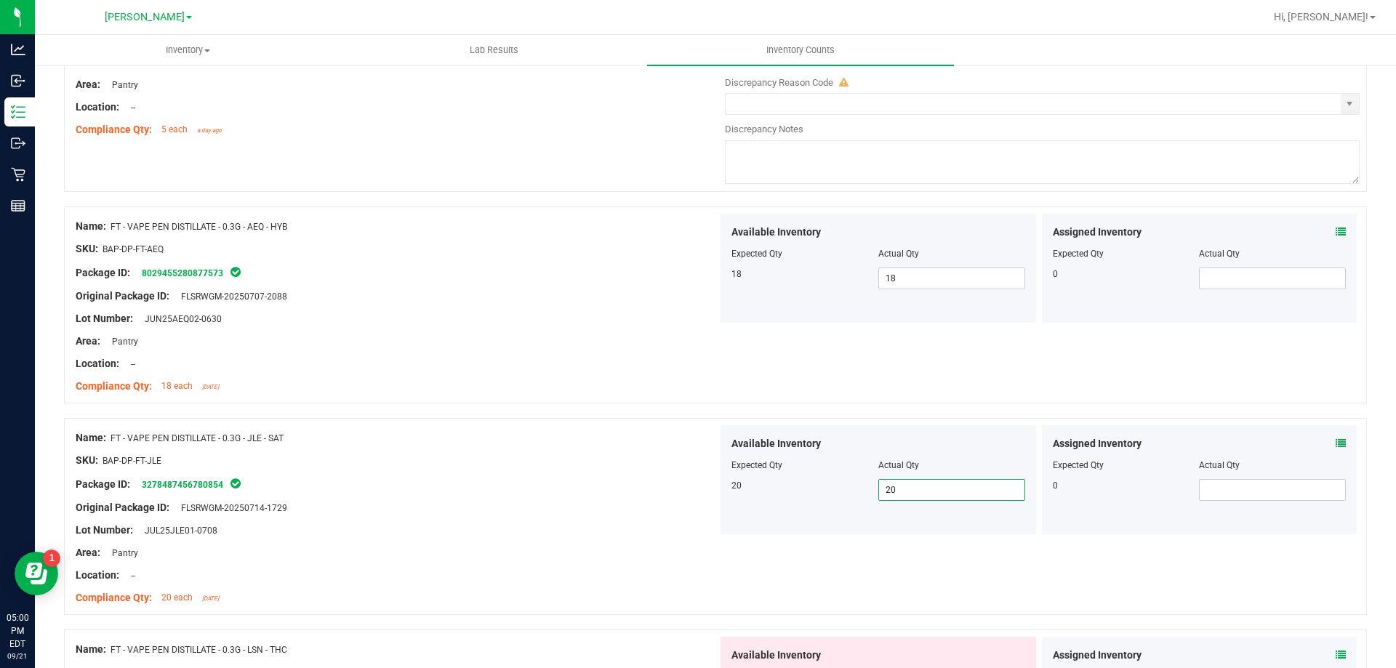
click at [539, 504] on div "Original Package ID: FLSRWGM-20250714-1729" at bounding box center [397, 507] width 642 height 15
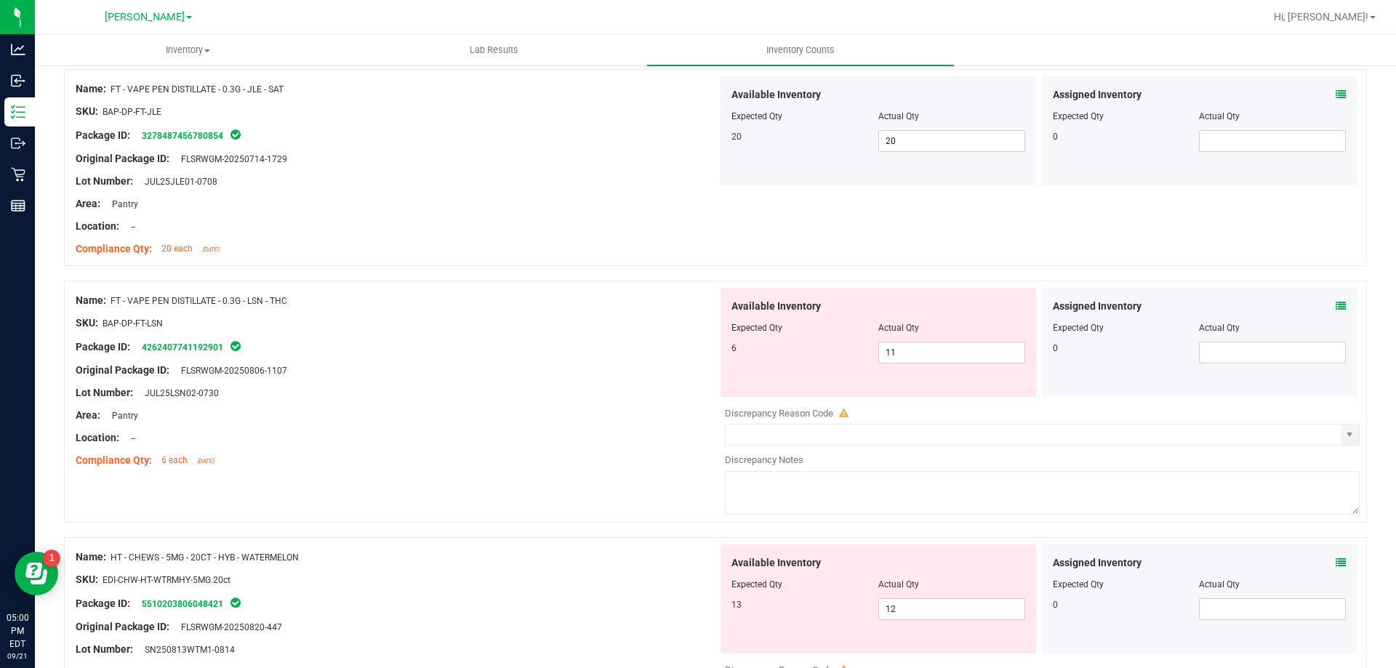
scroll to position [1163, 0]
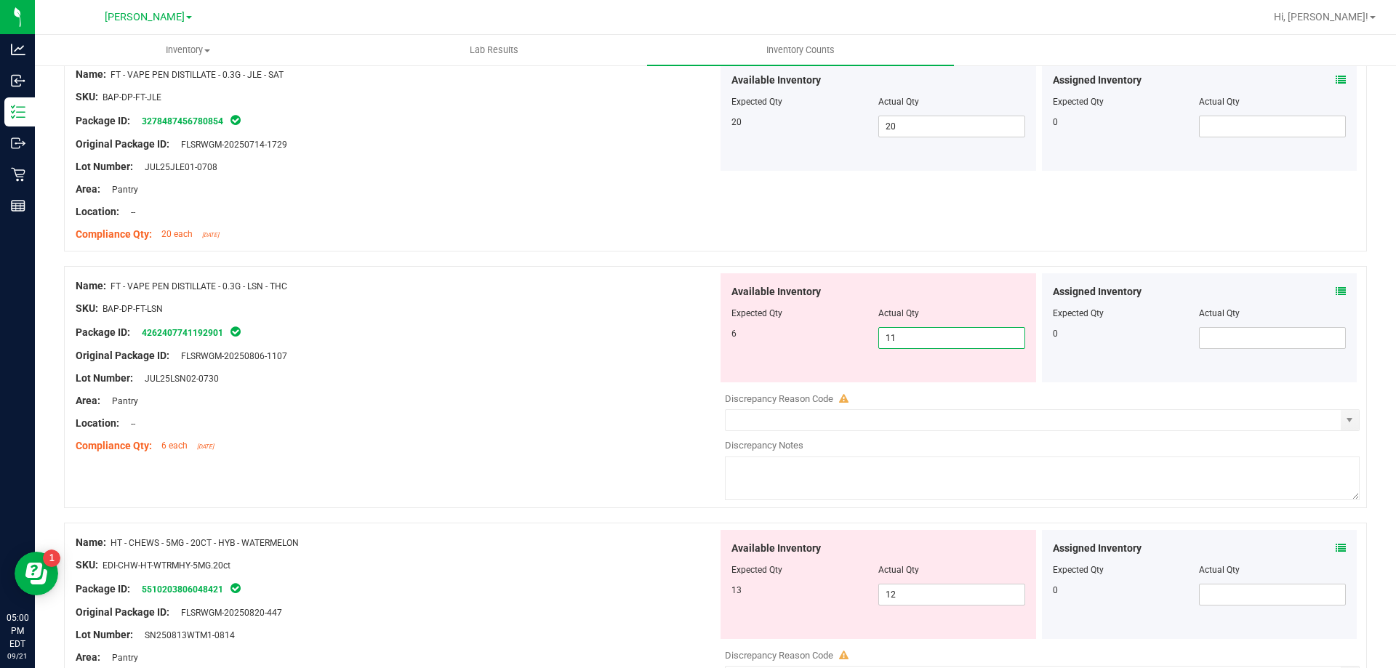
click at [939, 342] on span "11 11" at bounding box center [951, 338] width 147 height 22
click at [578, 387] on div at bounding box center [397, 389] width 642 height 7
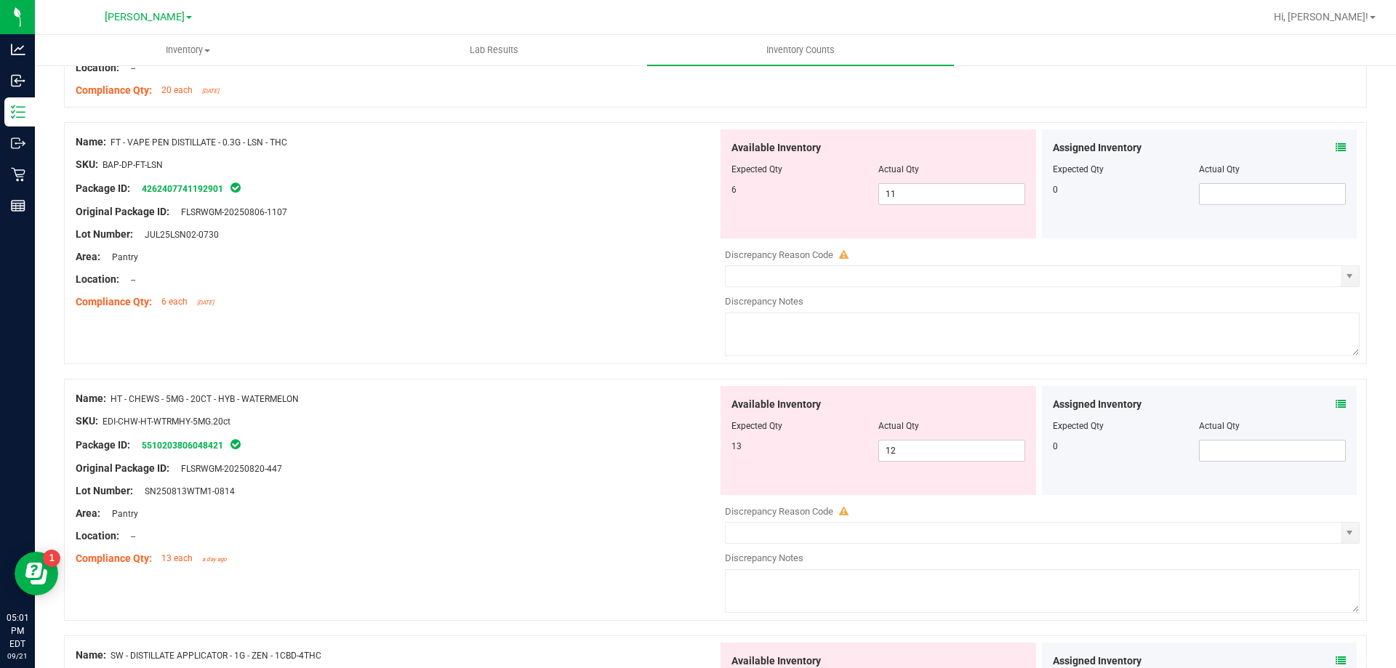
scroll to position [1308, 0]
click at [504, 206] on div "Original Package ID: FLSRWGM-20250806-1107" at bounding box center [397, 210] width 642 height 15
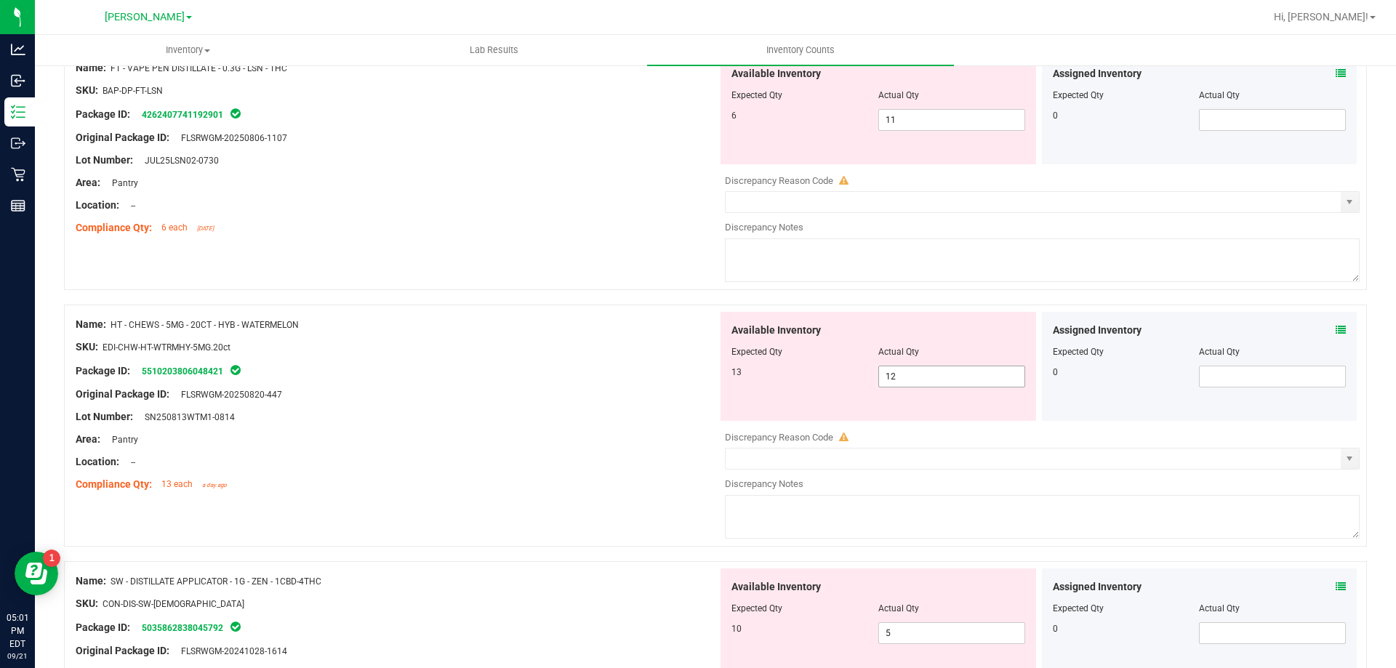
click at [928, 370] on span "12 12" at bounding box center [951, 377] width 147 height 22
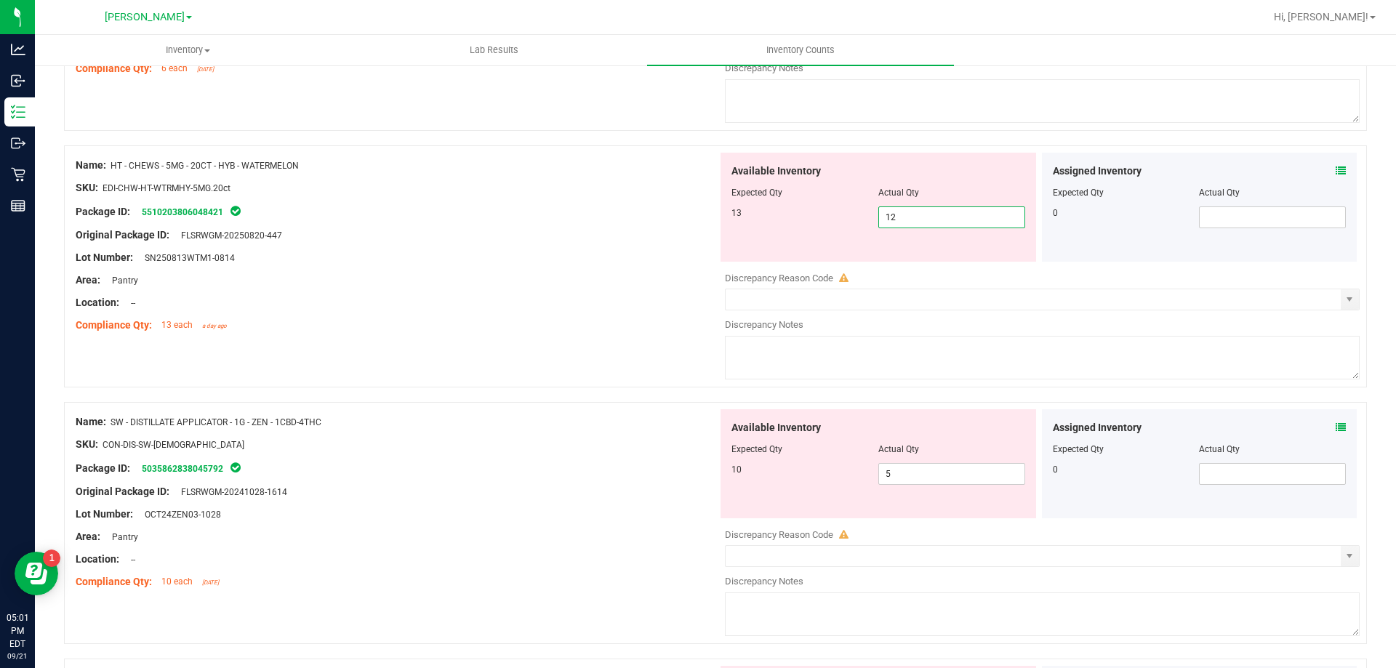
scroll to position [1564, 0]
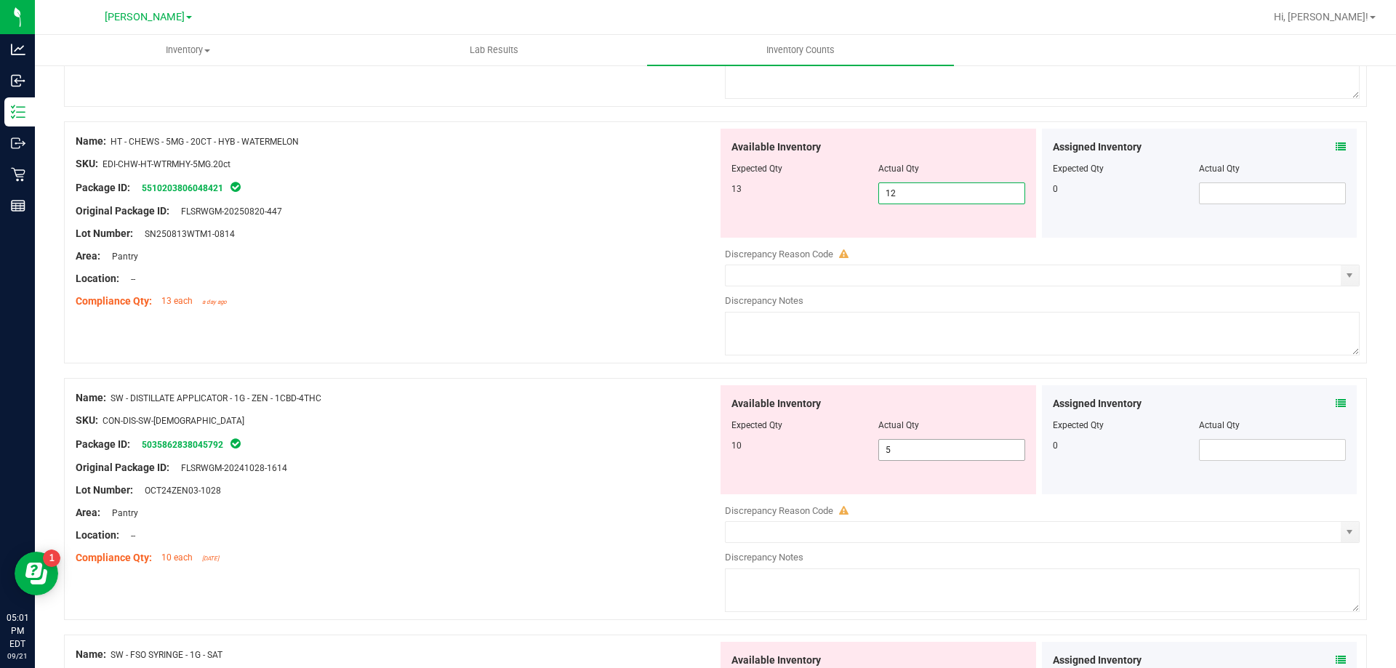
click at [963, 446] on input "5" at bounding box center [951, 450] width 145 height 20
type input "10"
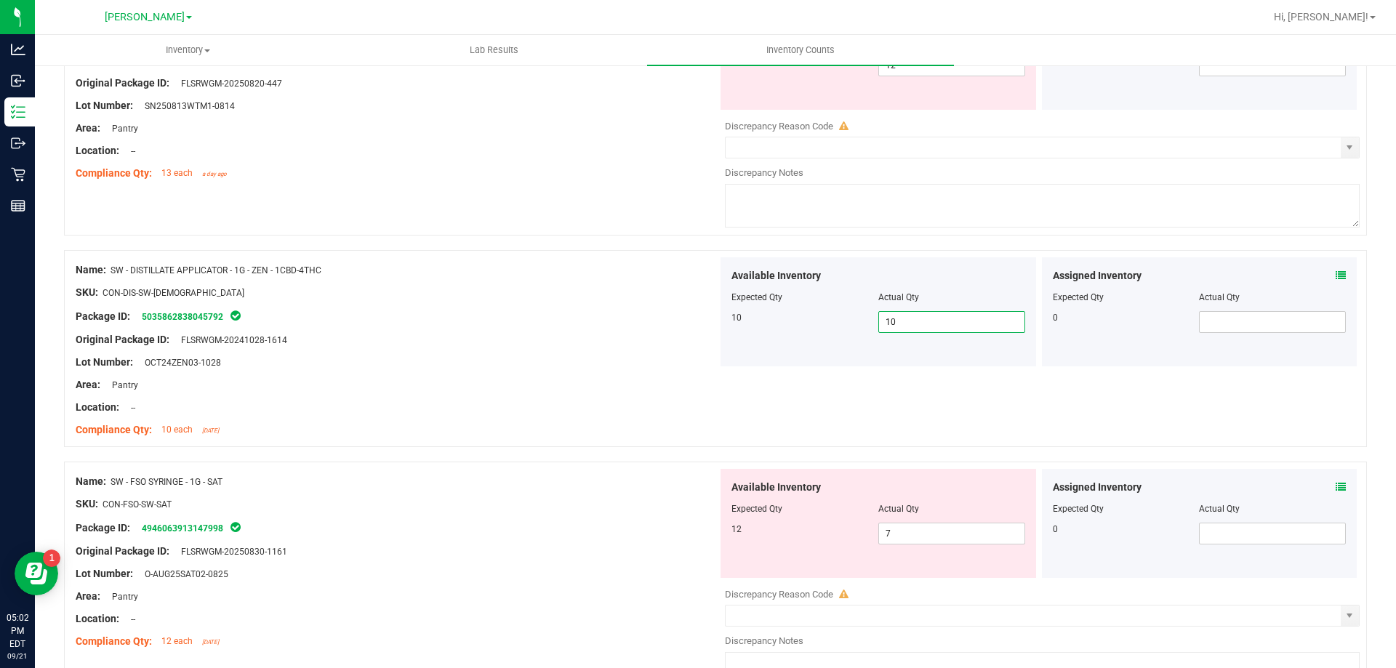
scroll to position [1694, 0]
click at [930, 531] on input "7" at bounding box center [951, 532] width 145 height 20
type input "4"
type input "12"
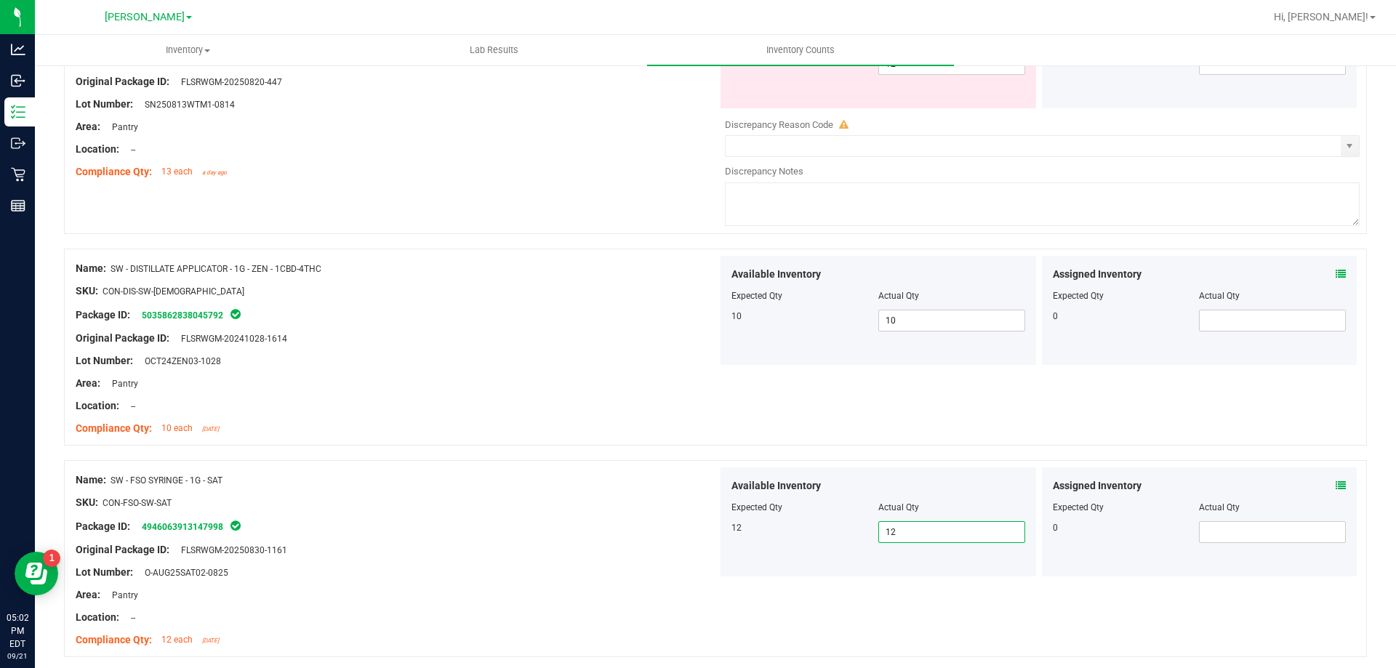
click at [456, 209] on div "Name: HT - CHEWS - 5MG - 20CT - HYB - WATERMELON SKU: EDI-CHW-HT-WTRMHY-5MG.20c…" at bounding box center [715, 113] width 1303 height 242
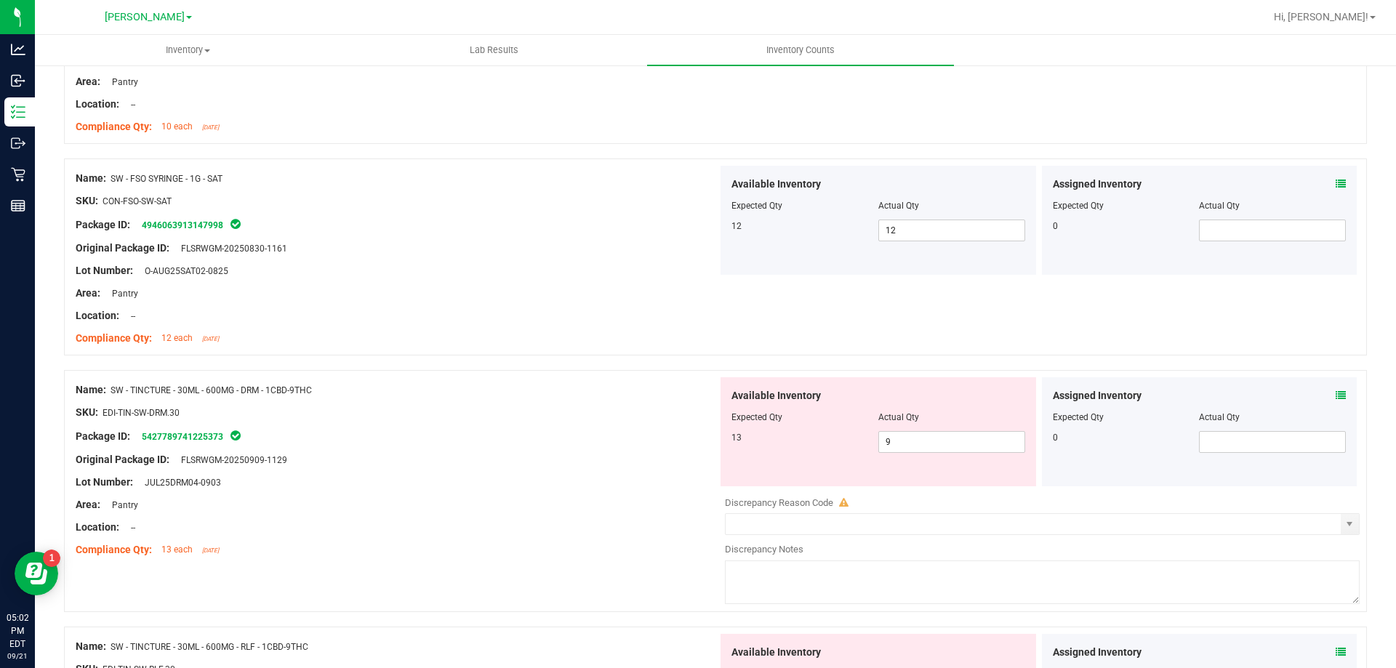
scroll to position [2057, 0]
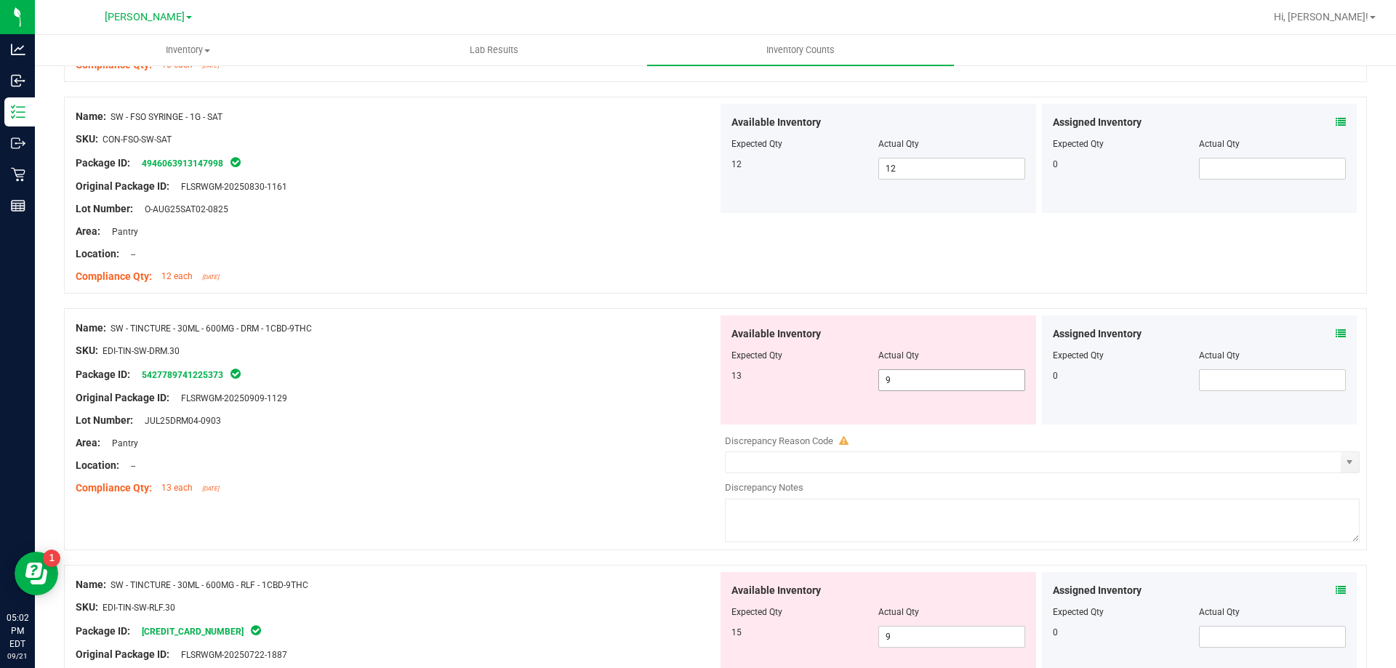
click at [922, 384] on span "9 9" at bounding box center [951, 380] width 147 height 22
type input "13"
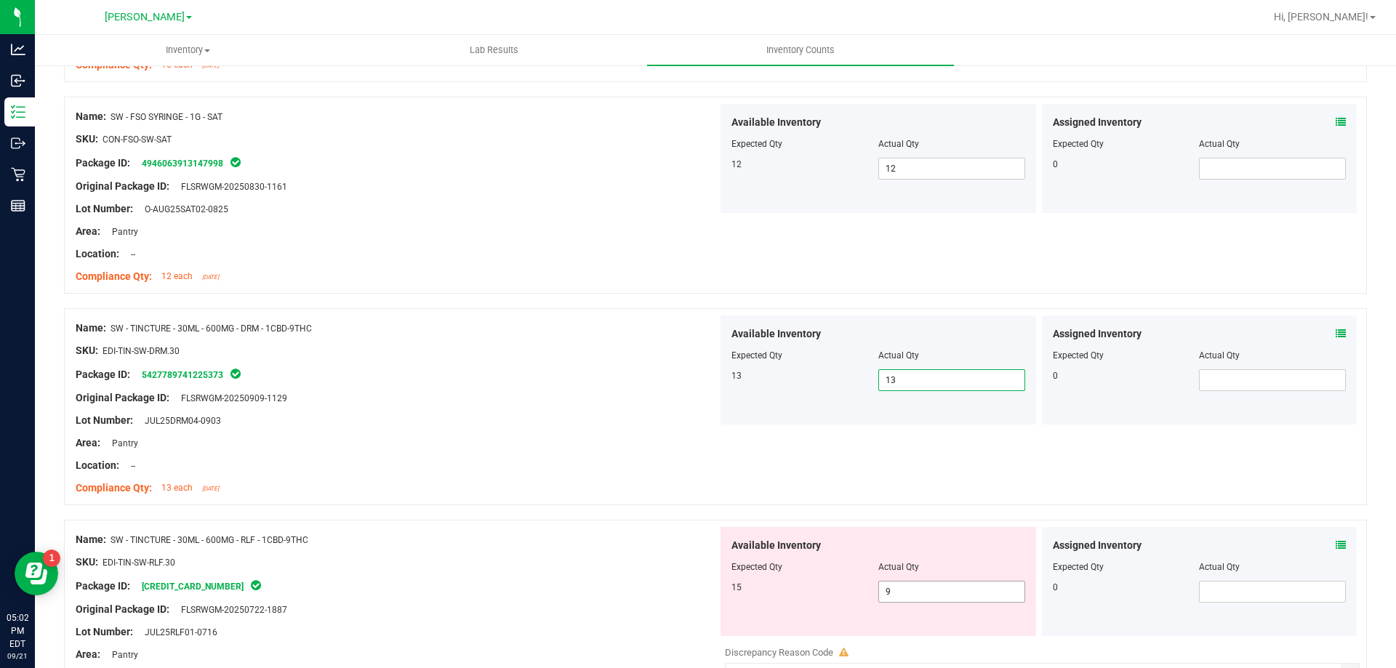
click at [925, 592] on input "9" at bounding box center [951, 592] width 145 height 20
type input "15"
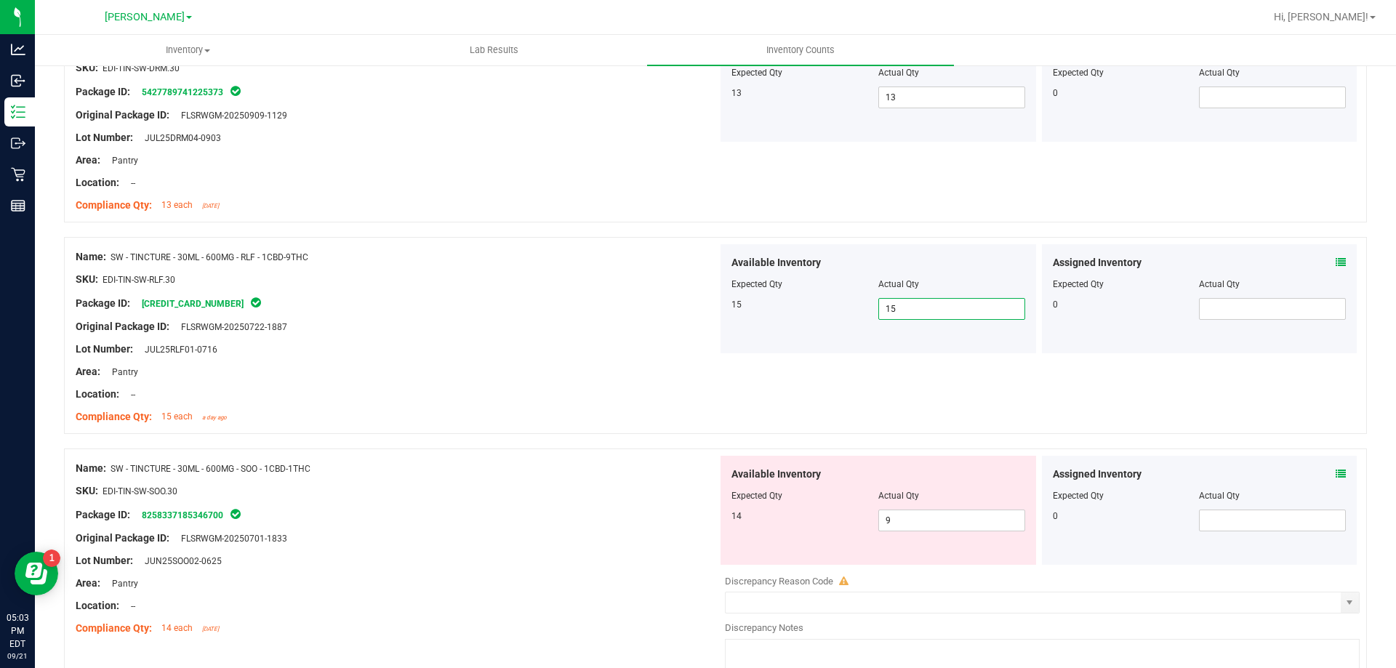
scroll to position [2354, 0]
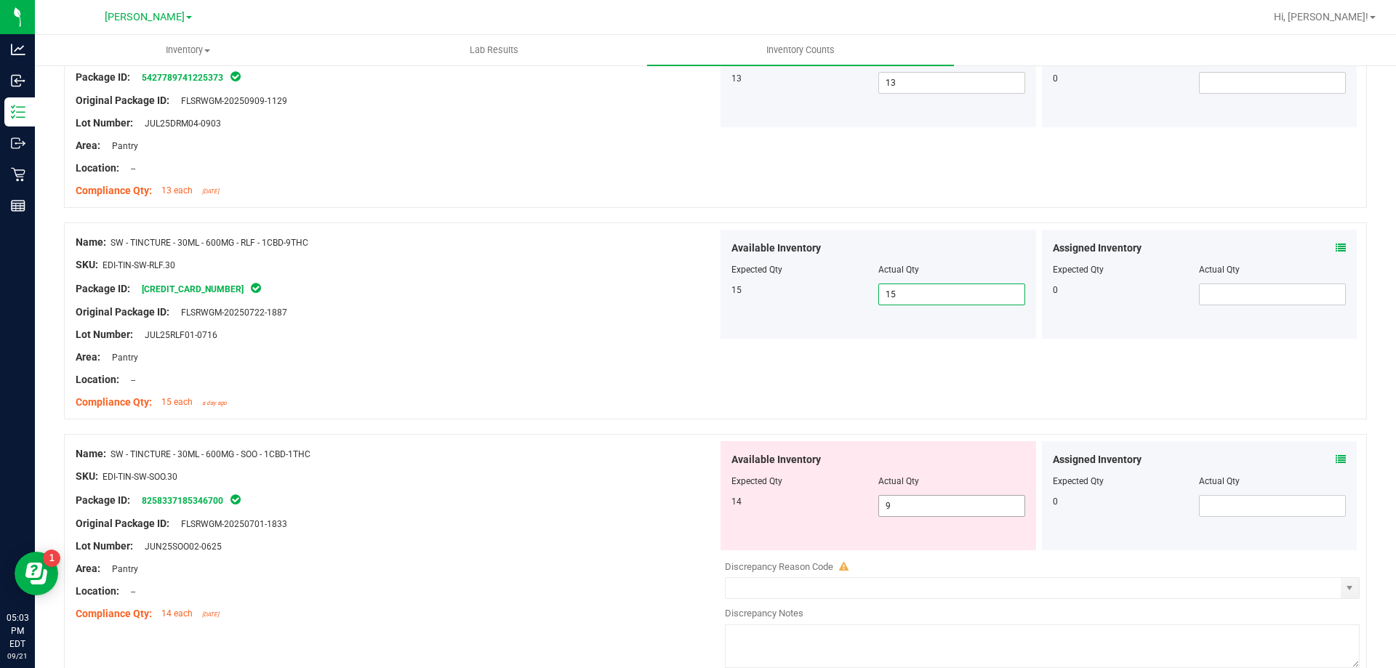
click at [945, 501] on input "9" at bounding box center [951, 506] width 145 height 20
type input "14"
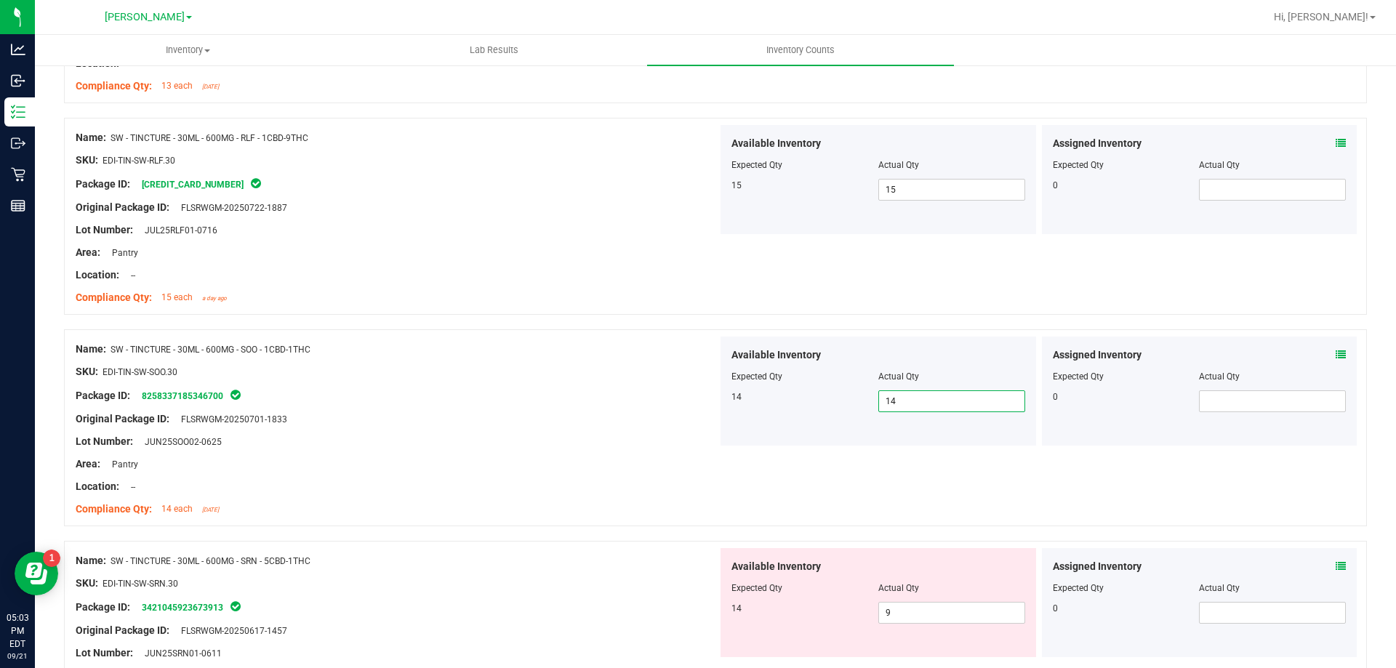
scroll to position [2625, 0]
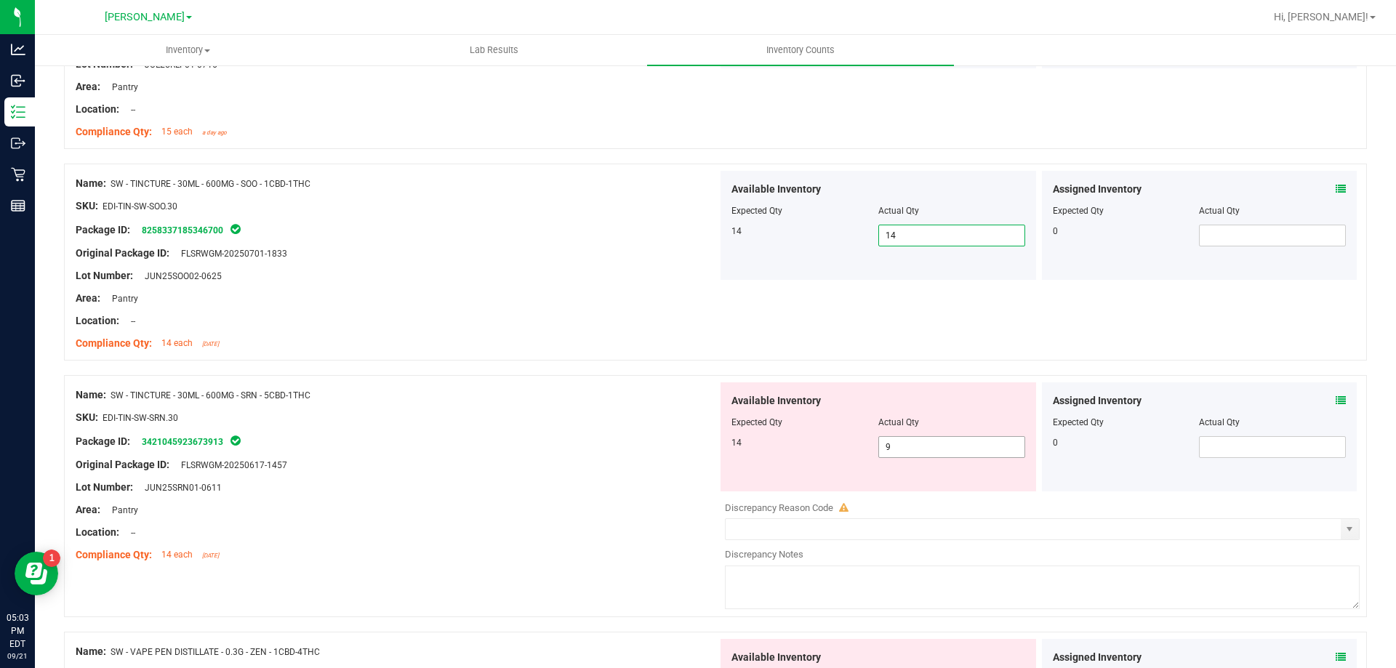
click at [946, 450] on input "9" at bounding box center [951, 447] width 145 height 20
type input "14"
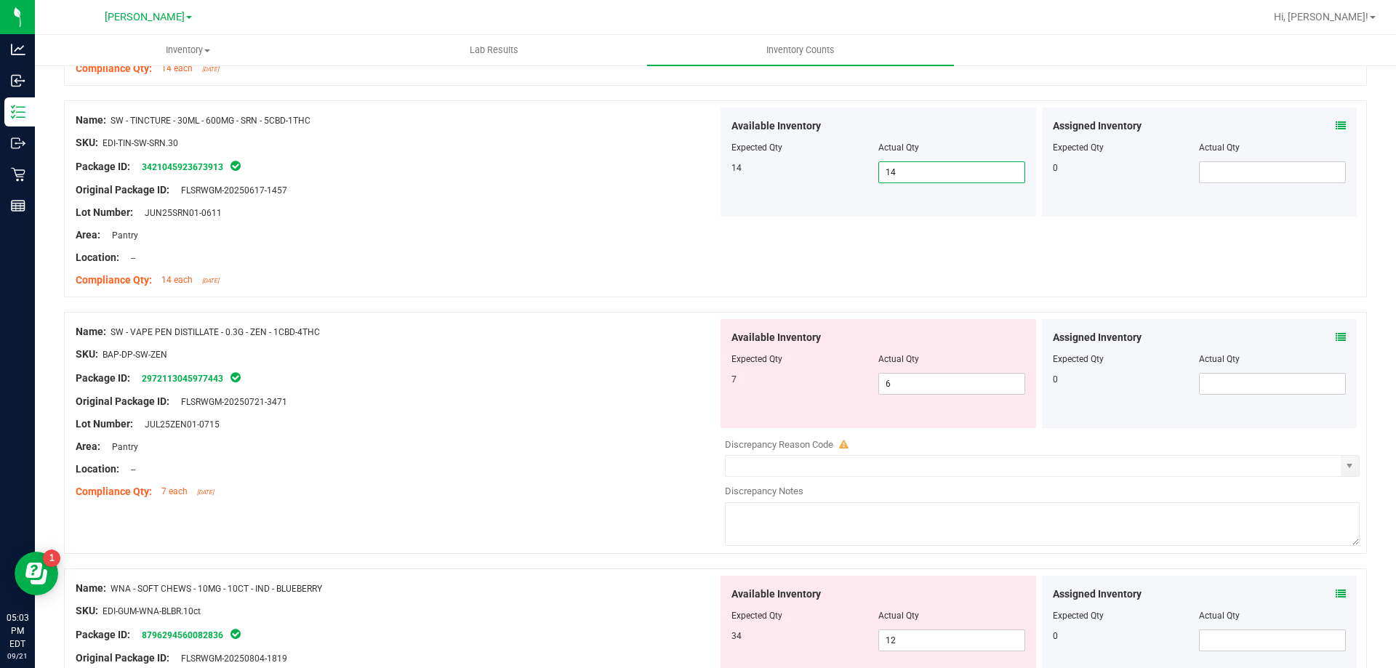
scroll to position [2898, 0]
click at [953, 387] on input "6" at bounding box center [951, 385] width 145 height 20
type input "7"
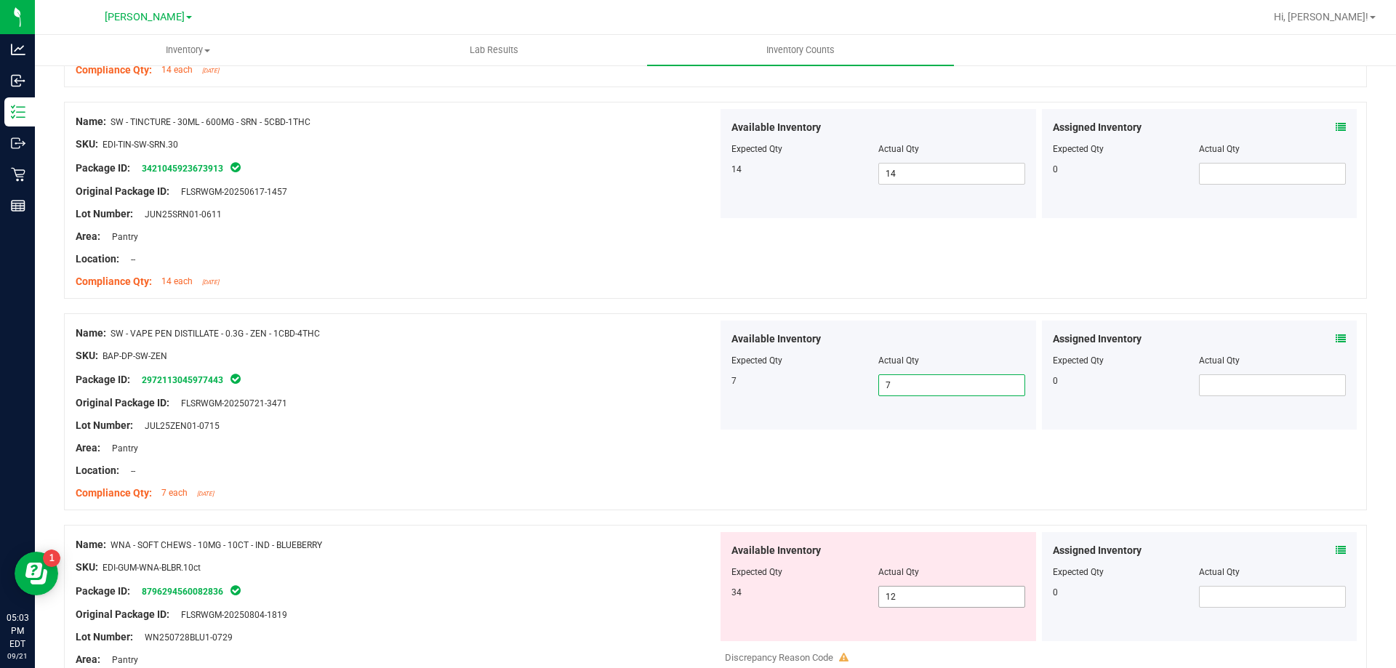
click at [945, 596] on input "12" at bounding box center [951, 597] width 145 height 20
type input "1"
type input "34"
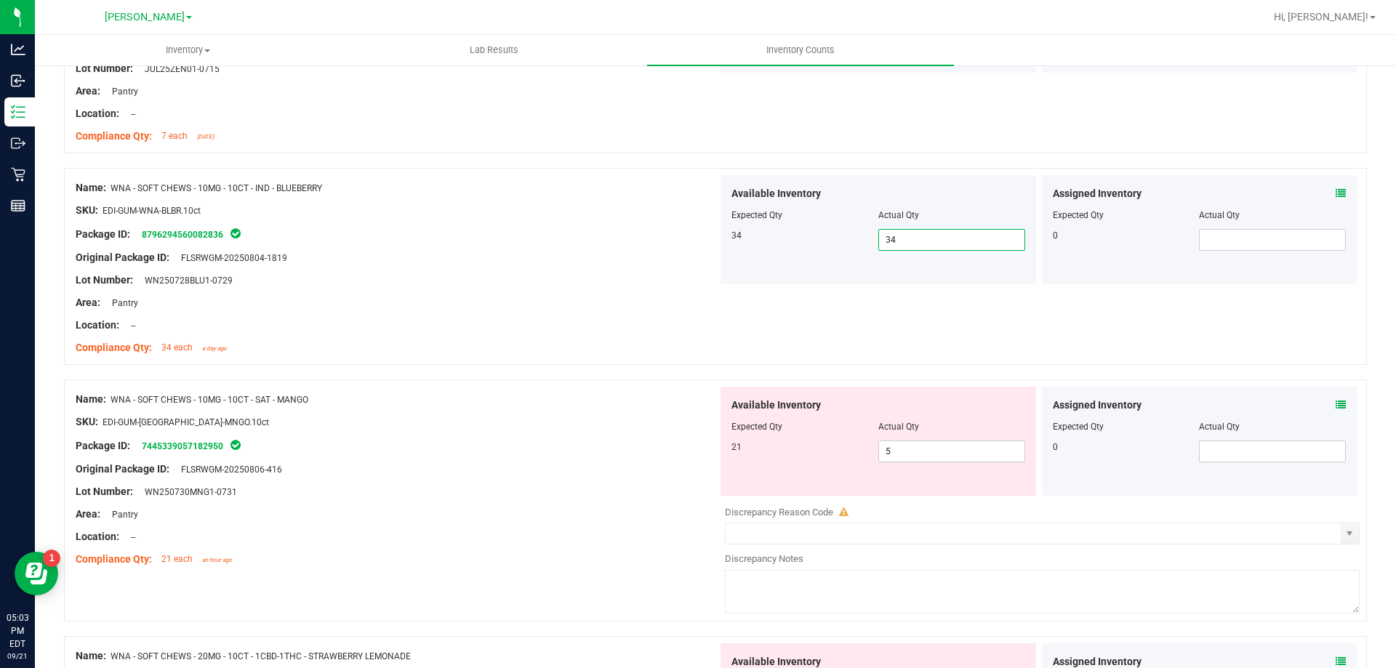
scroll to position [3273, 0]
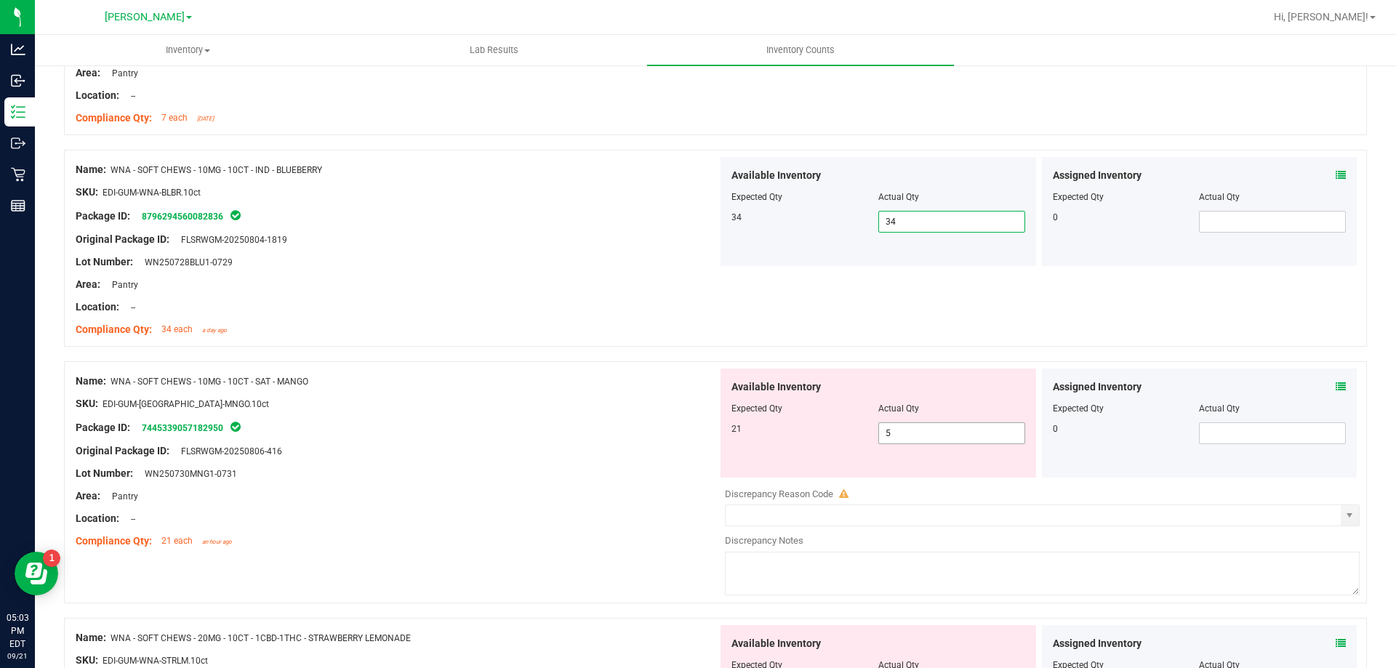
click at [946, 437] on input "5" at bounding box center [951, 433] width 145 height 20
type input "21"
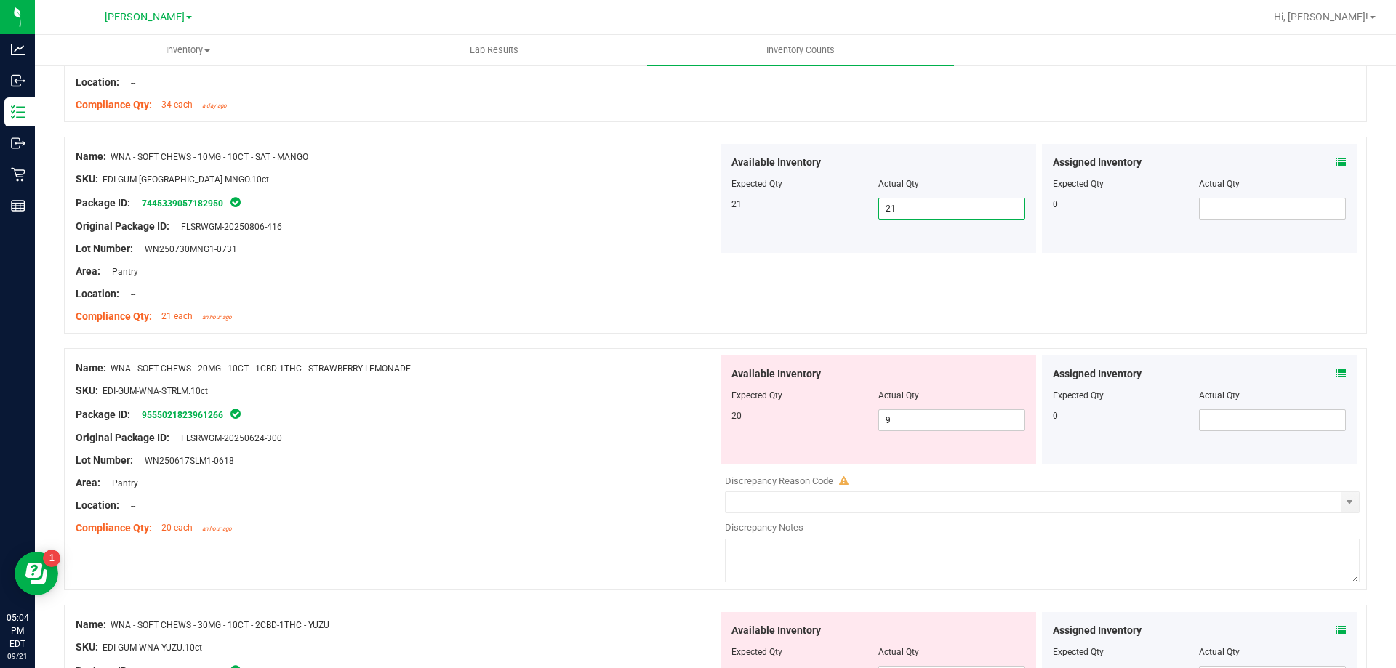
scroll to position [3510, 0]
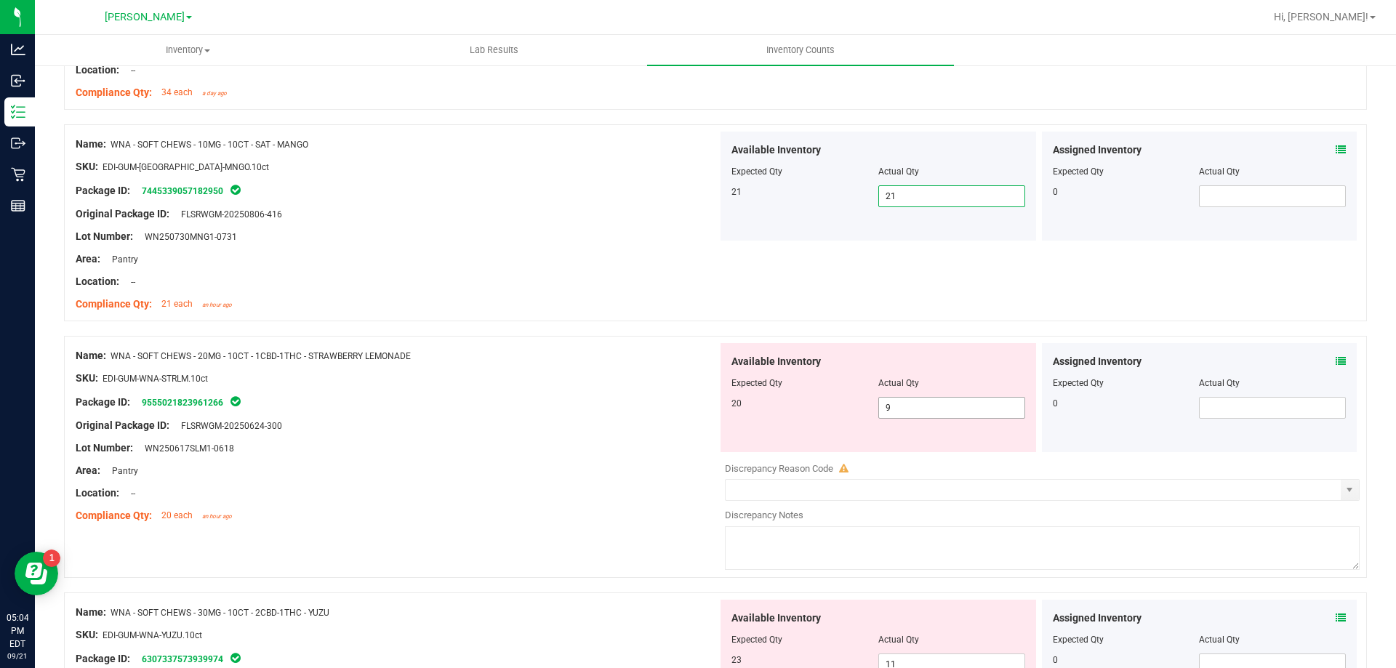
click at [949, 411] on input "9" at bounding box center [951, 408] width 145 height 20
type input "20"
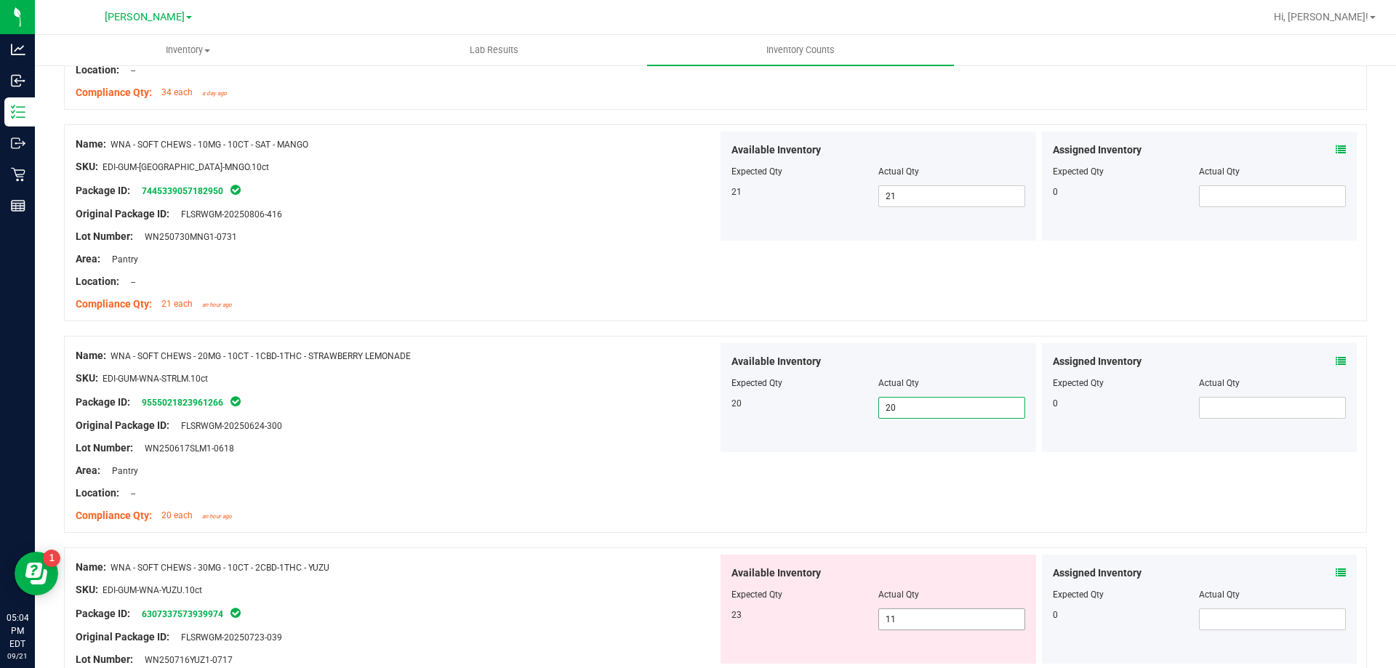
click at [951, 621] on input "11" at bounding box center [951, 619] width 145 height 20
type input "1"
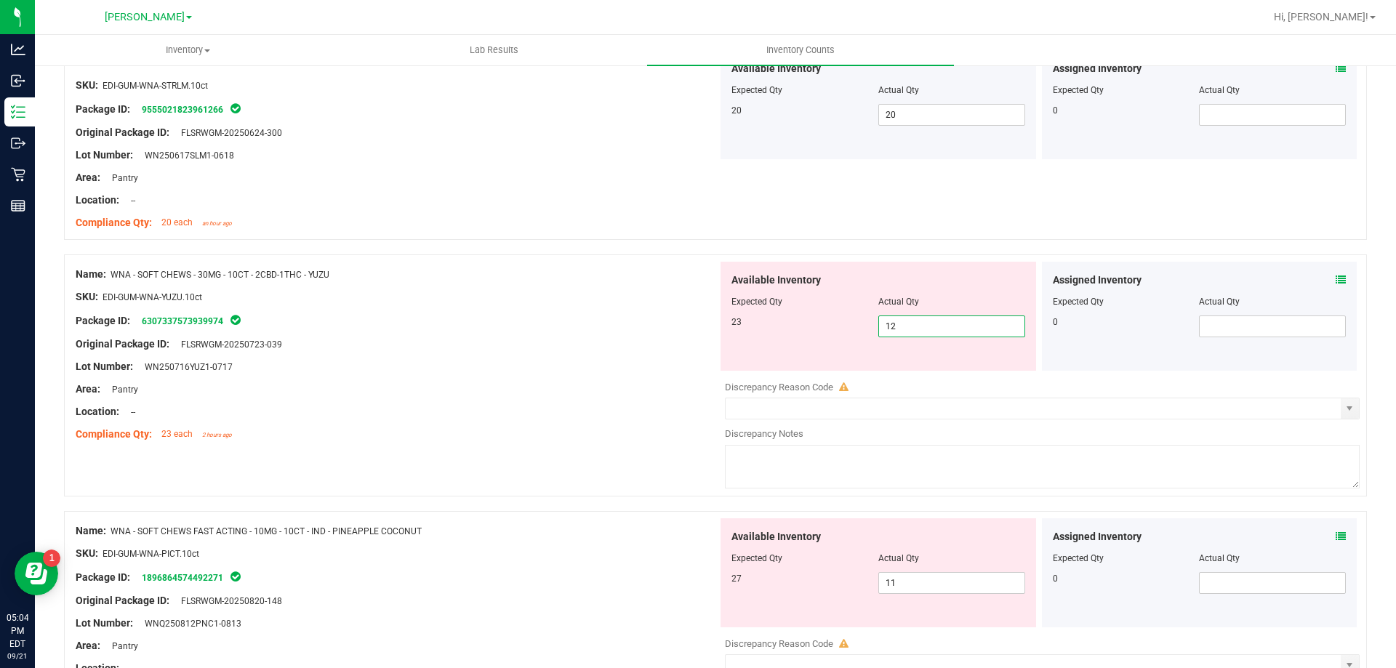
scroll to position [3804, 0]
type input "1"
type input "23"
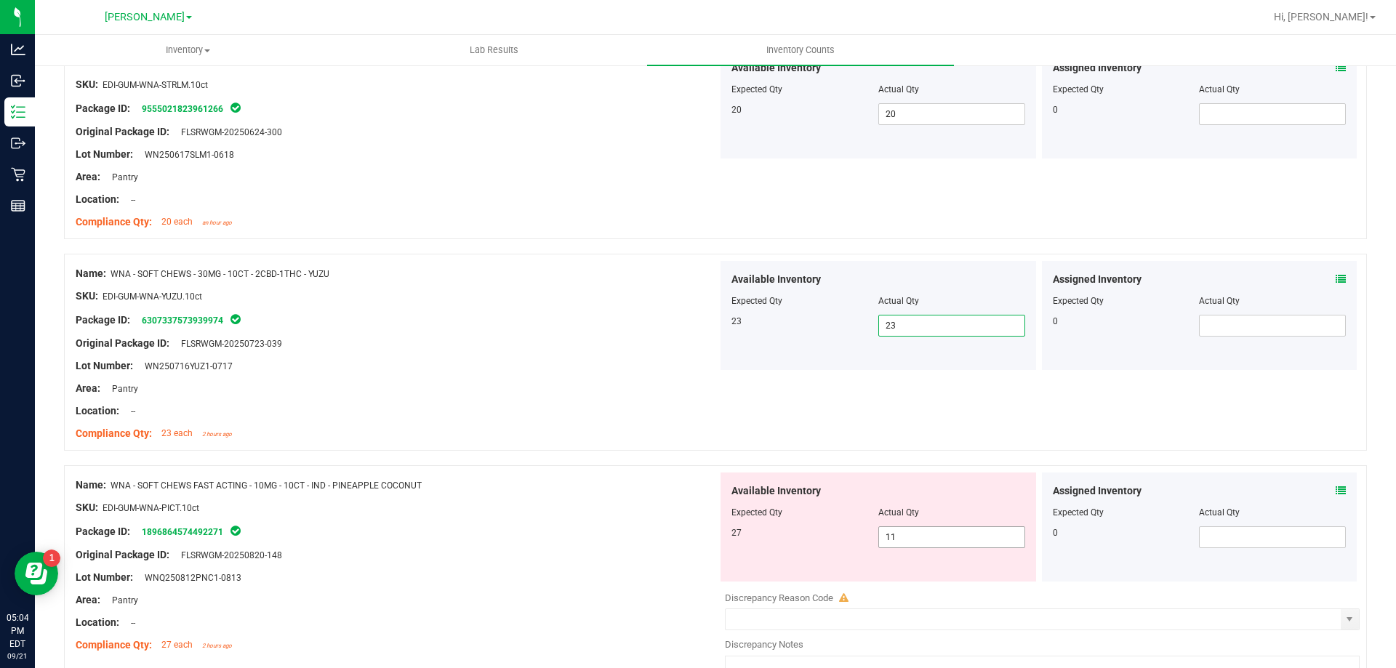
click at [960, 538] on input "11" at bounding box center [951, 537] width 145 height 20
type input "1"
type input "27"
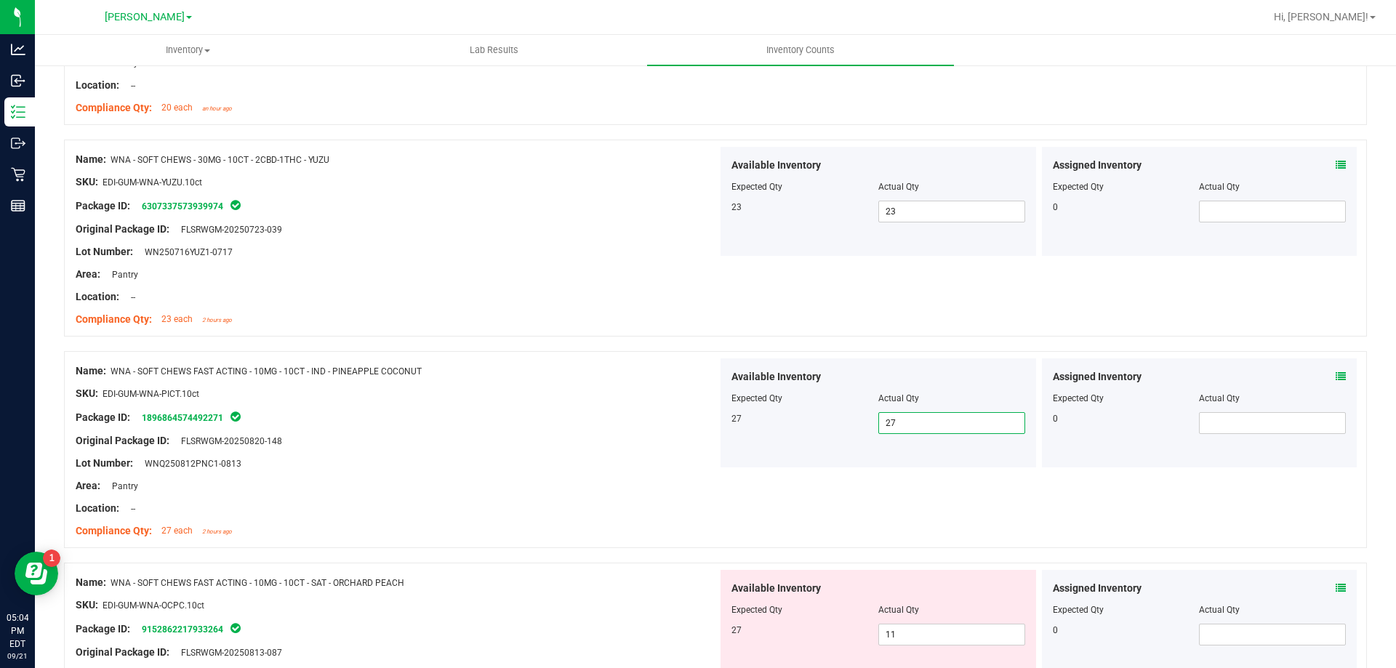
scroll to position [4119, 0]
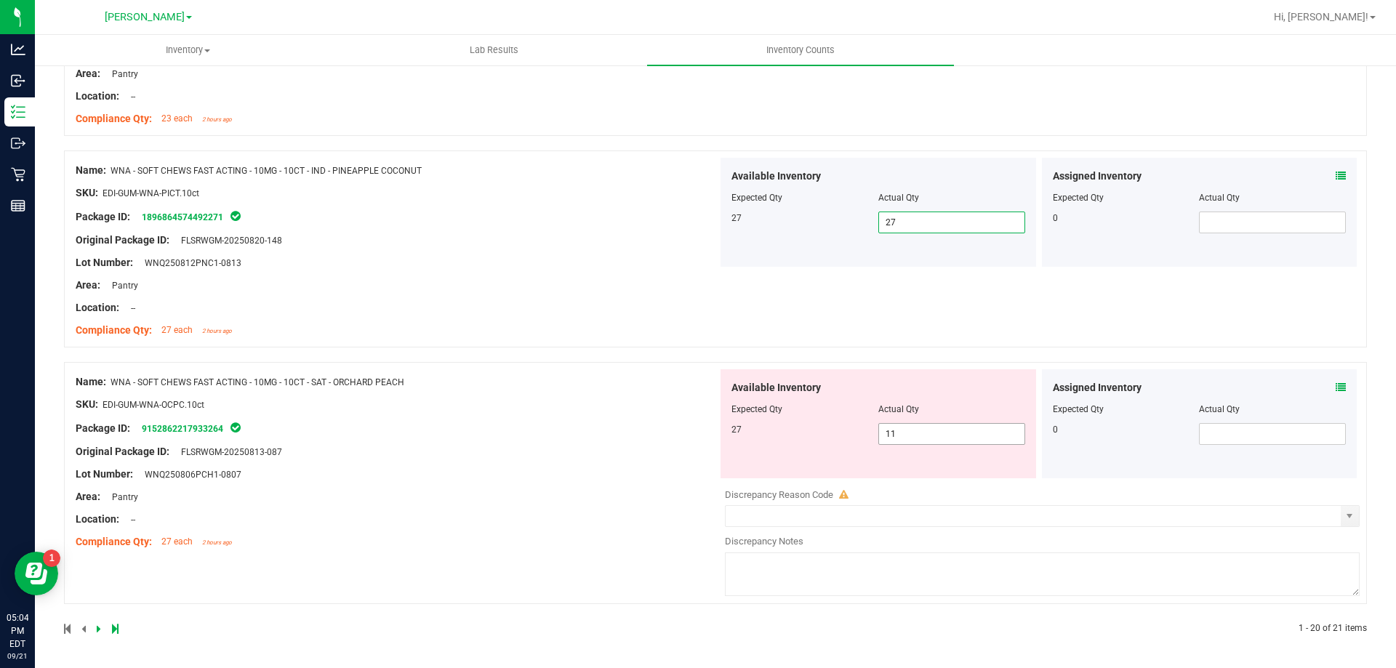
click at [947, 435] on input "11" at bounding box center [951, 434] width 145 height 20
type input "1"
type input "27"
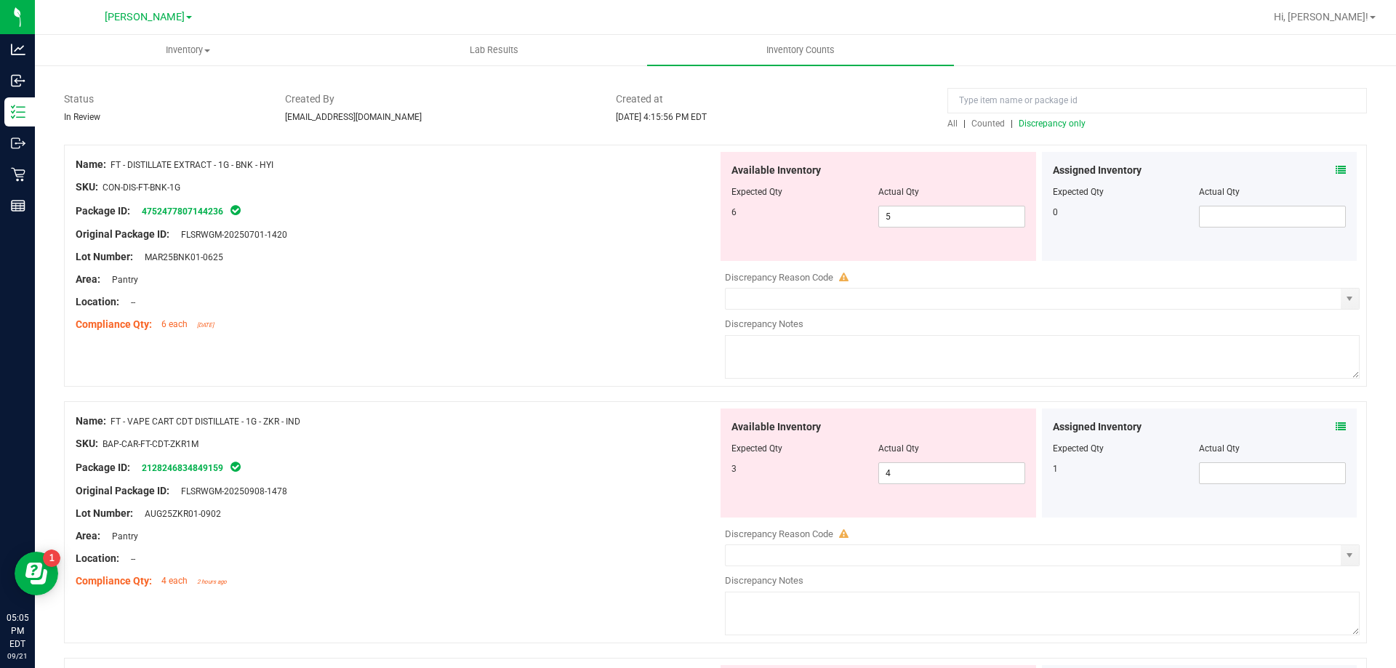
scroll to position [0, 0]
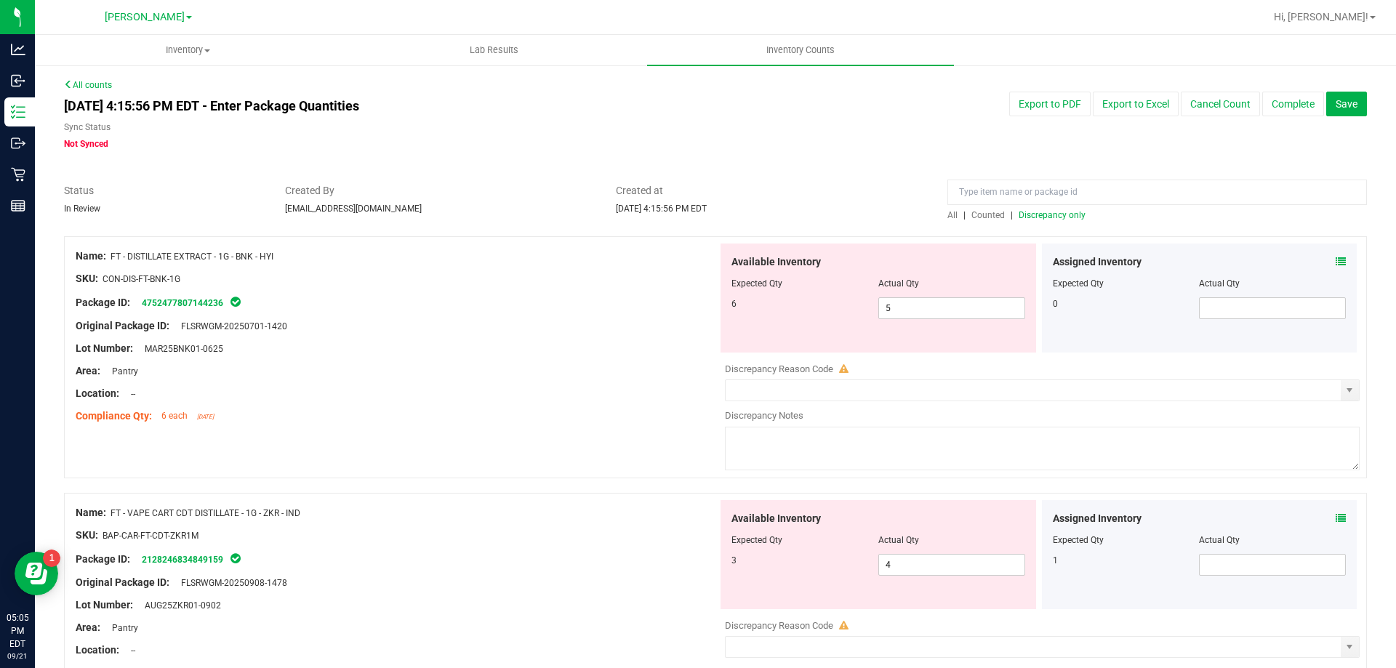
click at [1052, 213] on span "Discrepancy only" at bounding box center [1051, 215] width 67 height 10
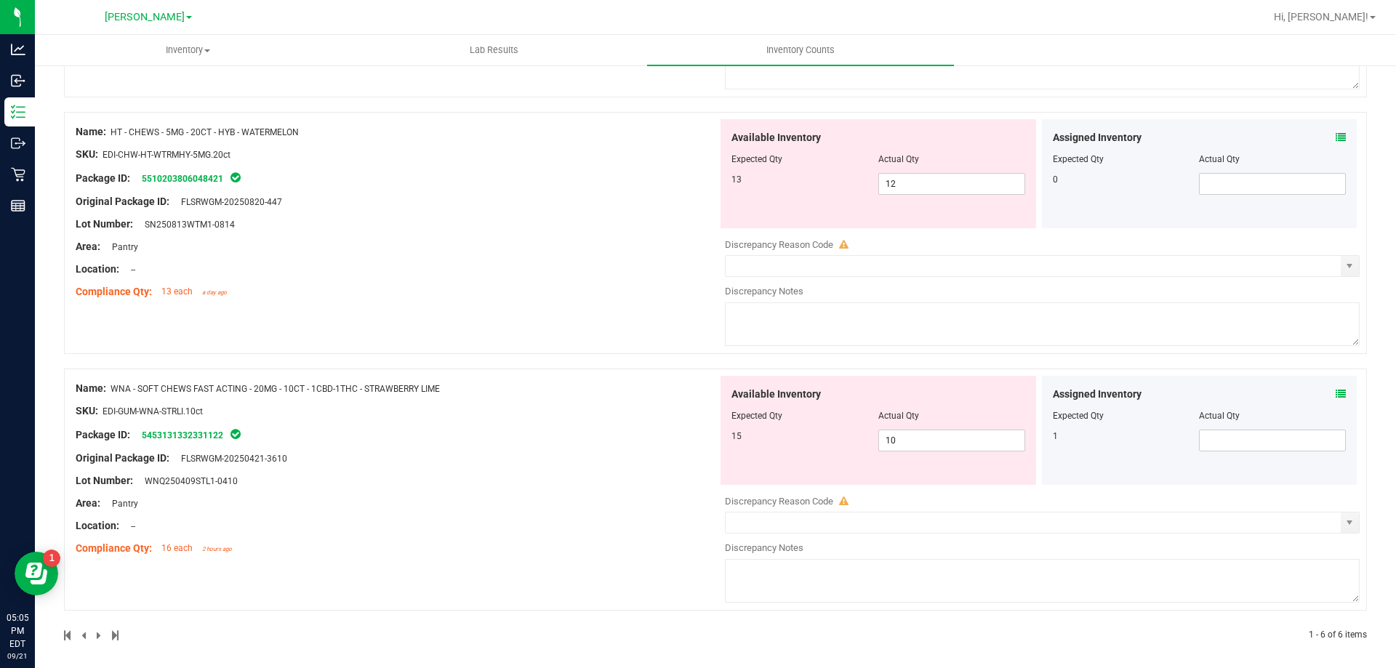
scroll to position [1157, 0]
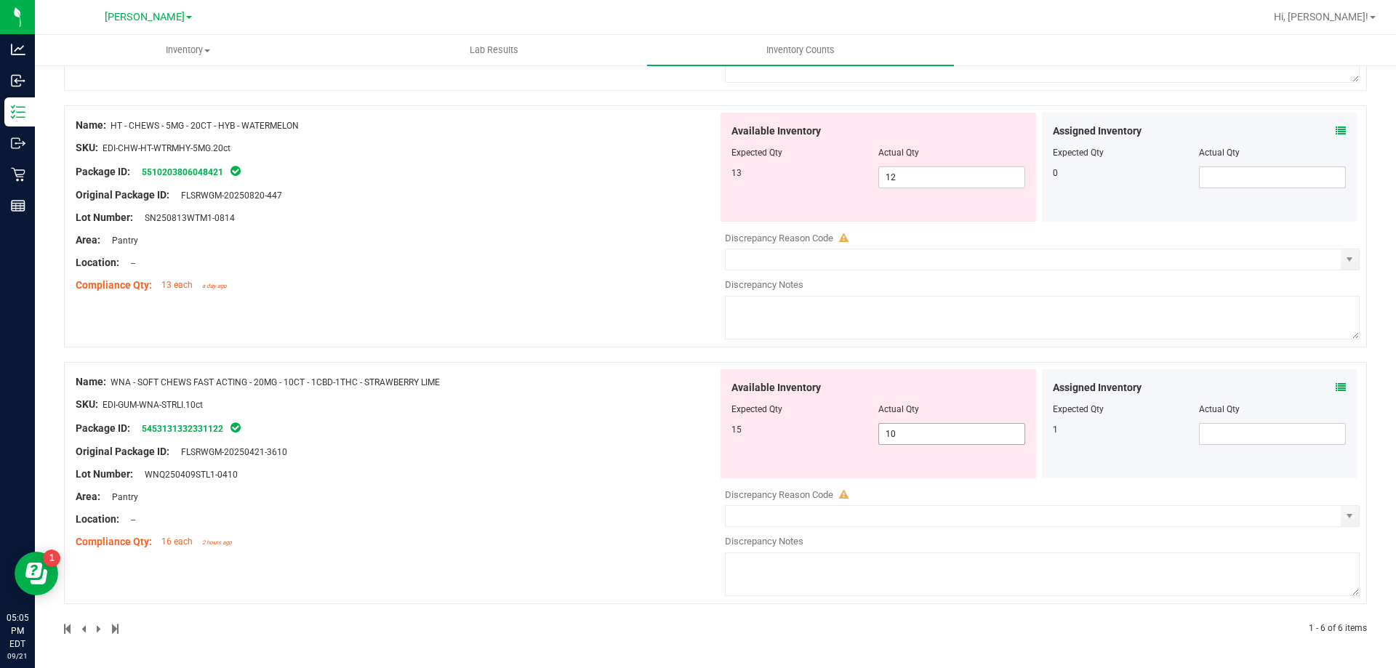
click at [944, 435] on input "10" at bounding box center [951, 434] width 145 height 20
type input "15"
click at [584, 482] on div "Name: WNA - SOFT CHEWS FAST ACTING - 20MG - 10CT - 1CBD-1THC - STRAWBERRY LIME …" at bounding box center [397, 461] width 642 height 185
type input "15"
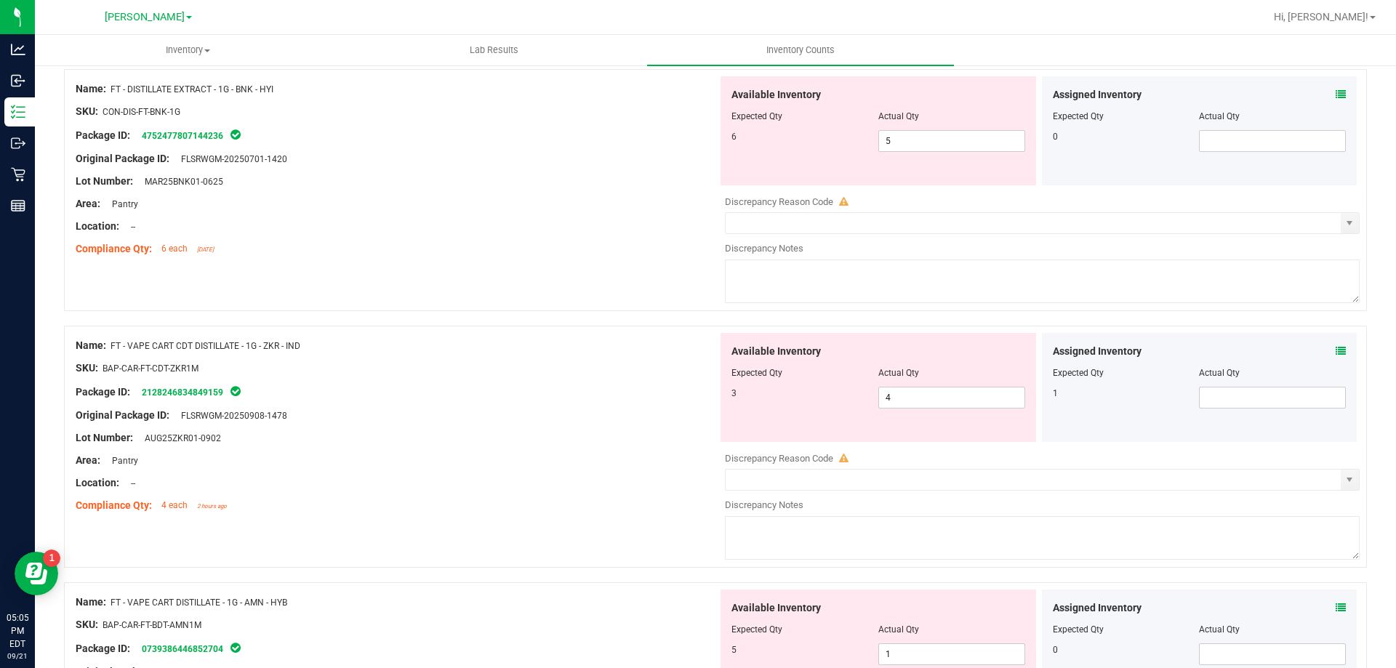
scroll to position [0, 0]
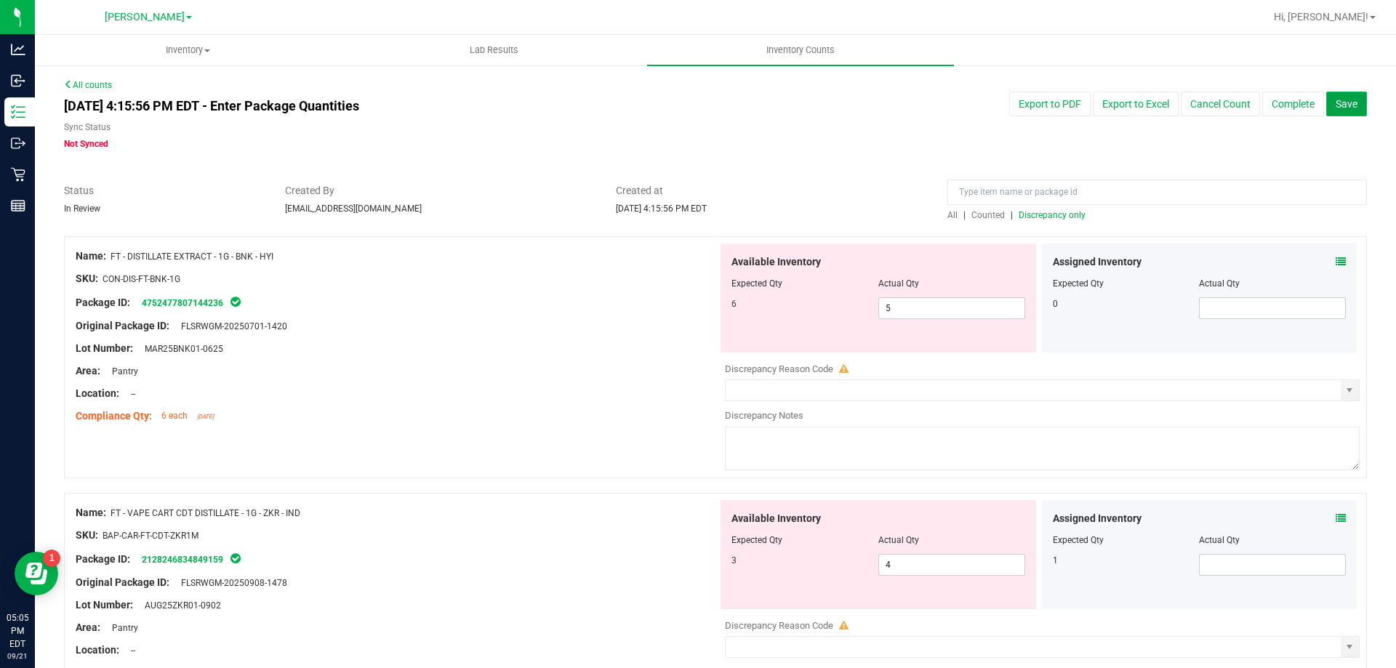
click at [1335, 106] on span "Save" at bounding box center [1346, 104] width 22 height 12
